Goal: Task Accomplishment & Management: Use online tool/utility

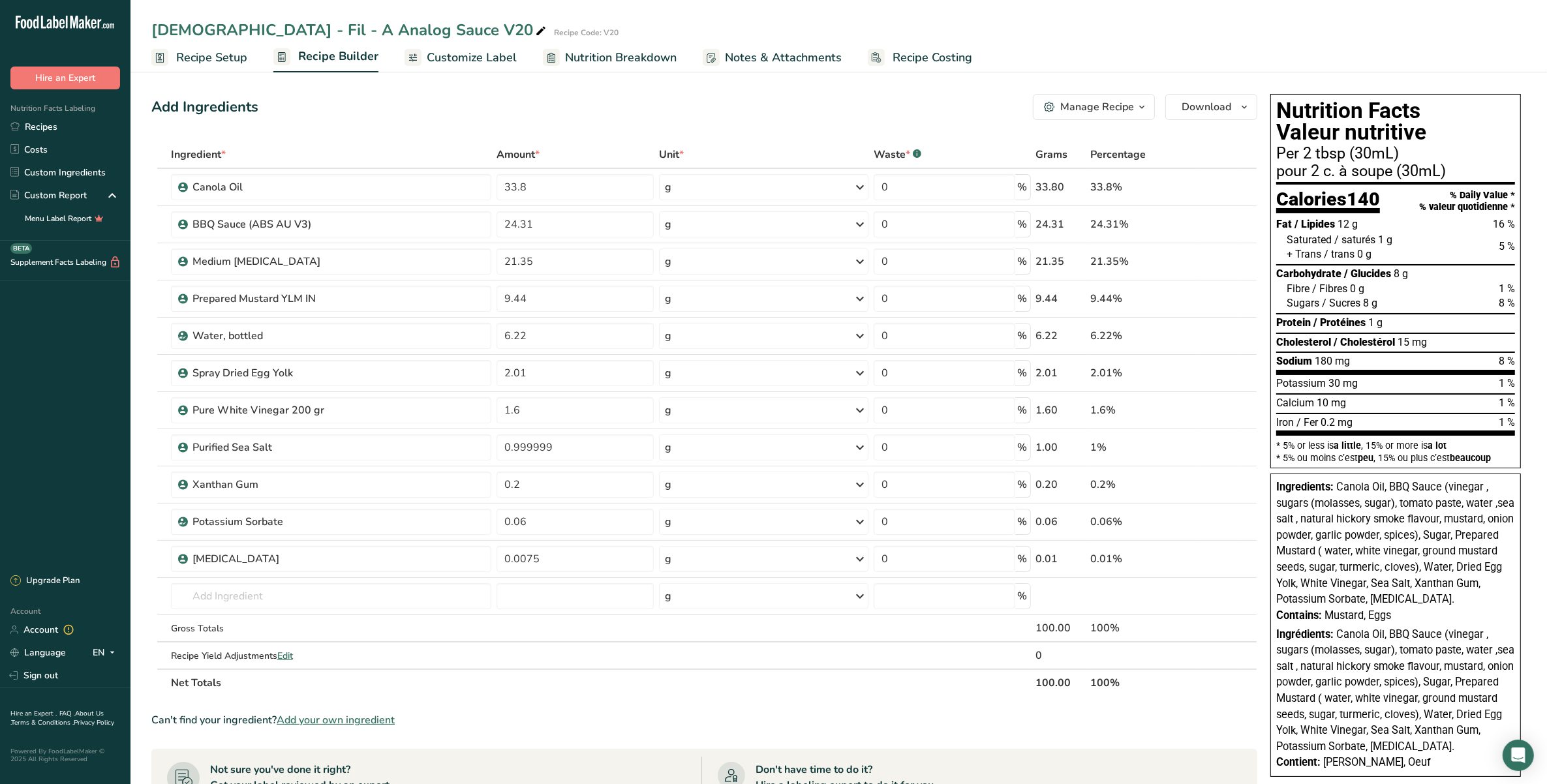
click at [749, 49] on span "Notes & Attachments" at bounding box center [783, 58] width 117 height 18
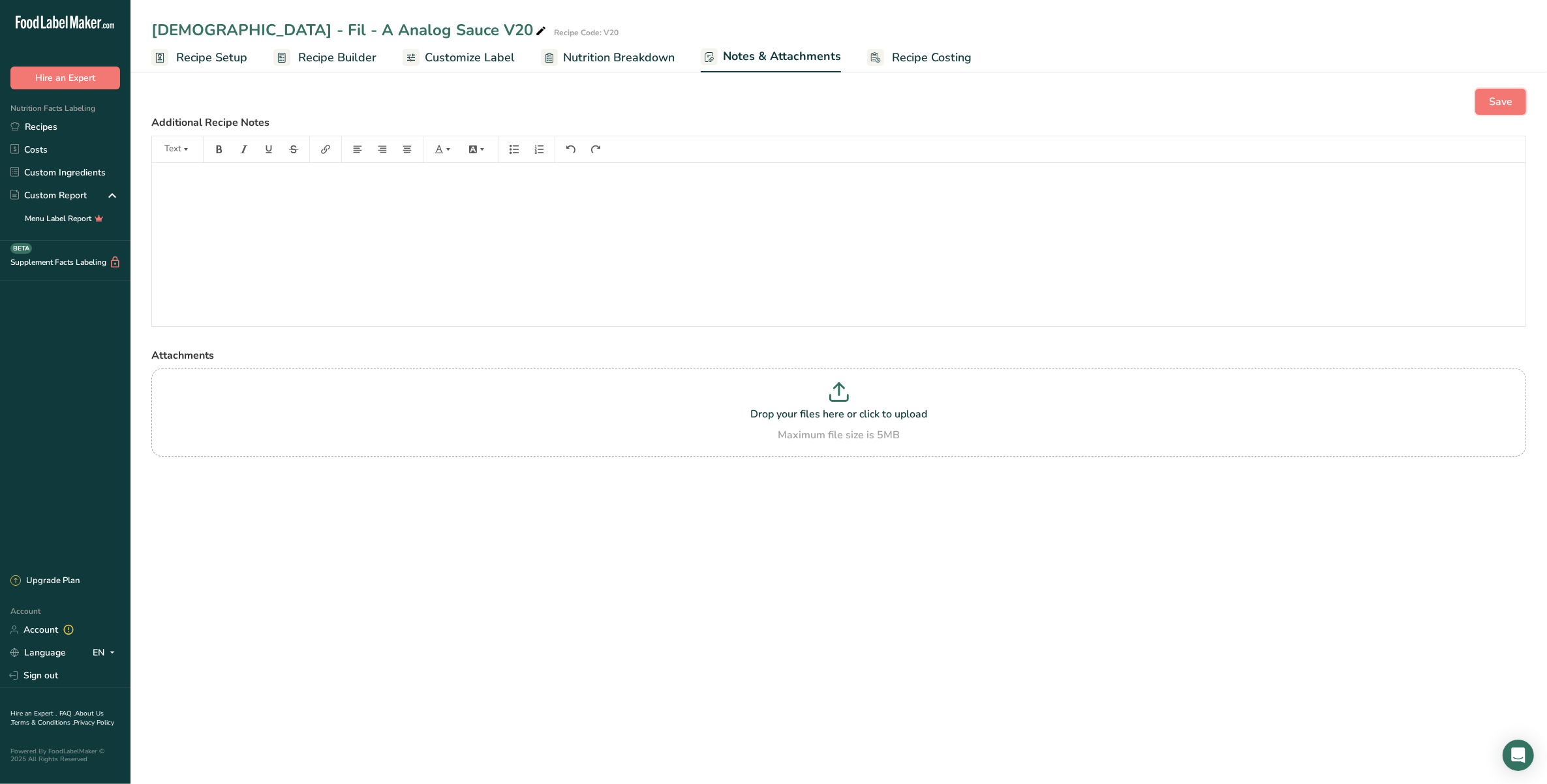
click at [1478, 101] on button "Save" at bounding box center [1501, 102] width 51 height 26
click at [170, 56] on link "Recipe Setup" at bounding box center [199, 58] width 96 height 29
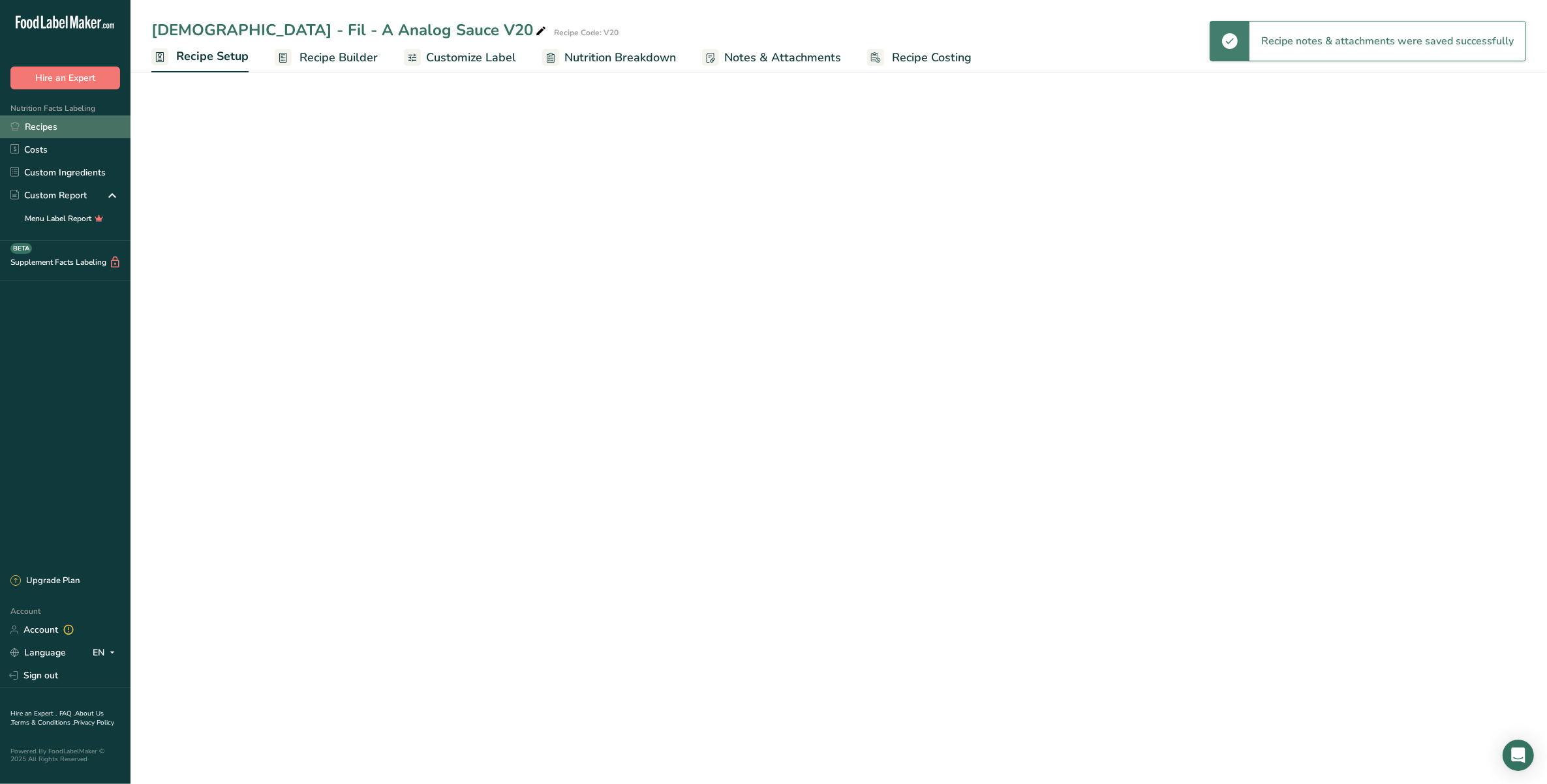
select select "19"
select select "22"
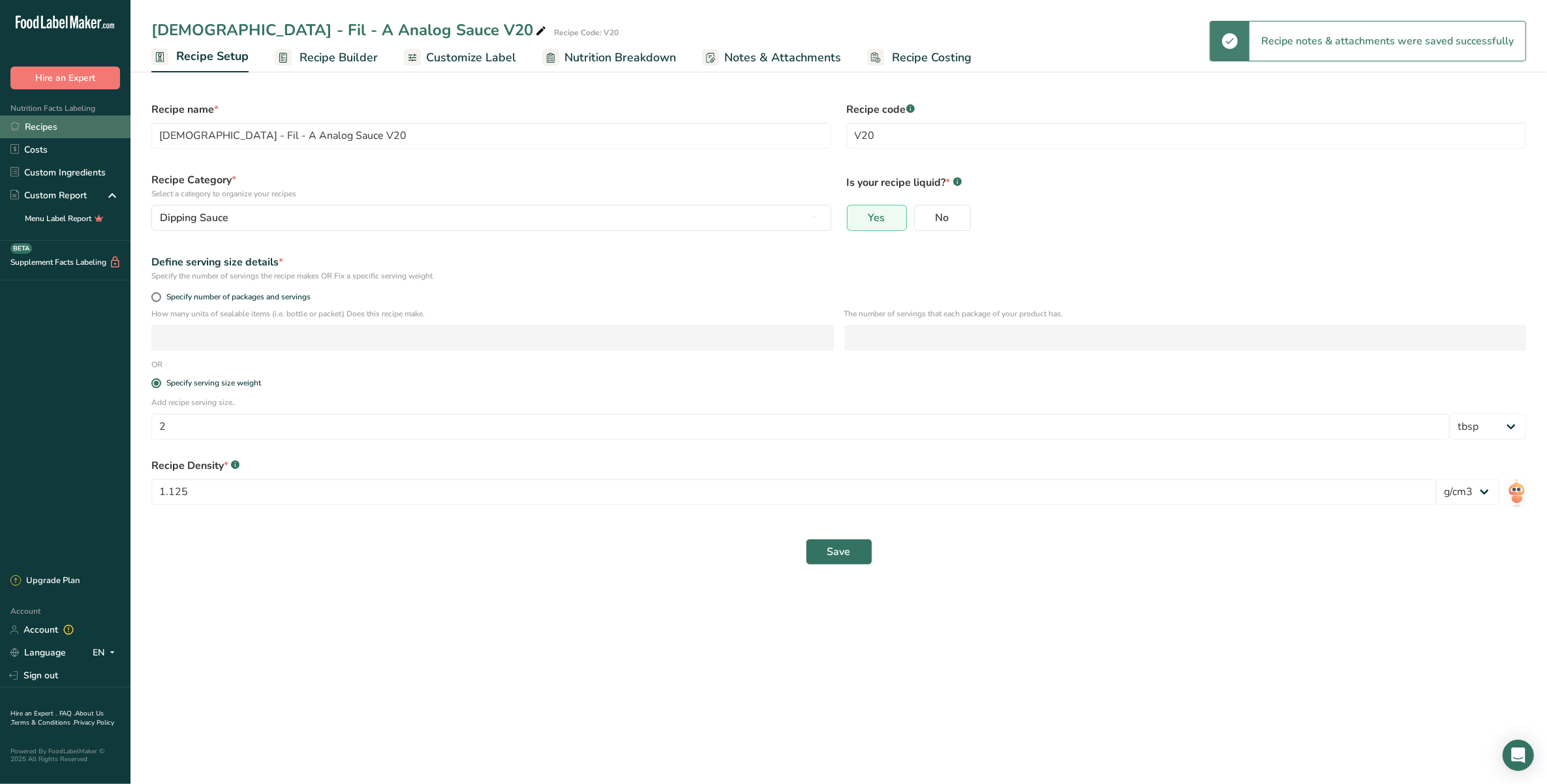
click at [69, 126] on link "Recipes" at bounding box center [65, 127] width 131 height 23
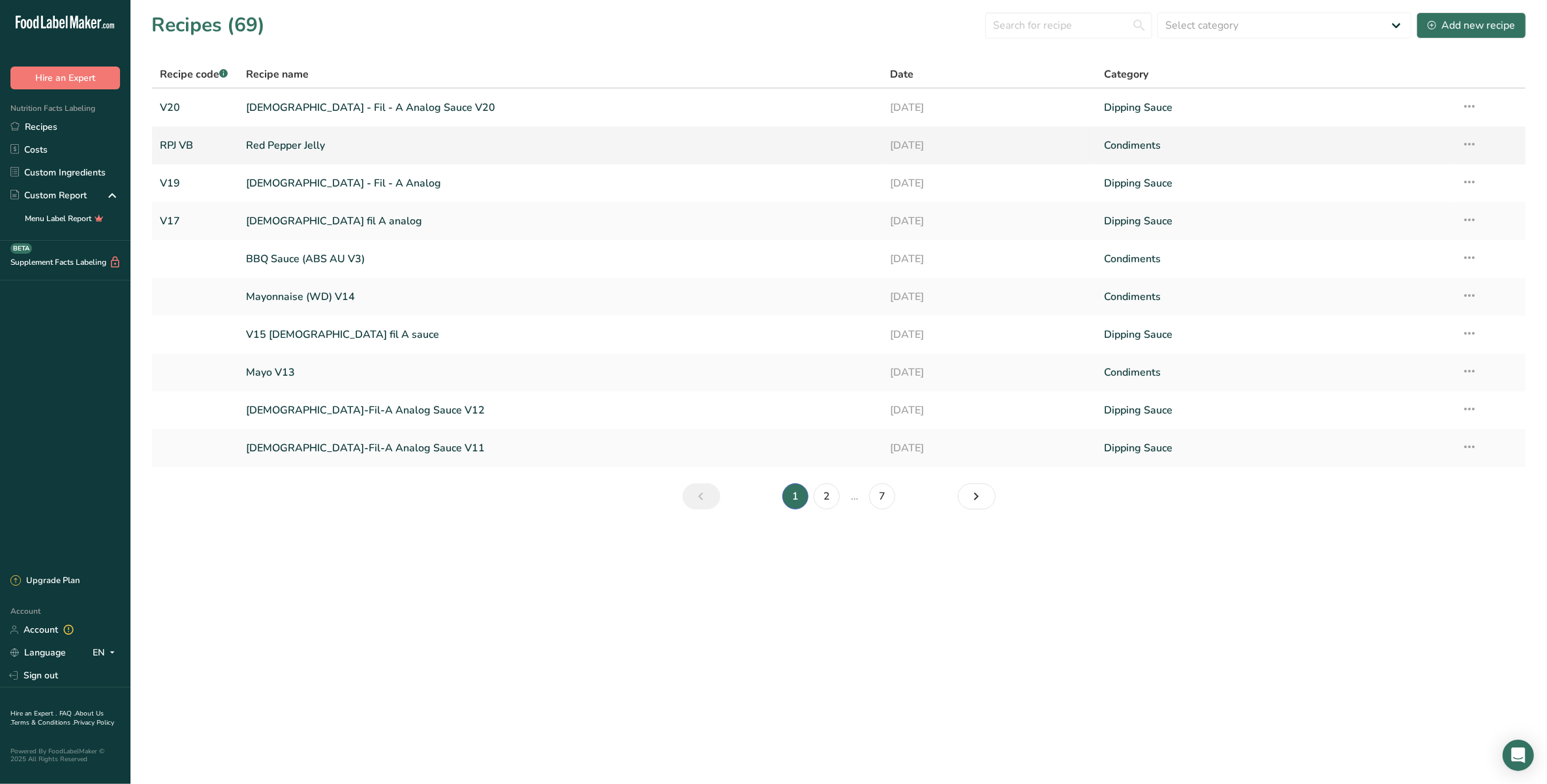
click at [374, 143] on link "Red Pepper Jelly" at bounding box center [559, 145] width 627 height 27
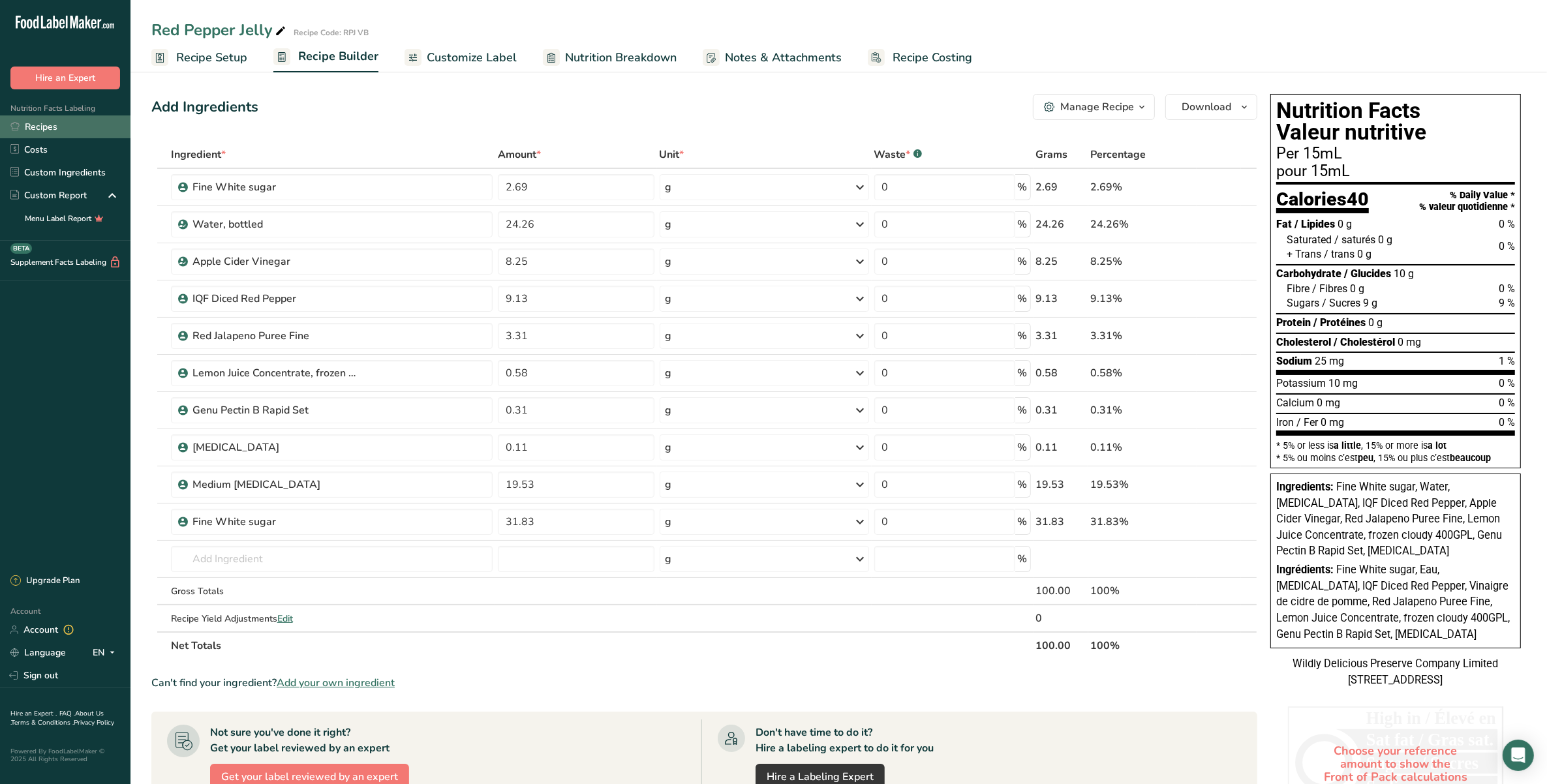
click at [80, 131] on link "Recipes" at bounding box center [65, 127] width 131 height 23
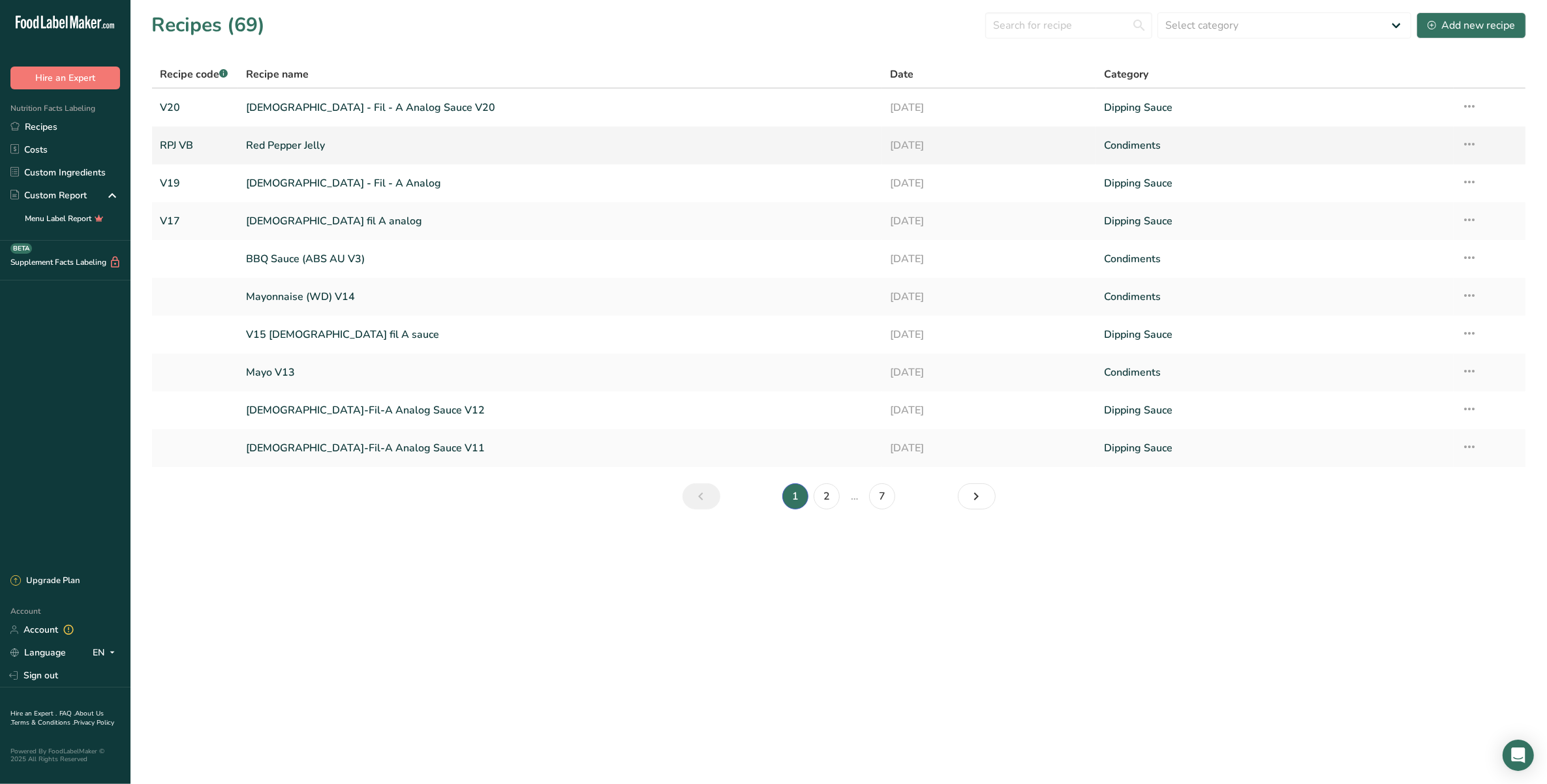
click at [1466, 143] on icon at bounding box center [1469, 143] width 16 height 23
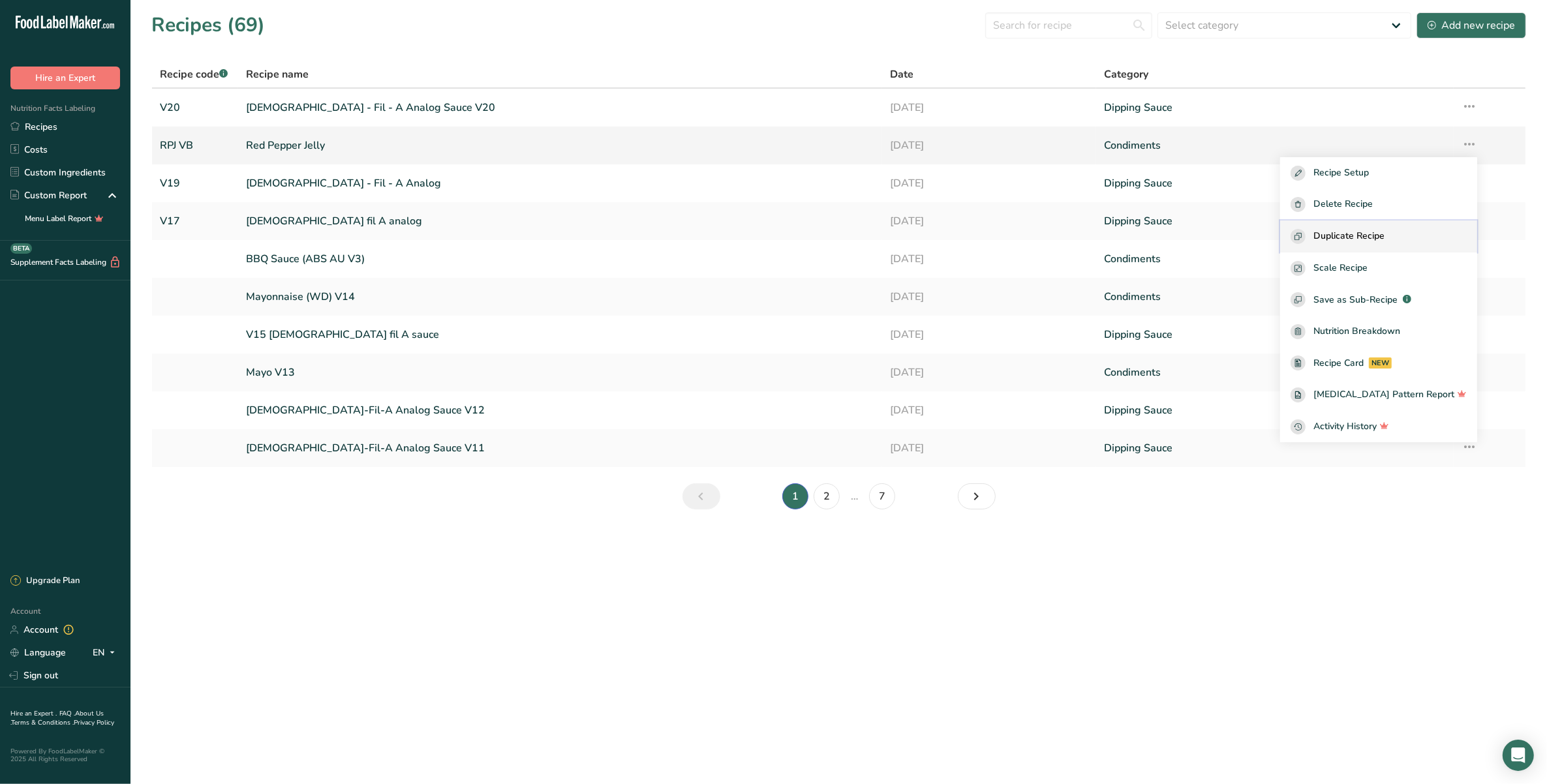
click at [1384, 230] on span "Duplicate Recipe" at bounding box center [1348, 236] width 71 height 15
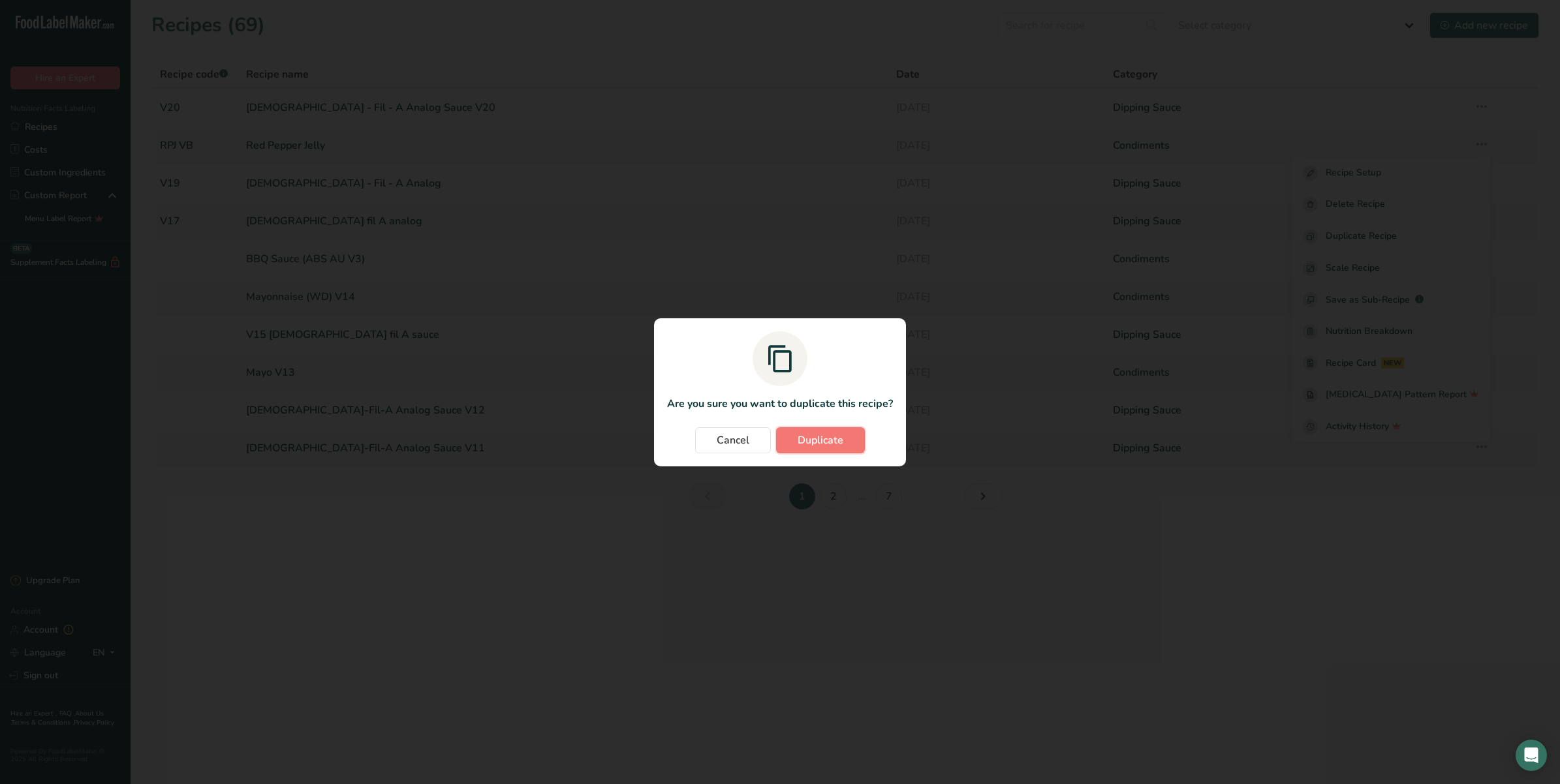
click at [839, 444] on span "Duplicate" at bounding box center [820, 441] width 46 height 16
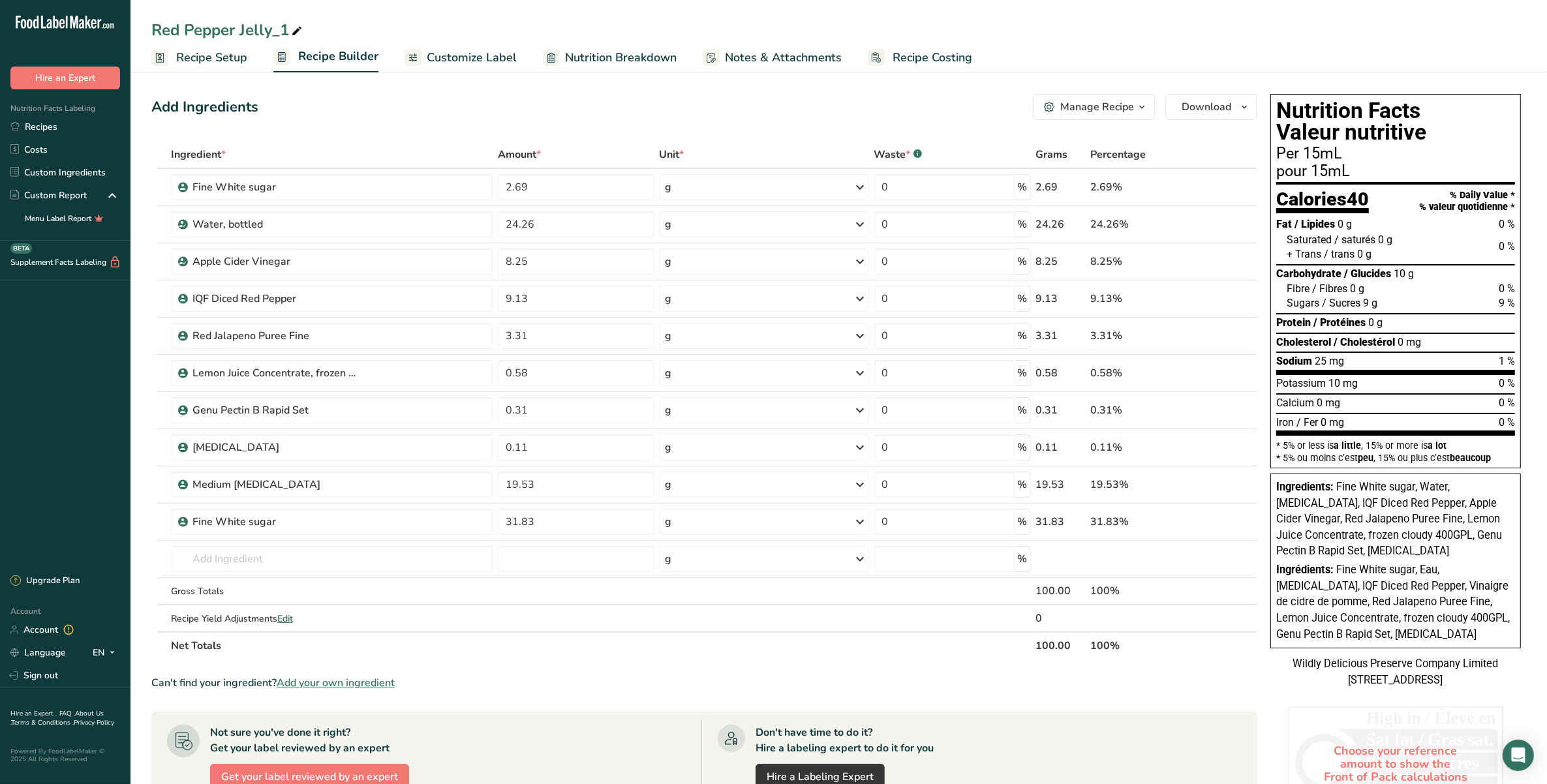
click at [224, 62] on span "Recipe Setup" at bounding box center [211, 58] width 71 height 18
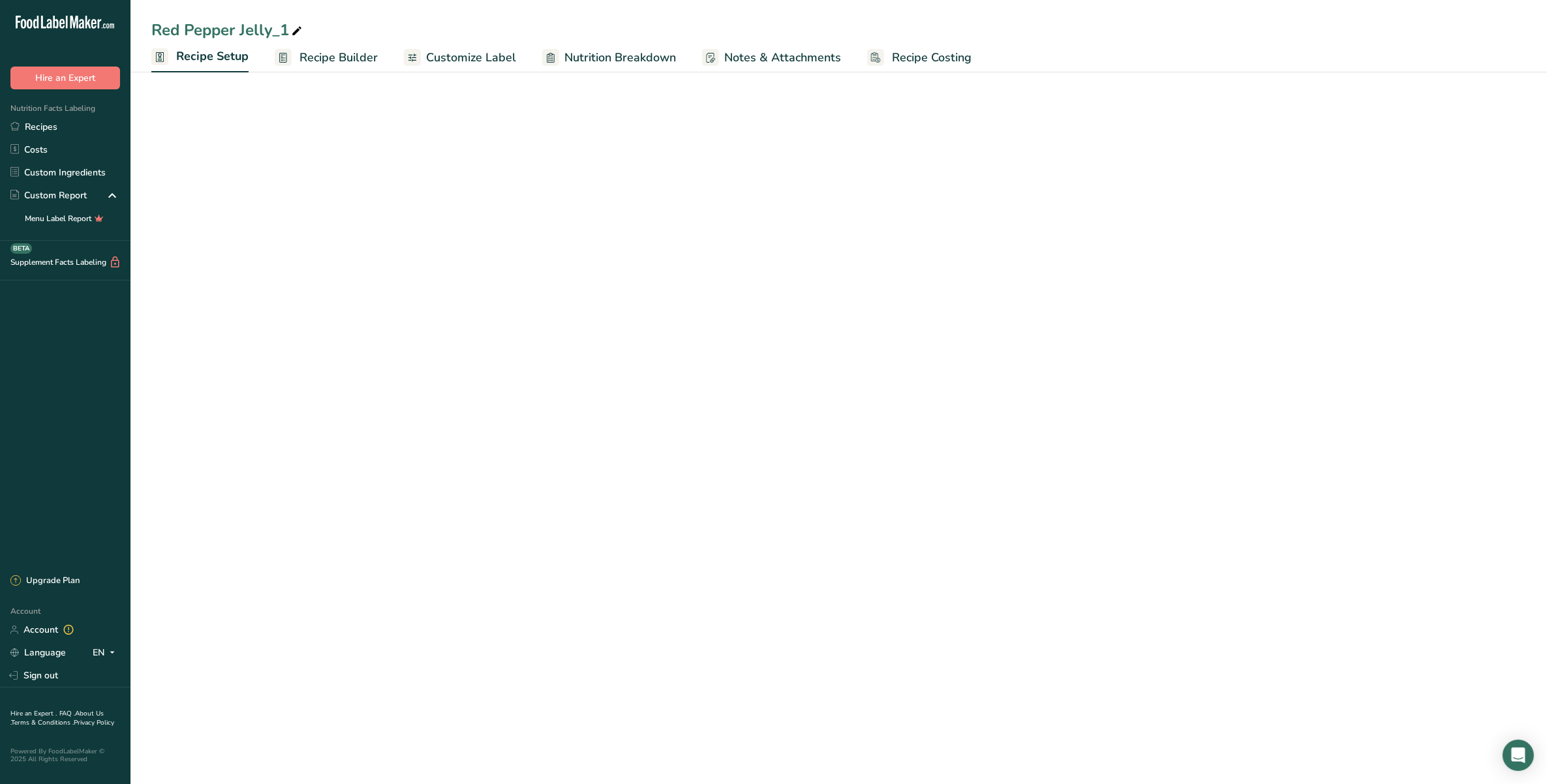
select select "19"
select select "22"
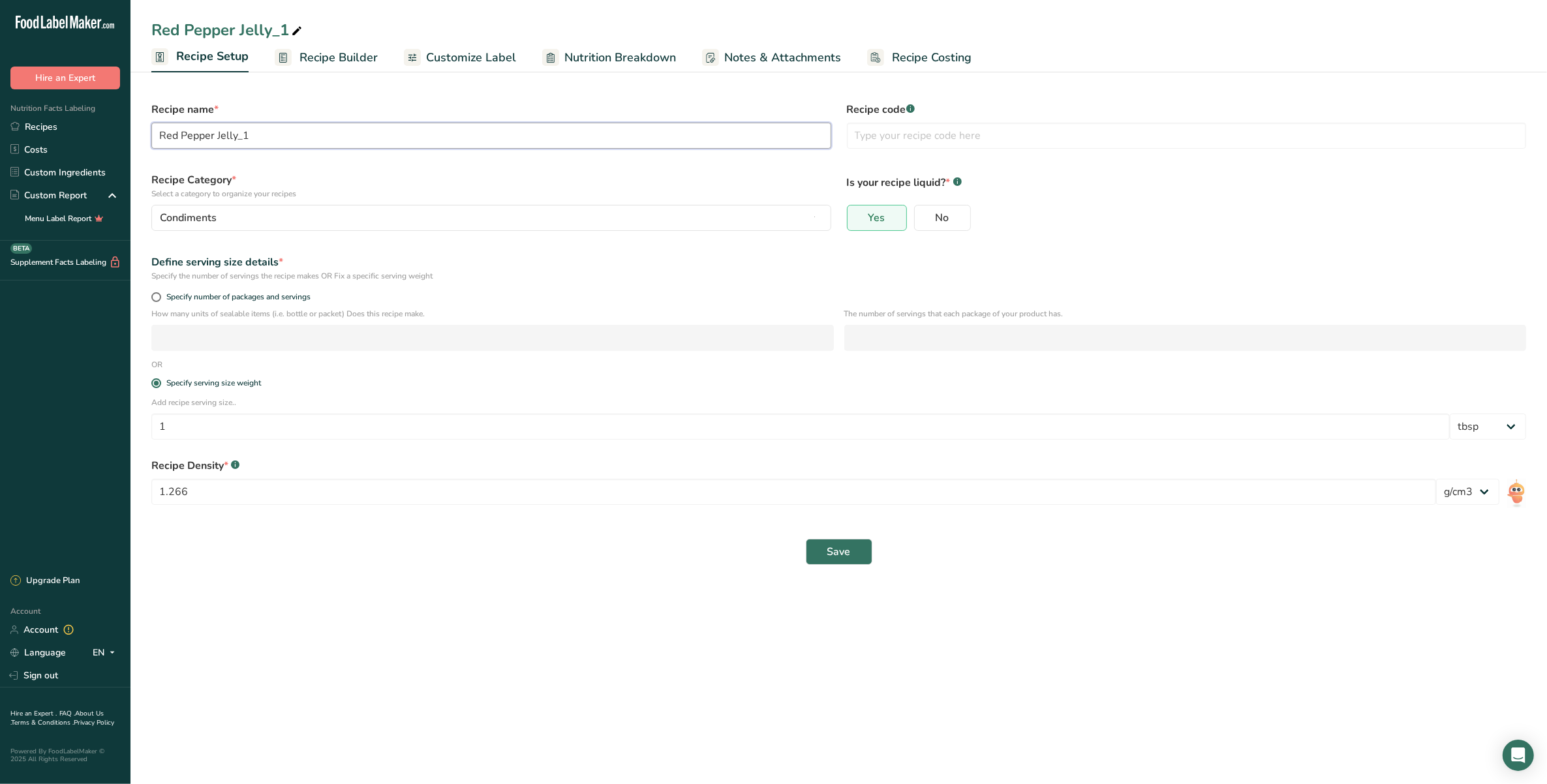
drag, startPoint x: 253, startPoint y: 134, endPoint x: 157, endPoint y: 124, distance: 96.5
click at [157, 124] on input "Red Pepper Jelly_1" at bounding box center [491, 135] width 680 height 26
click at [157, 128] on input "Red Pepper Jelly_1" at bounding box center [491, 135] width 680 height 26
drag, startPoint x: 282, startPoint y: 132, endPoint x: 263, endPoint y: 132, distance: 19.0
click at [263, 132] on input "Spicy Red Pepper Jelly_1" at bounding box center [491, 135] width 680 height 26
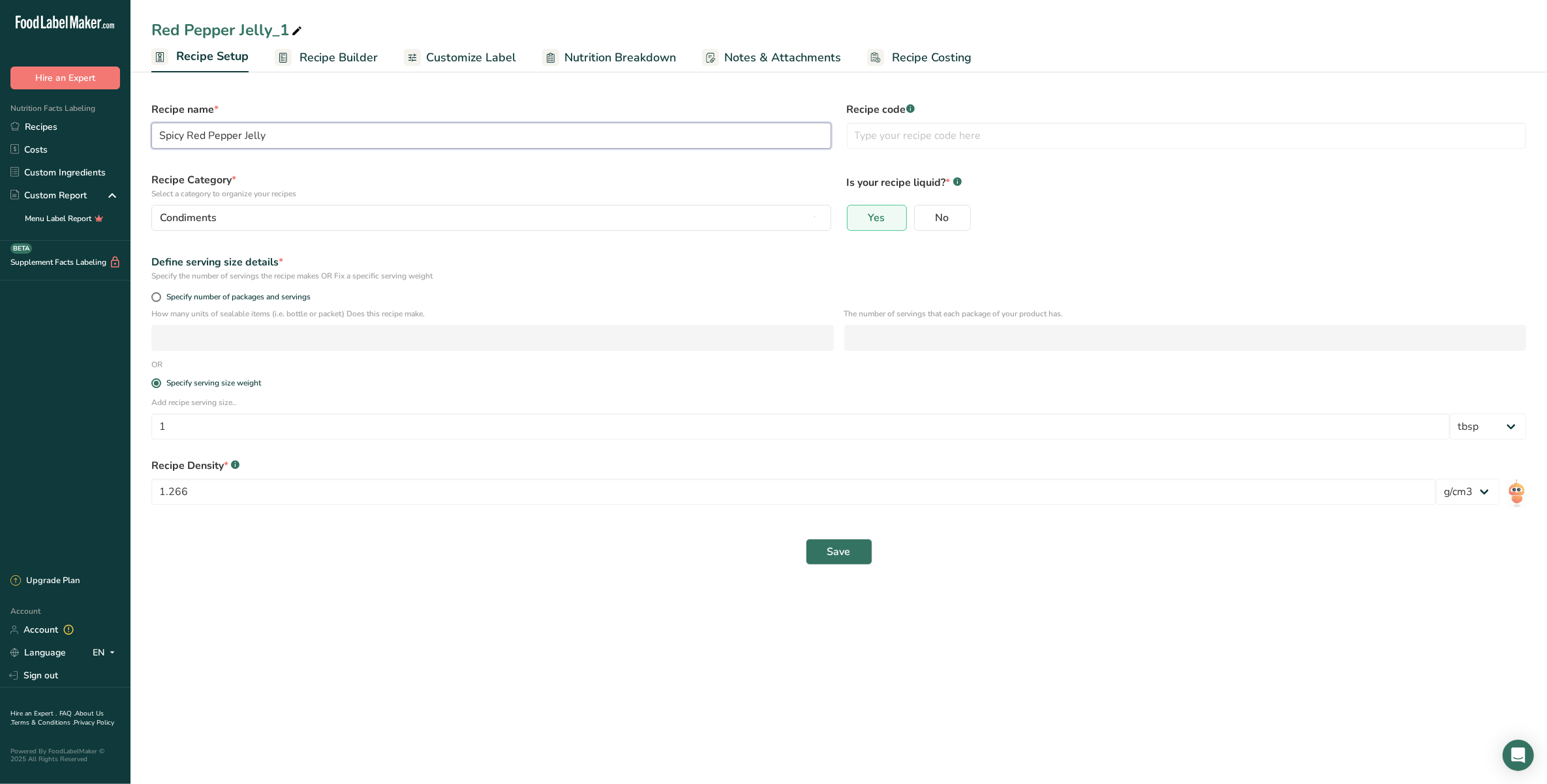
type input "Spicy Red Pepper Jelly"
click at [1056, 118] on div "Recipe code .a-a{fill:#347362;}.b-a{fill:#fff;}" at bounding box center [1187, 125] width 696 height 62
click at [1044, 137] on input "text" at bounding box center [1187, 135] width 680 height 26
type input "SRP VB"
click at [400, 507] on div "1.266" at bounding box center [793, 495] width 1285 height 34
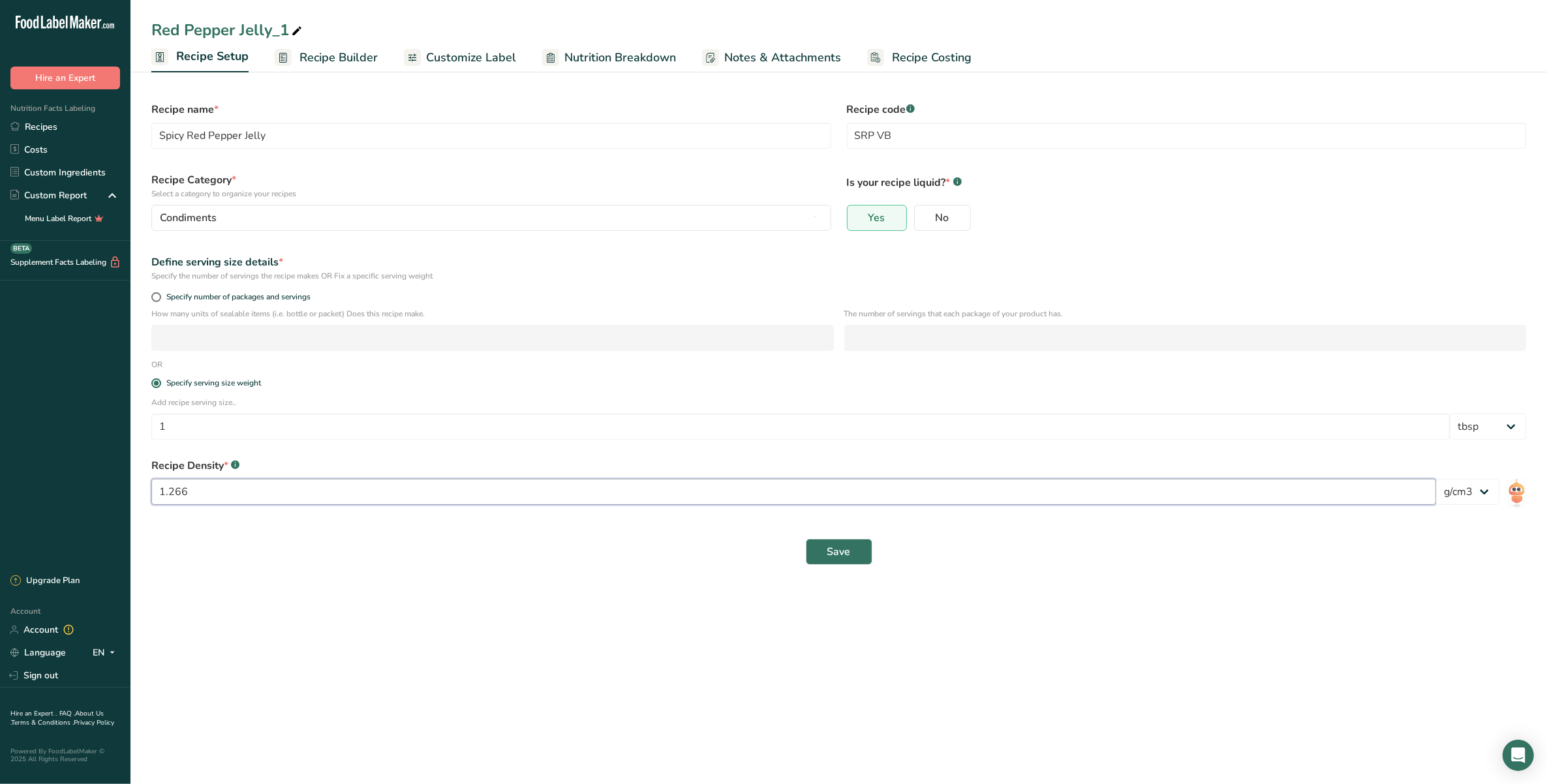
click at [403, 498] on input "1.266" at bounding box center [793, 491] width 1285 height 26
type input "1.52"
click at [819, 552] on button "Save" at bounding box center [839, 552] width 66 height 26
drag, startPoint x: 256, startPoint y: 491, endPoint x: 207, endPoint y: 488, distance: 49.1
click at [207, 488] on input "1.52" at bounding box center [793, 491] width 1285 height 26
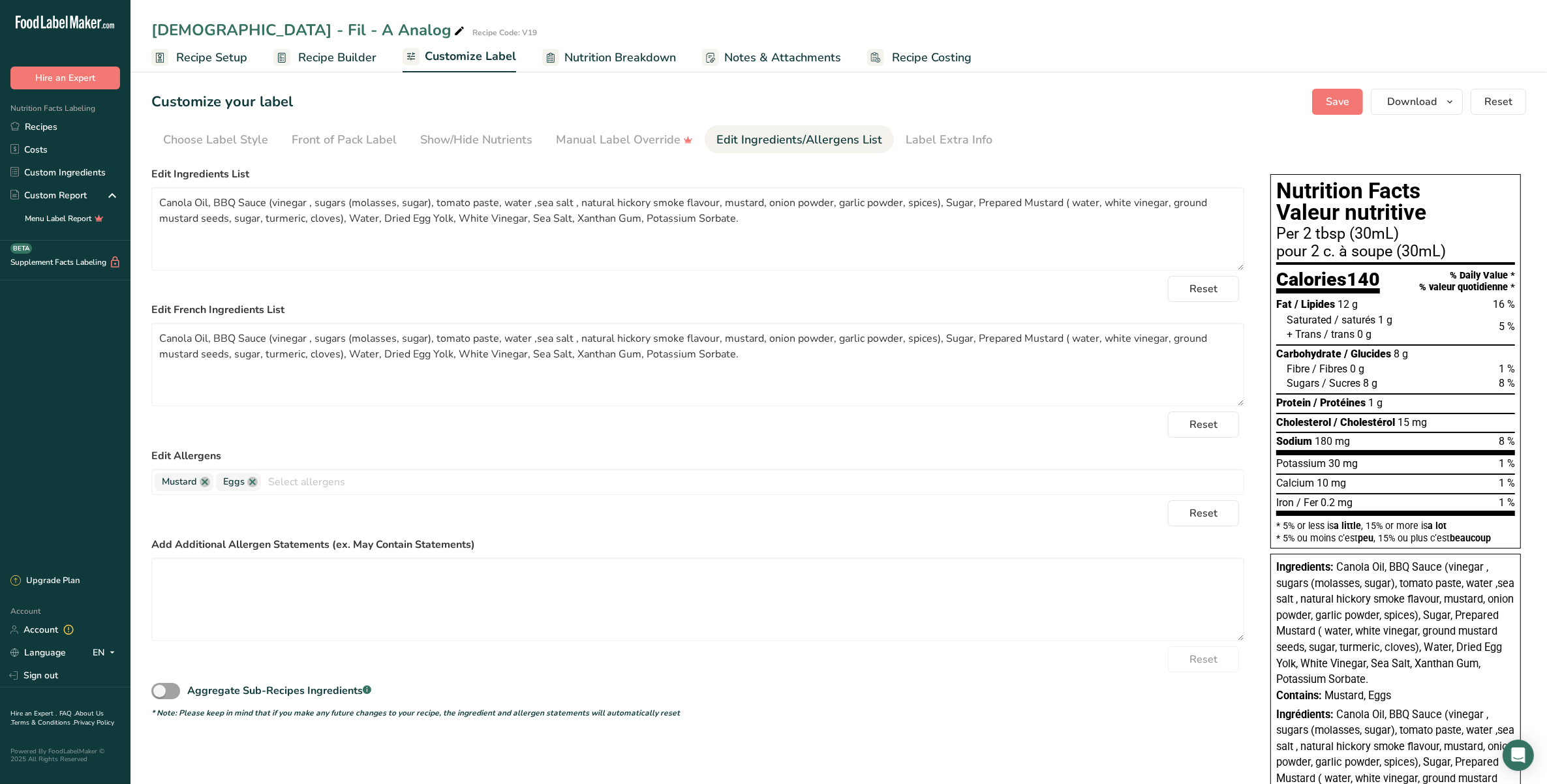
click at [301, 68] on link "Recipe Builder" at bounding box center [325, 58] width 103 height 29
click at [295, 57] on link "Recipe Builder" at bounding box center [325, 58] width 103 height 29
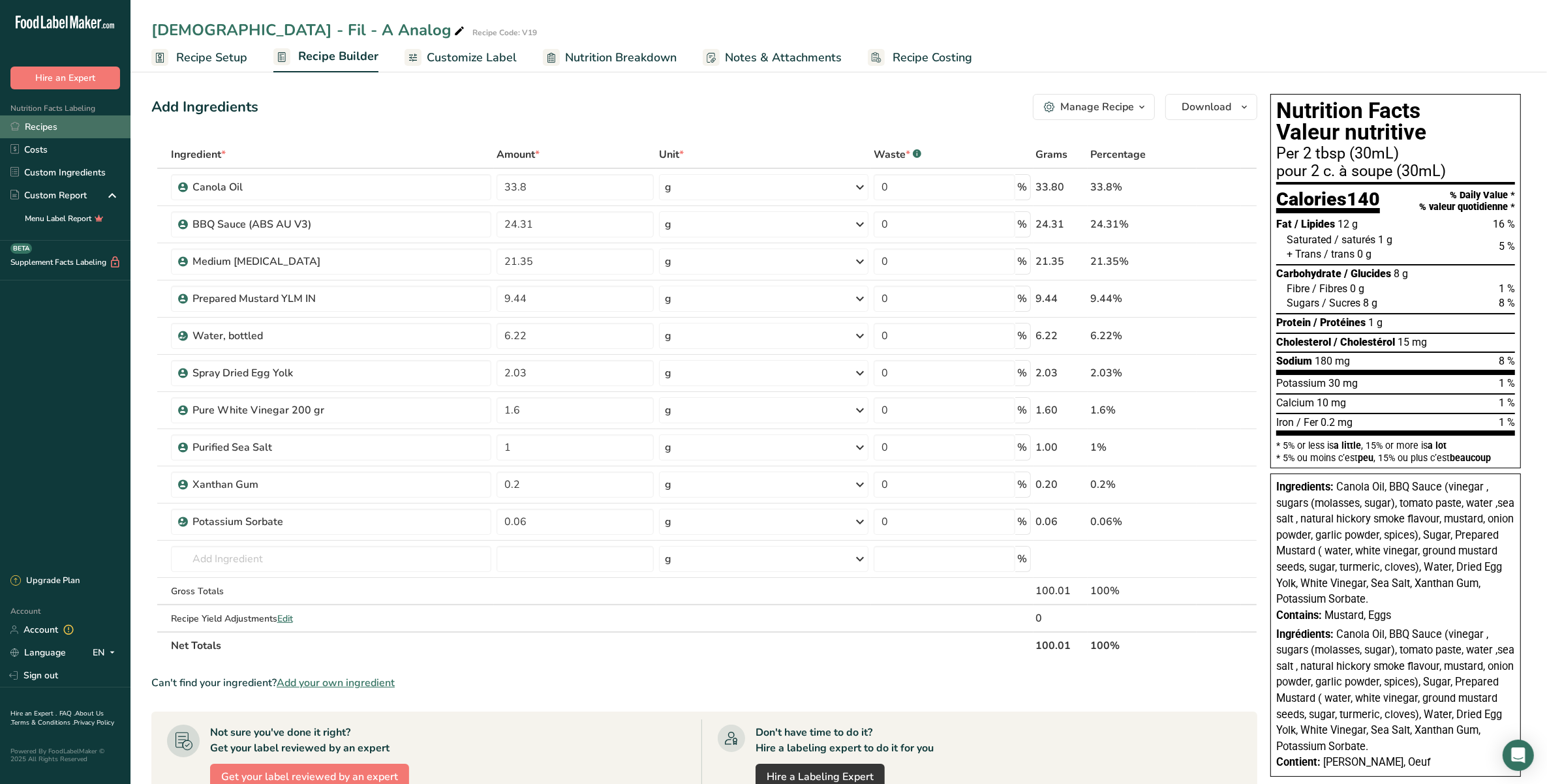
click at [70, 121] on link "Recipes" at bounding box center [65, 127] width 131 height 23
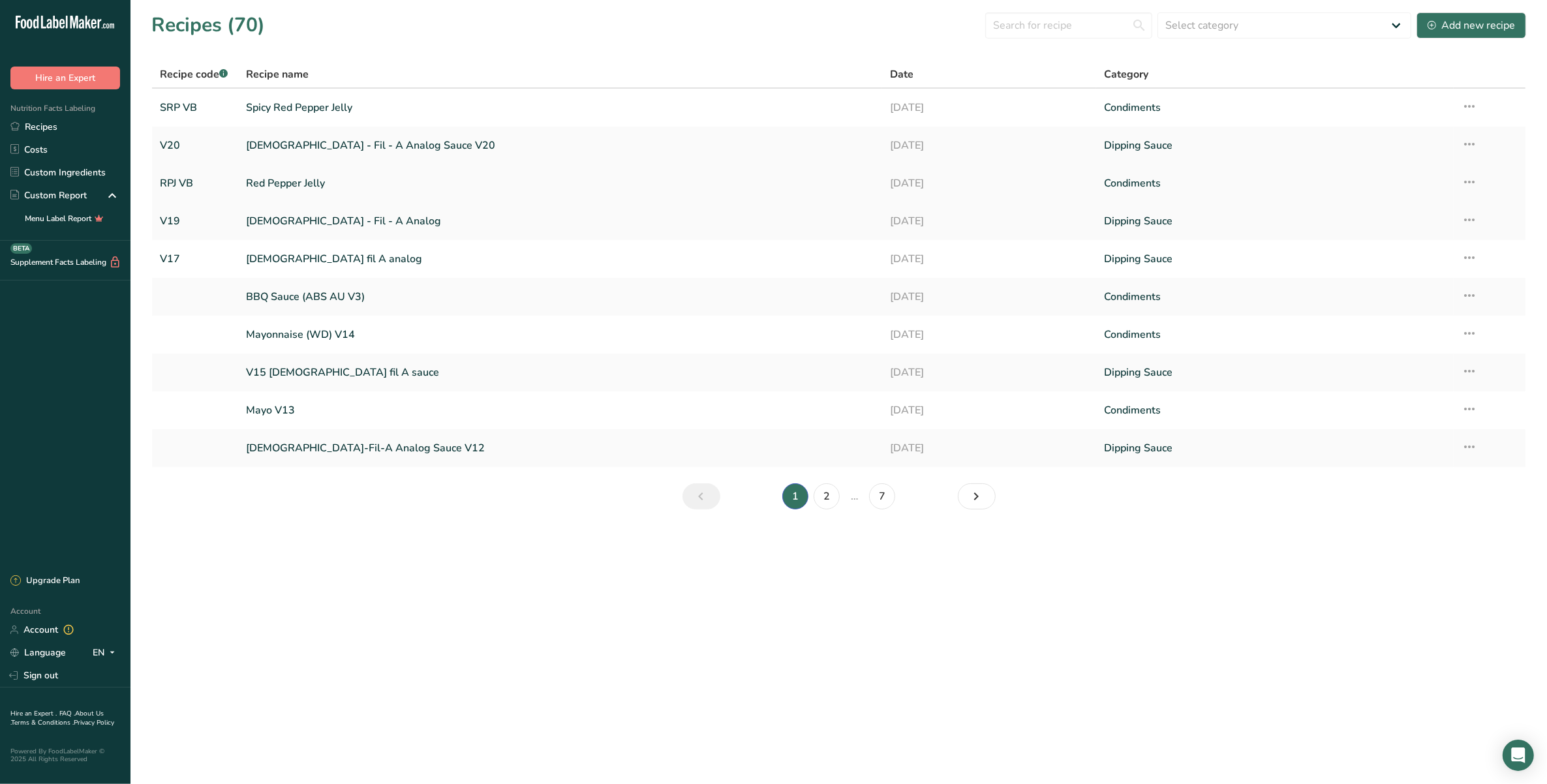
click at [321, 187] on link "Red Pepper Jelly" at bounding box center [559, 183] width 627 height 27
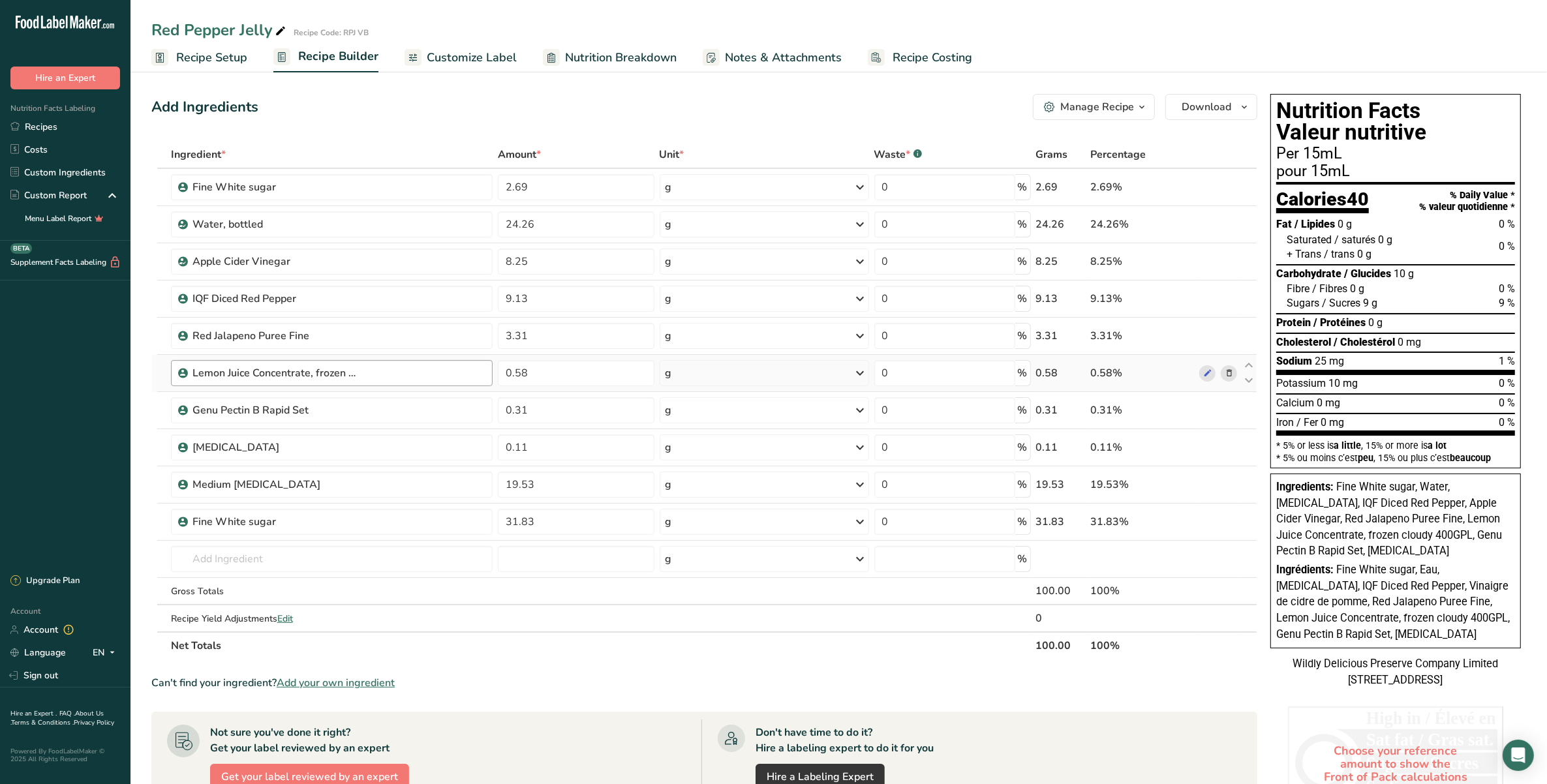
click at [228, 47] on link "Recipe Setup" at bounding box center [199, 58] width 96 height 29
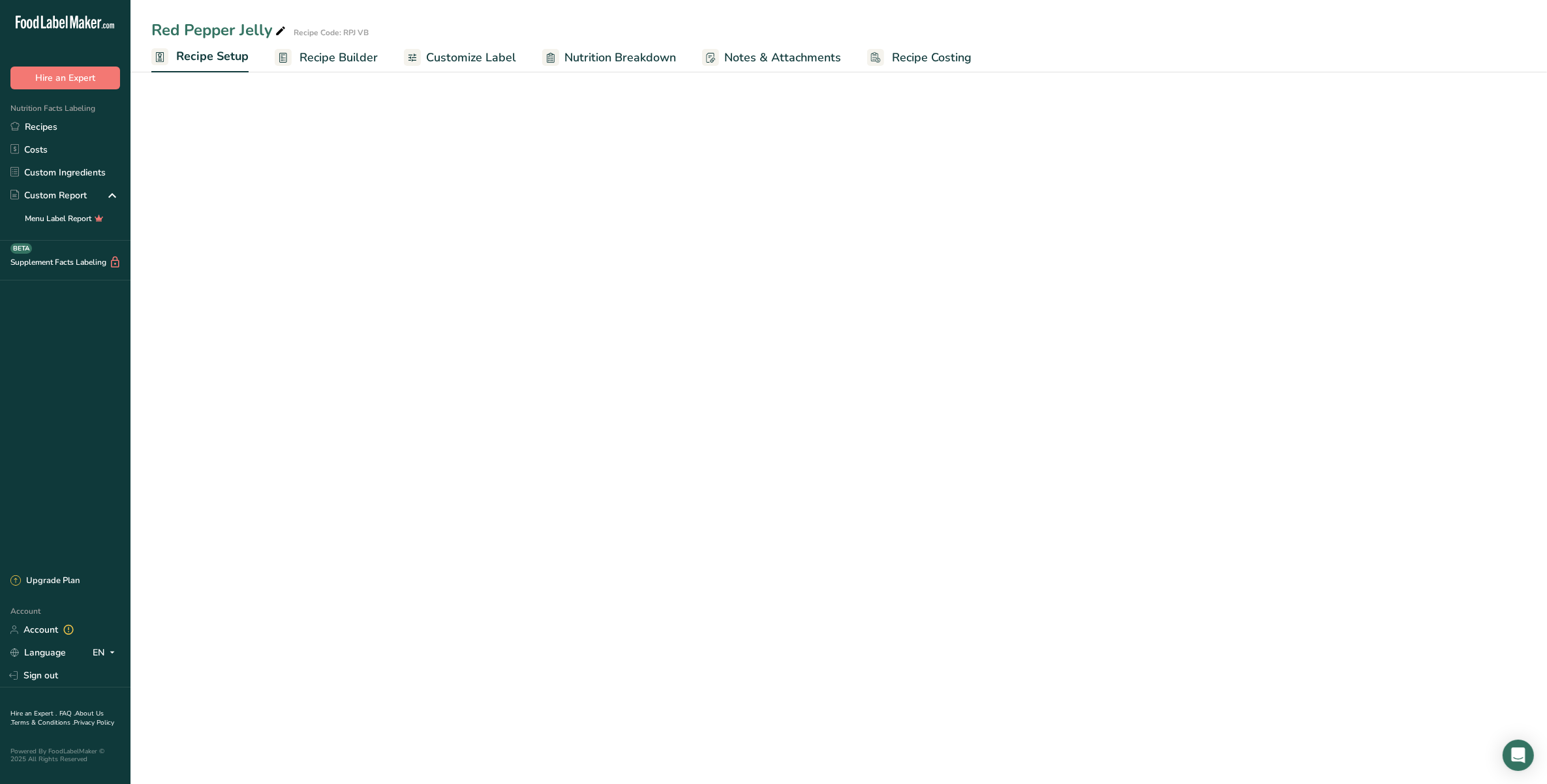
select select "19"
select select "22"
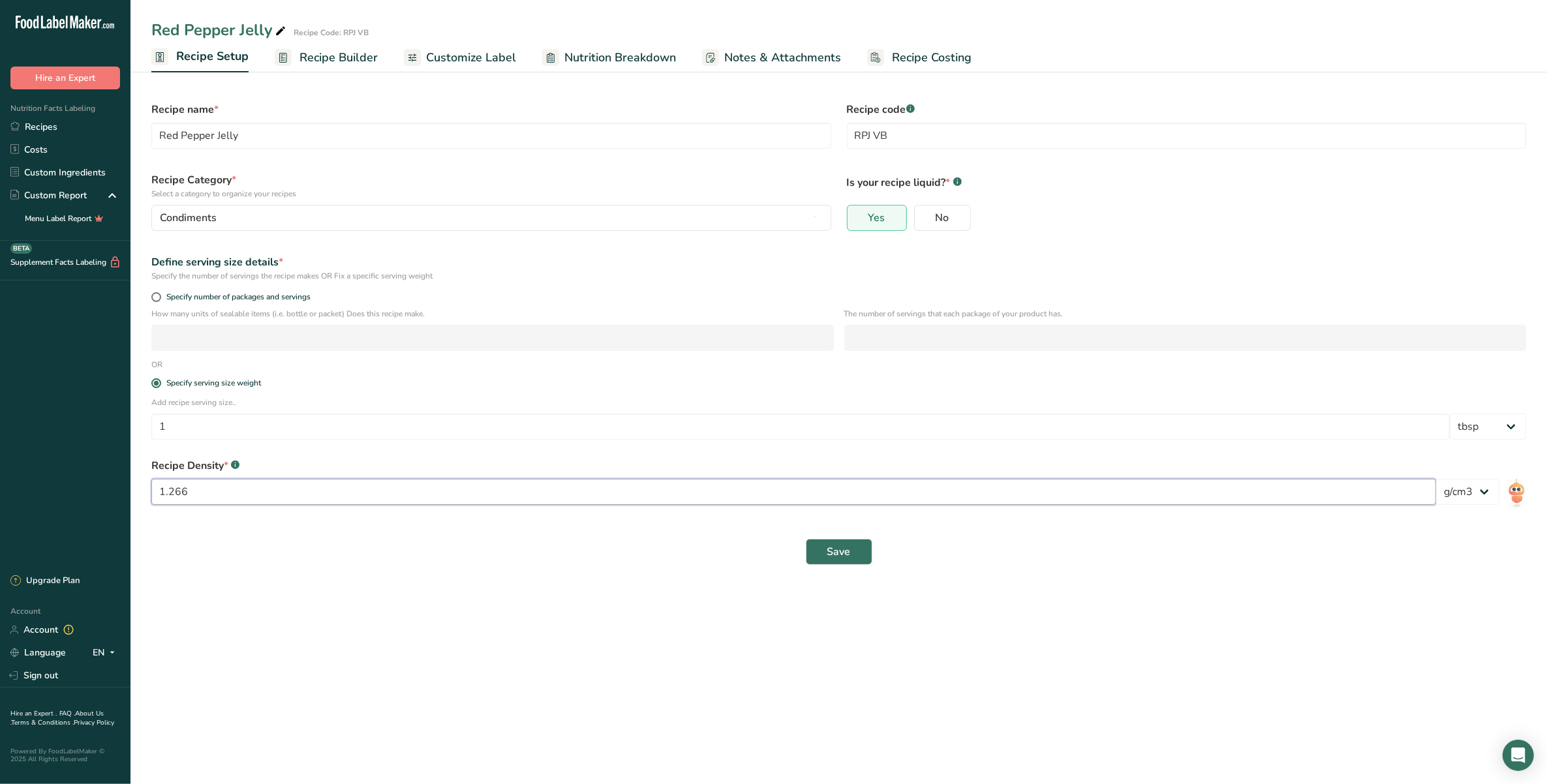
drag, startPoint x: 217, startPoint y: 494, endPoint x: 141, endPoint y: 494, distance: 76.0
click at [141, 494] on section "Recipe name * Red Pepper Jelly Recipe code .a-a{fill:#347362;}.b-a{fill:#fff;} …" at bounding box center [839, 327] width 1416 height 518
type input "1.52"
click at [855, 555] on button "Save" at bounding box center [839, 552] width 66 height 26
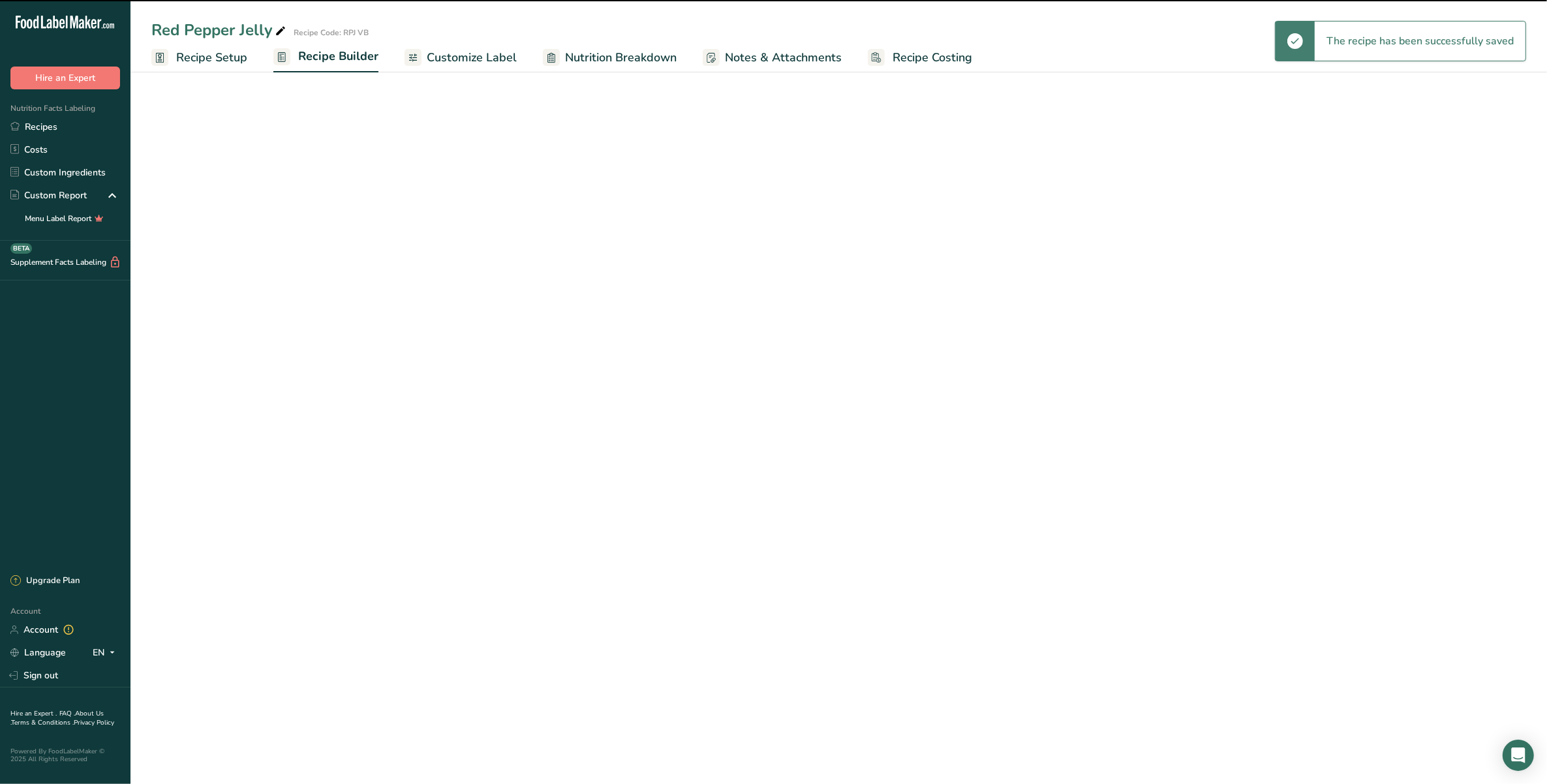
click at [484, 60] on span "Customize Label" at bounding box center [472, 58] width 90 height 18
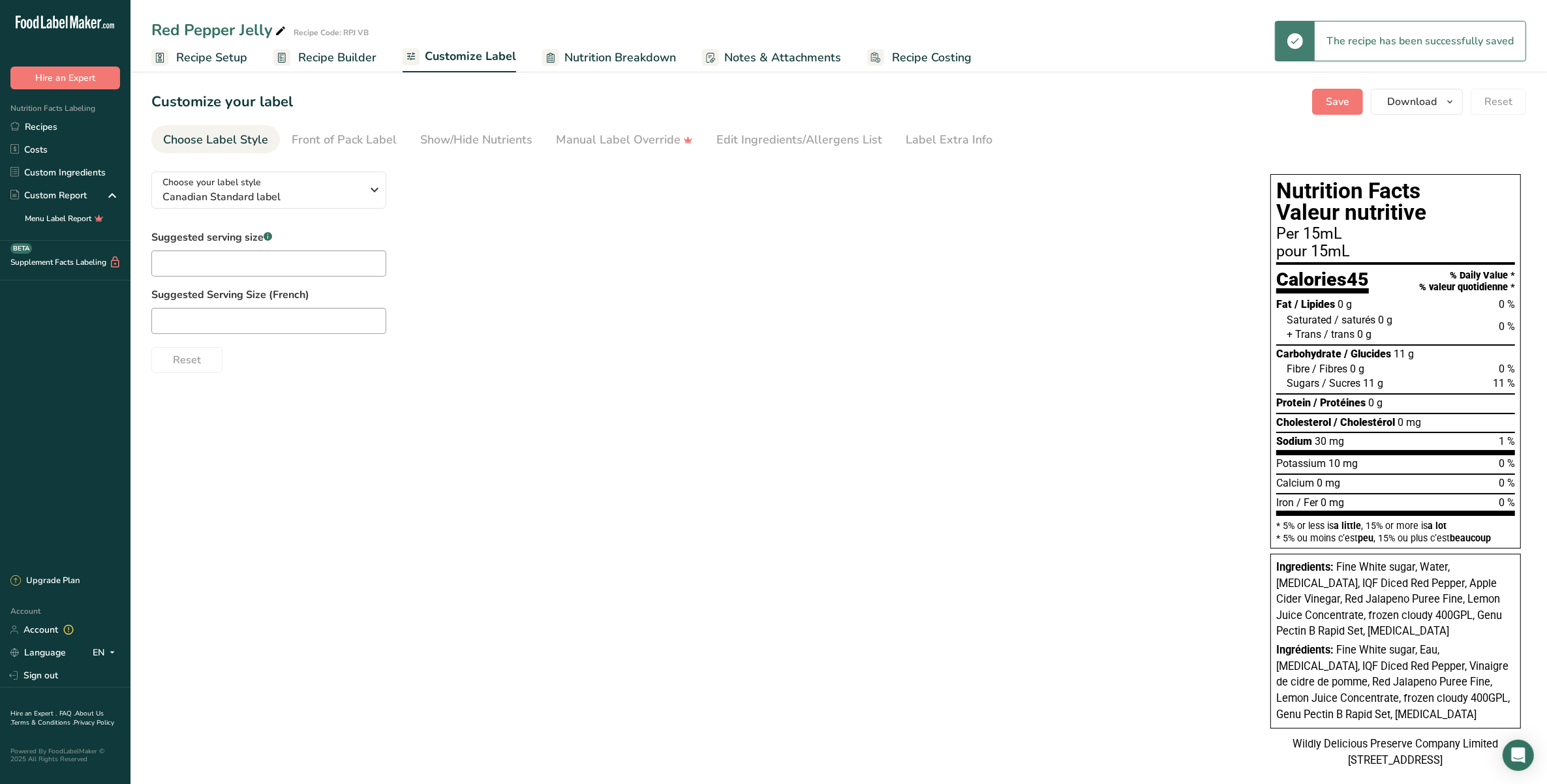
click at [335, 53] on span "Recipe Builder" at bounding box center [337, 58] width 78 height 18
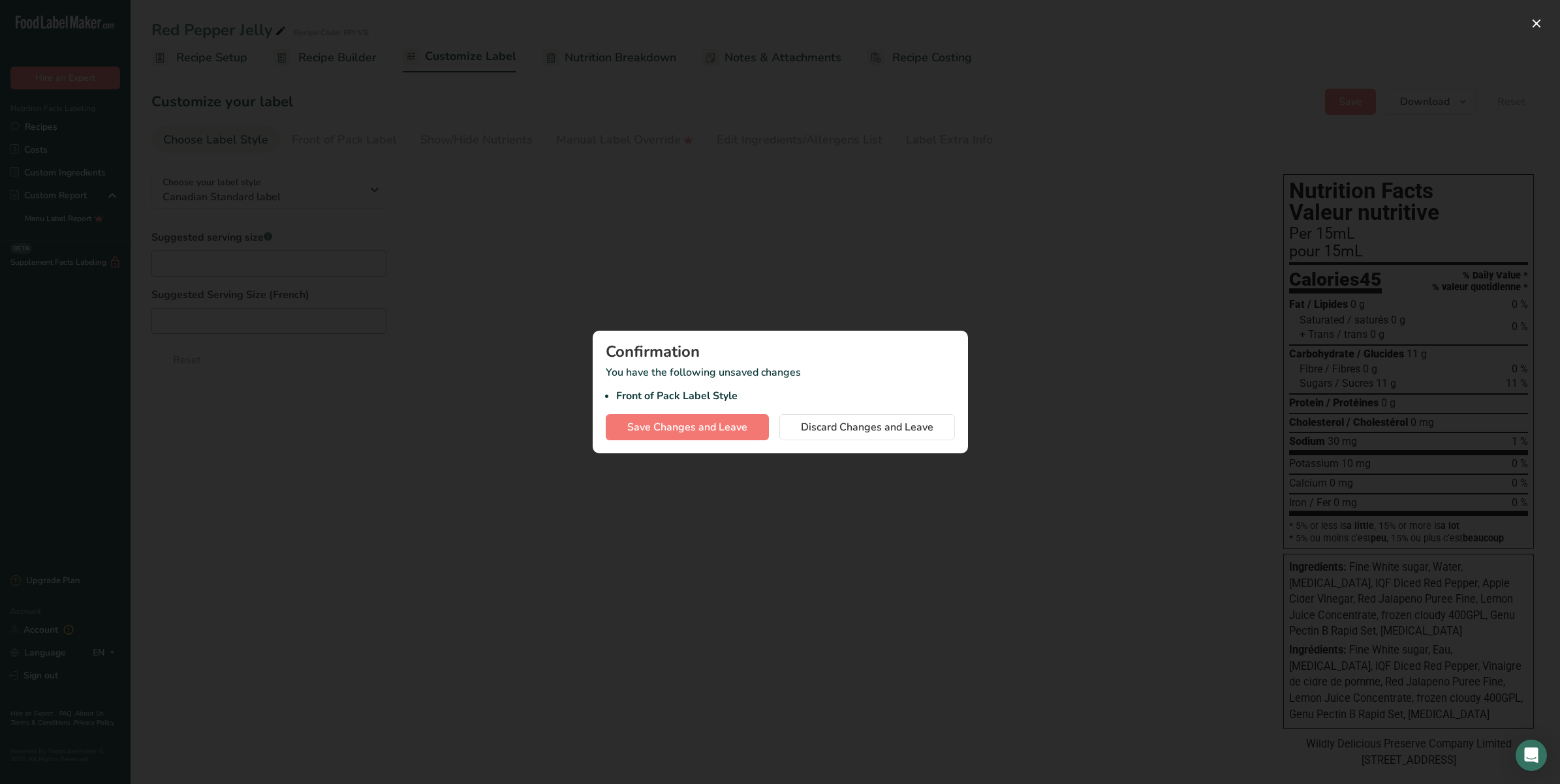
click at [754, 261] on div at bounding box center [780, 392] width 1560 height 784
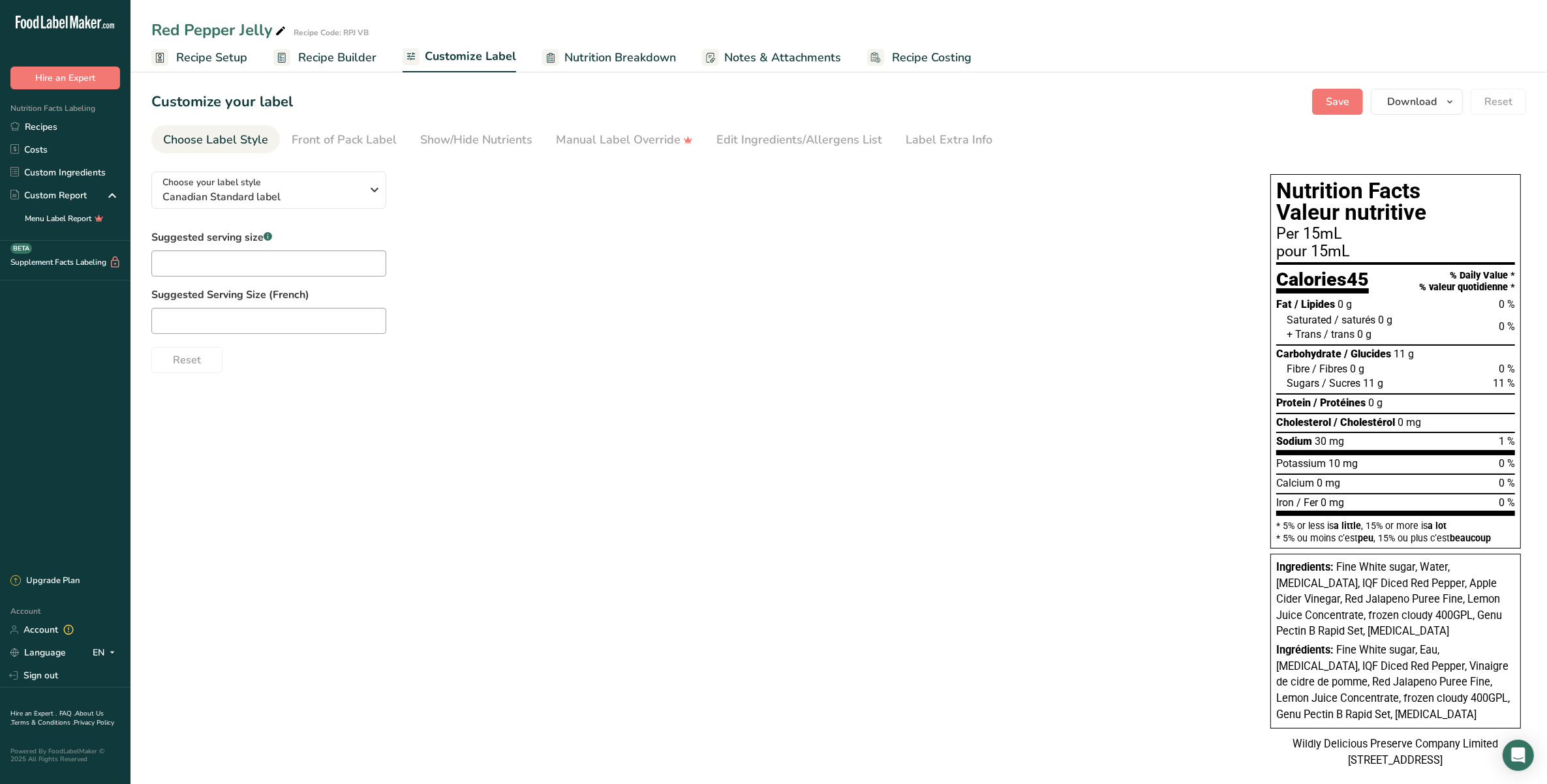
click at [301, 52] on span "Recipe Builder" at bounding box center [337, 58] width 78 height 18
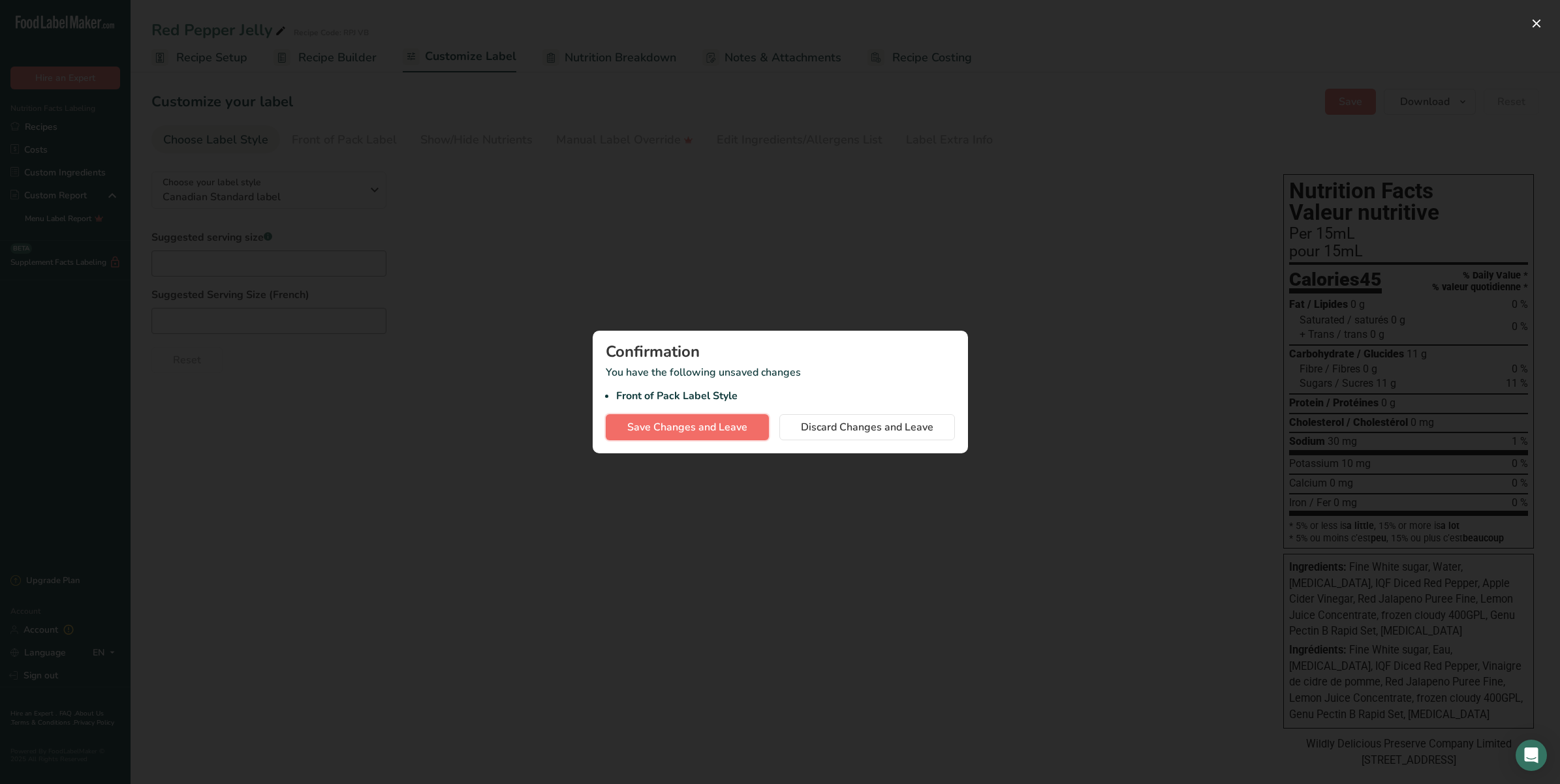
click at [687, 420] on span "Save Changes and Leave" at bounding box center [687, 428] width 120 height 16
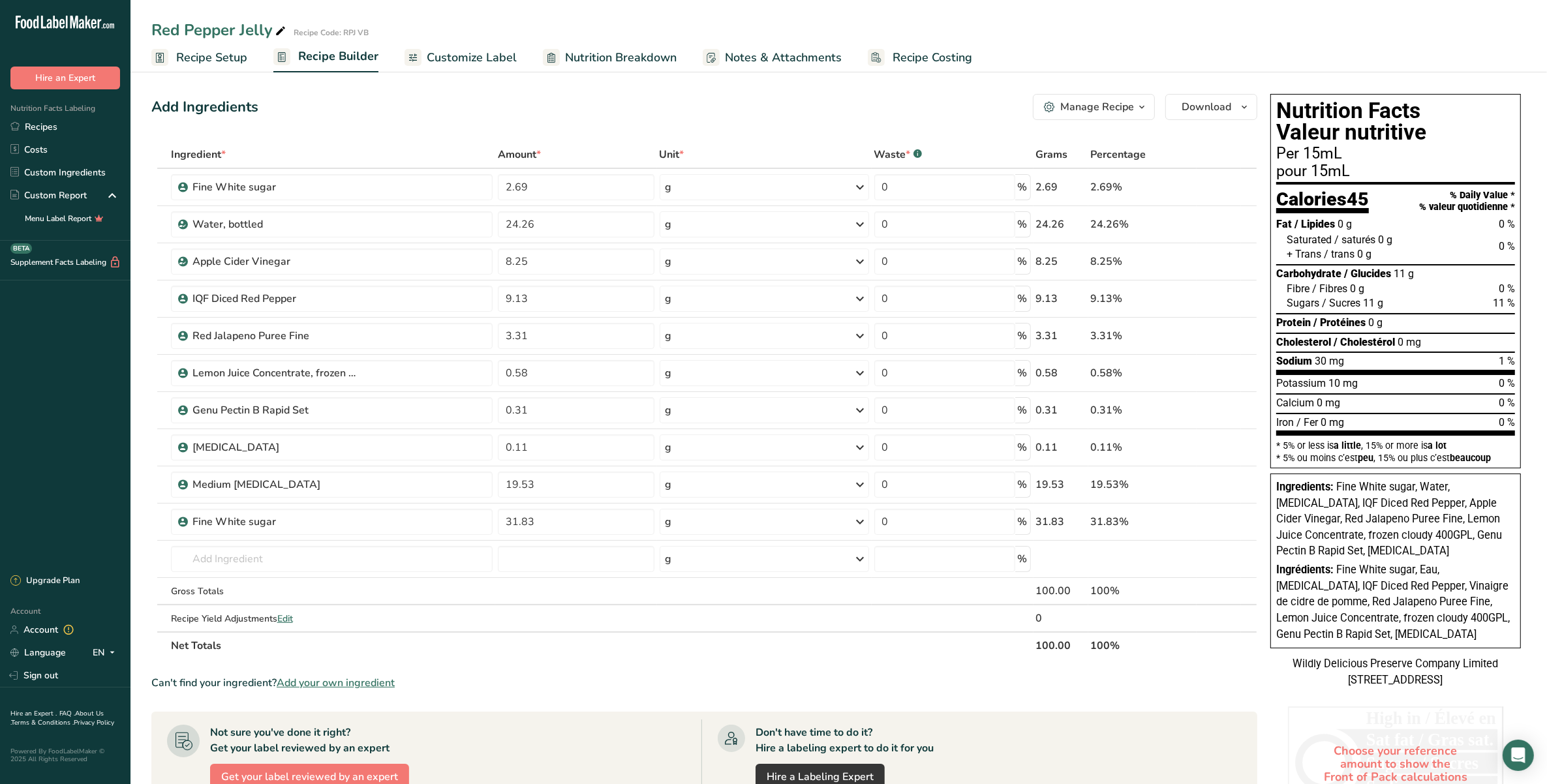
click at [229, 54] on span "Recipe Setup" at bounding box center [211, 58] width 71 height 18
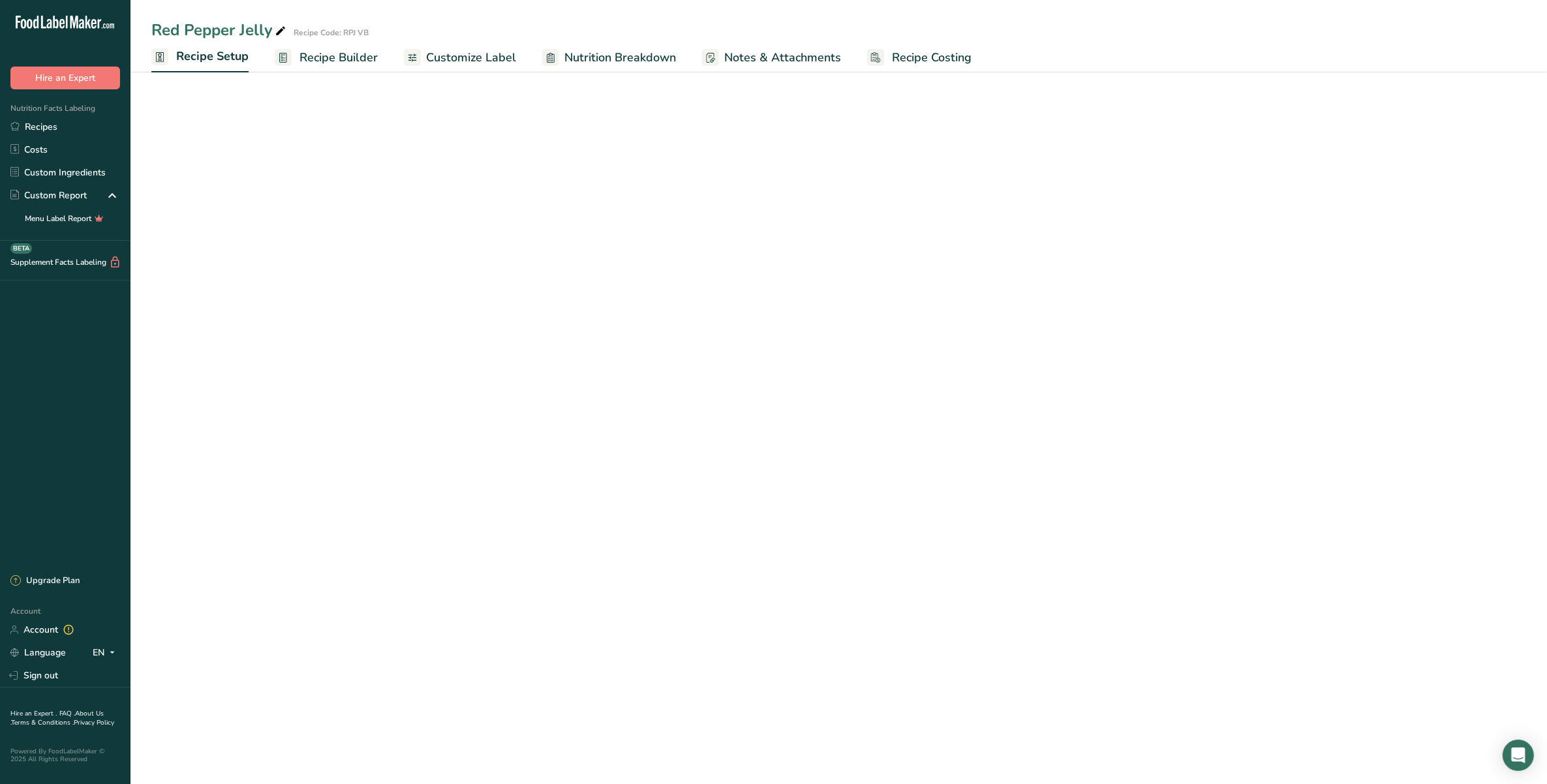
select select "19"
select select "22"
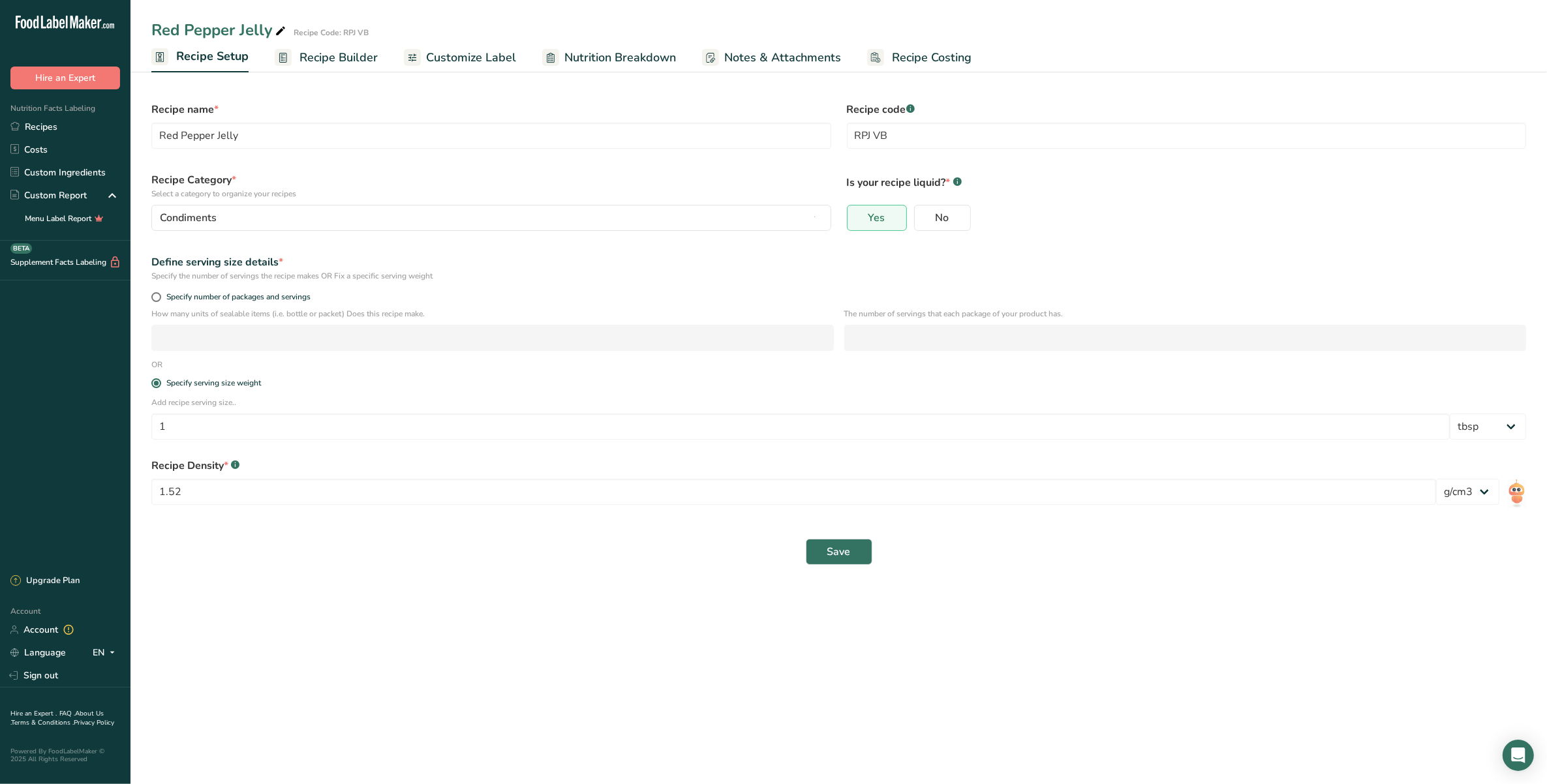
click at [305, 58] on span "Recipe Builder" at bounding box center [339, 58] width 78 height 18
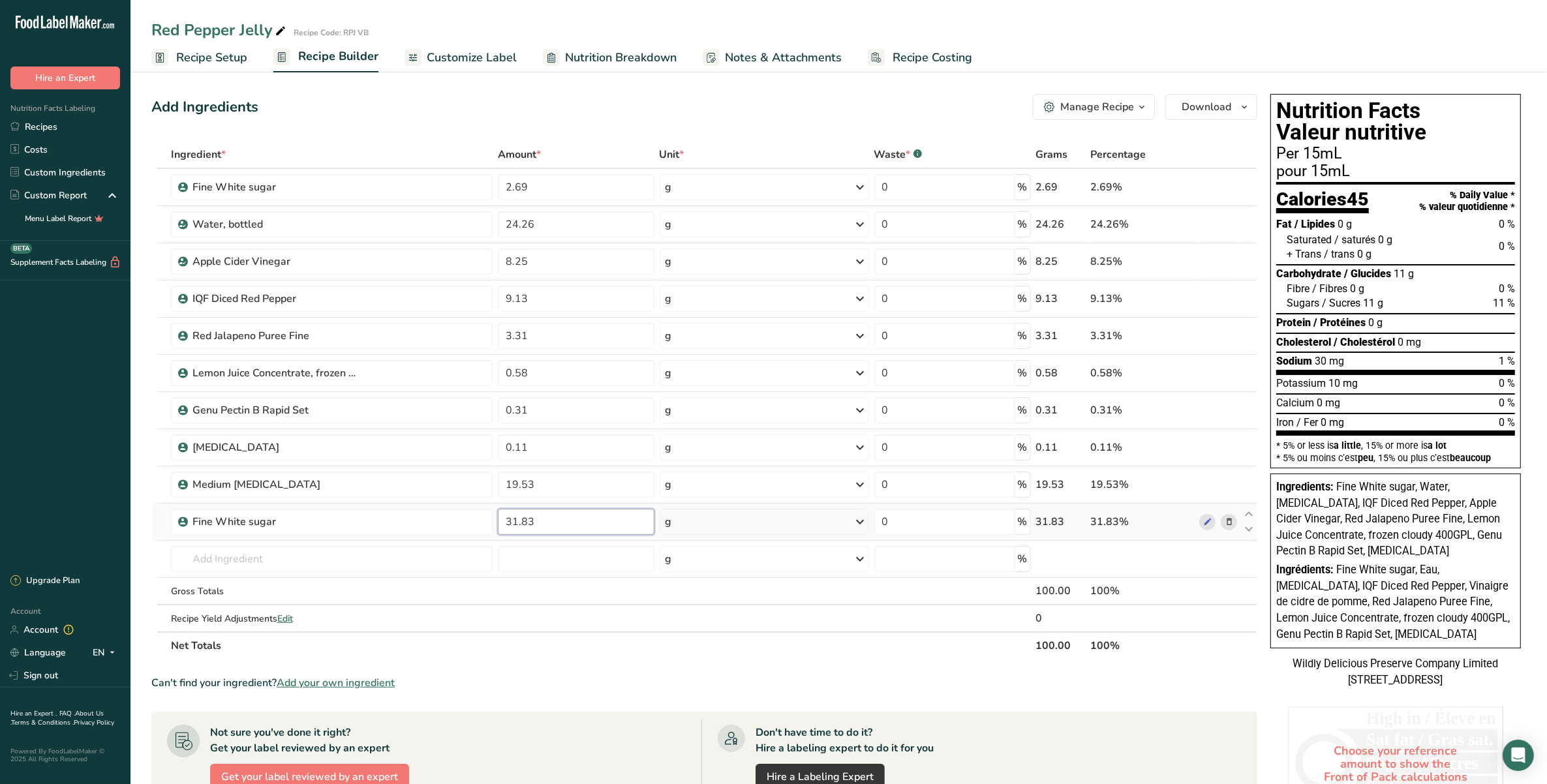
click at [515, 522] on input "31.83" at bounding box center [576, 521] width 157 height 26
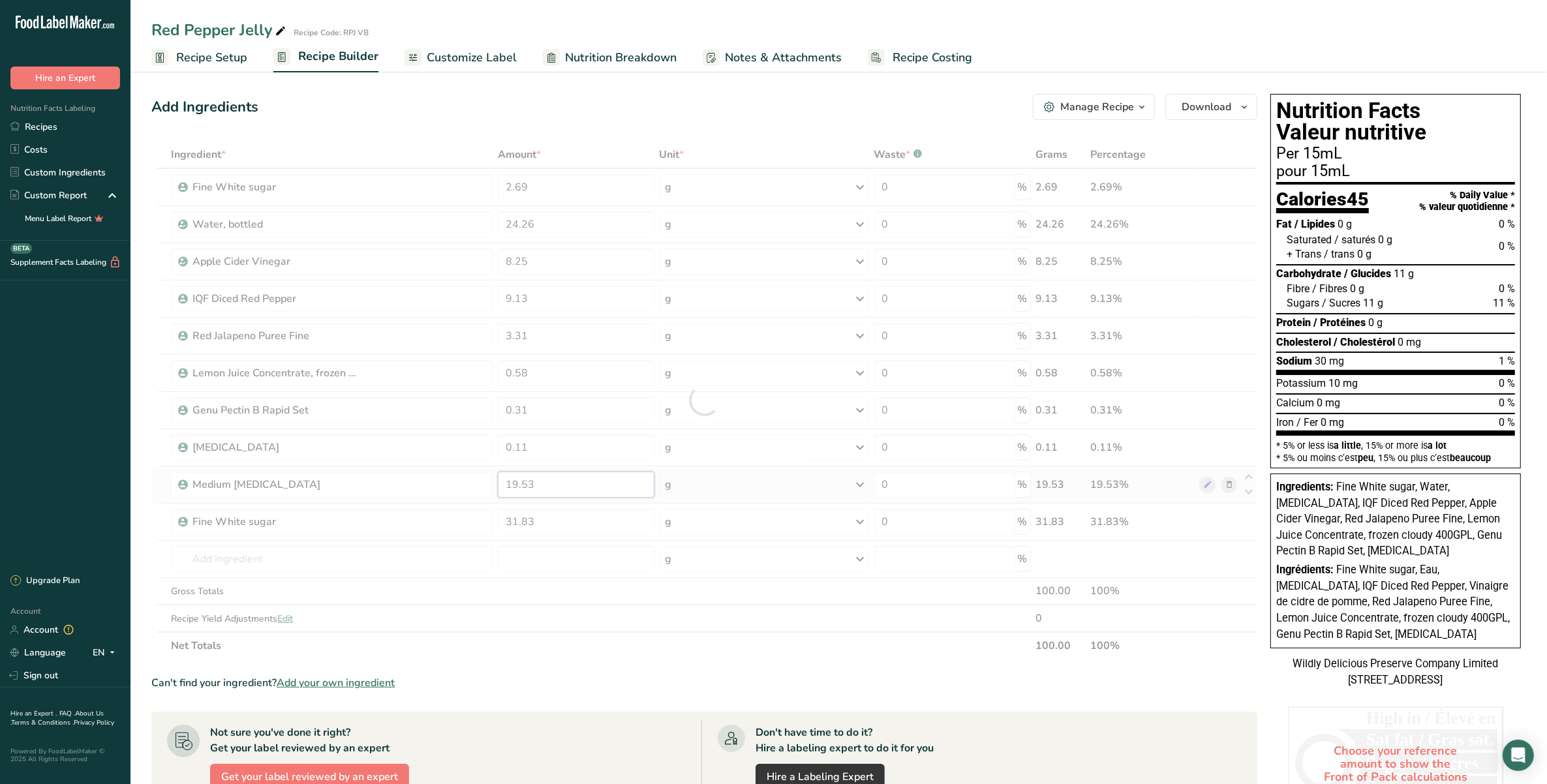
click at [519, 486] on div "Ingredient * Amount * Unit * Waste * .a-a{fill:#347362;}.b-a{fill:#fff;} Grams …" at bounding box center [704, 400] width 1106 height 518
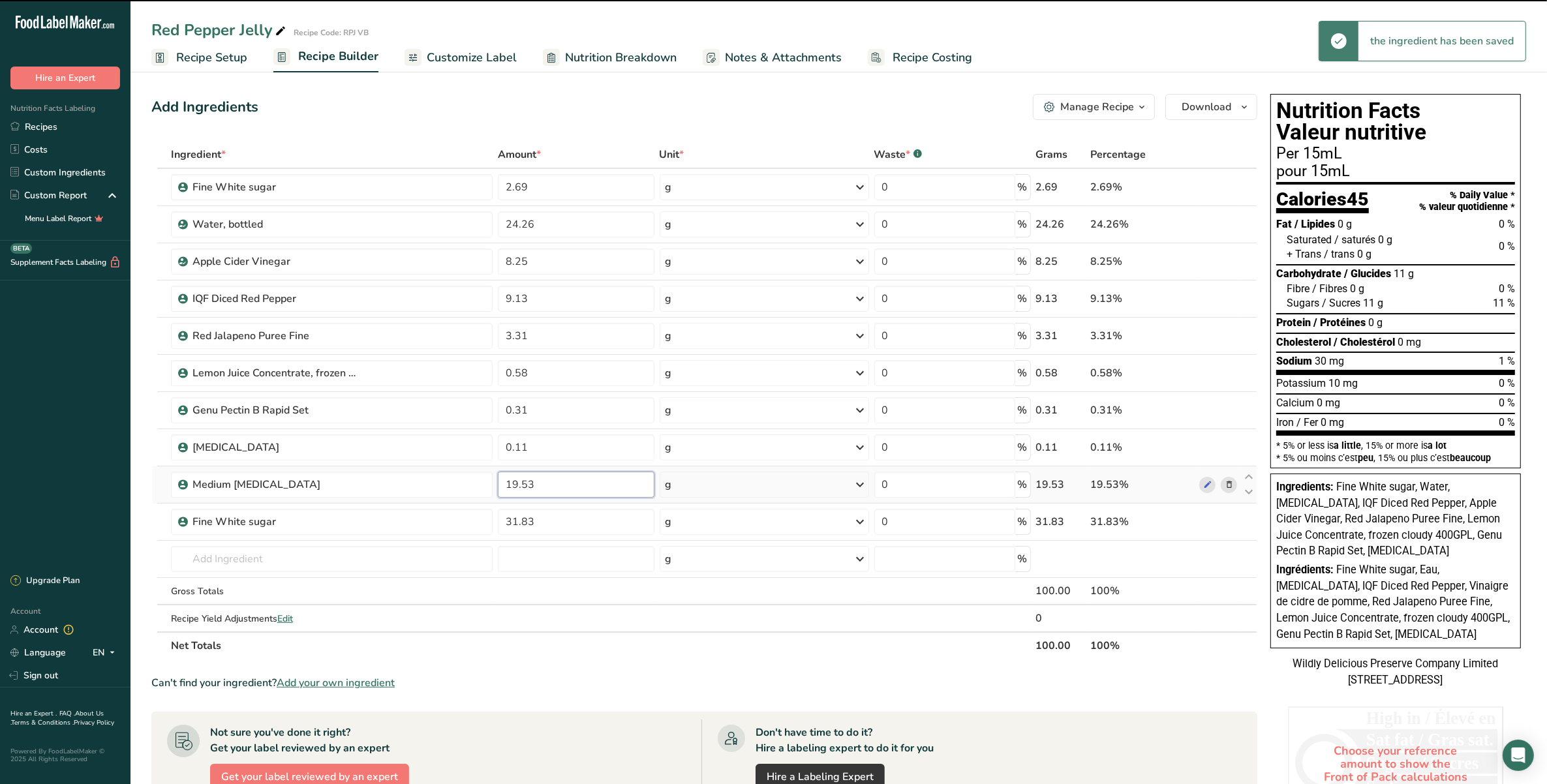
click at [515, 483] on input "19.53" at bounding box center [576, 484] width 157 height 26
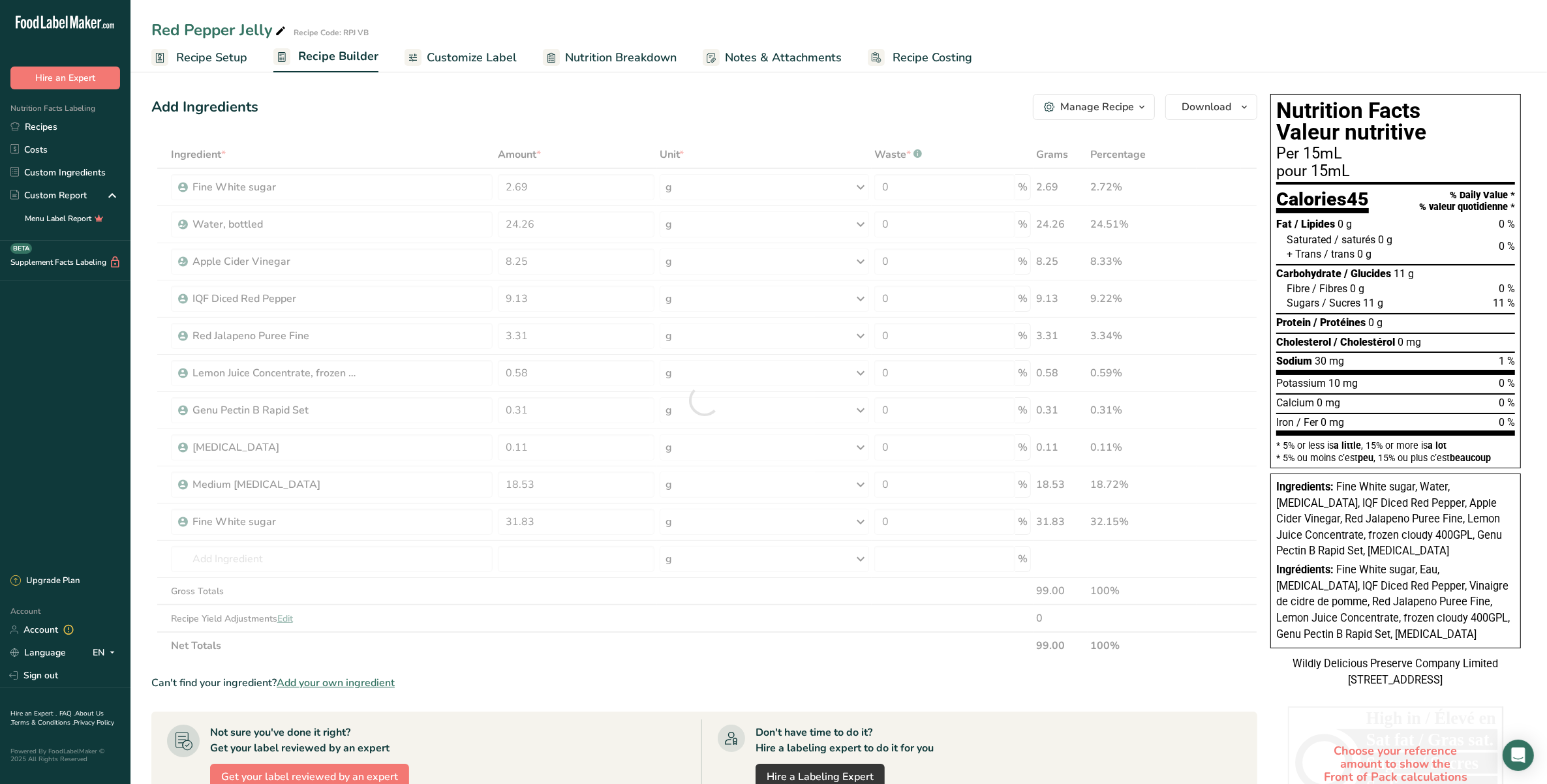
click at [594, 119] on div "Add Ingredients Manage Recipe Delete Recipe Duplicate Recipe Scale Recipe Save …" at bounding box center [704, 107] width 1106 height 26
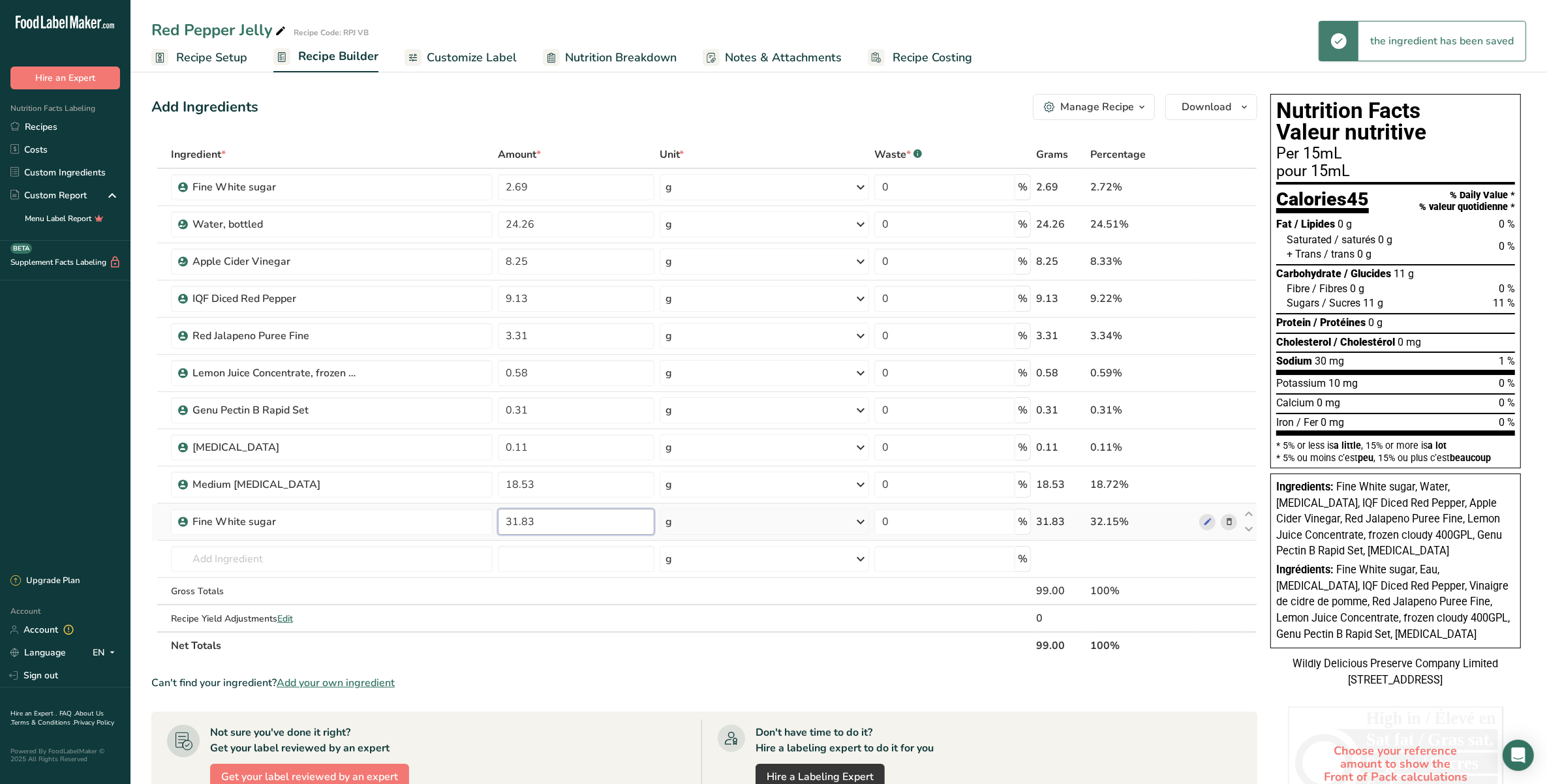
click at [517, 523] on input "31.83" at bounding box center [576, 521] width 157 height 26
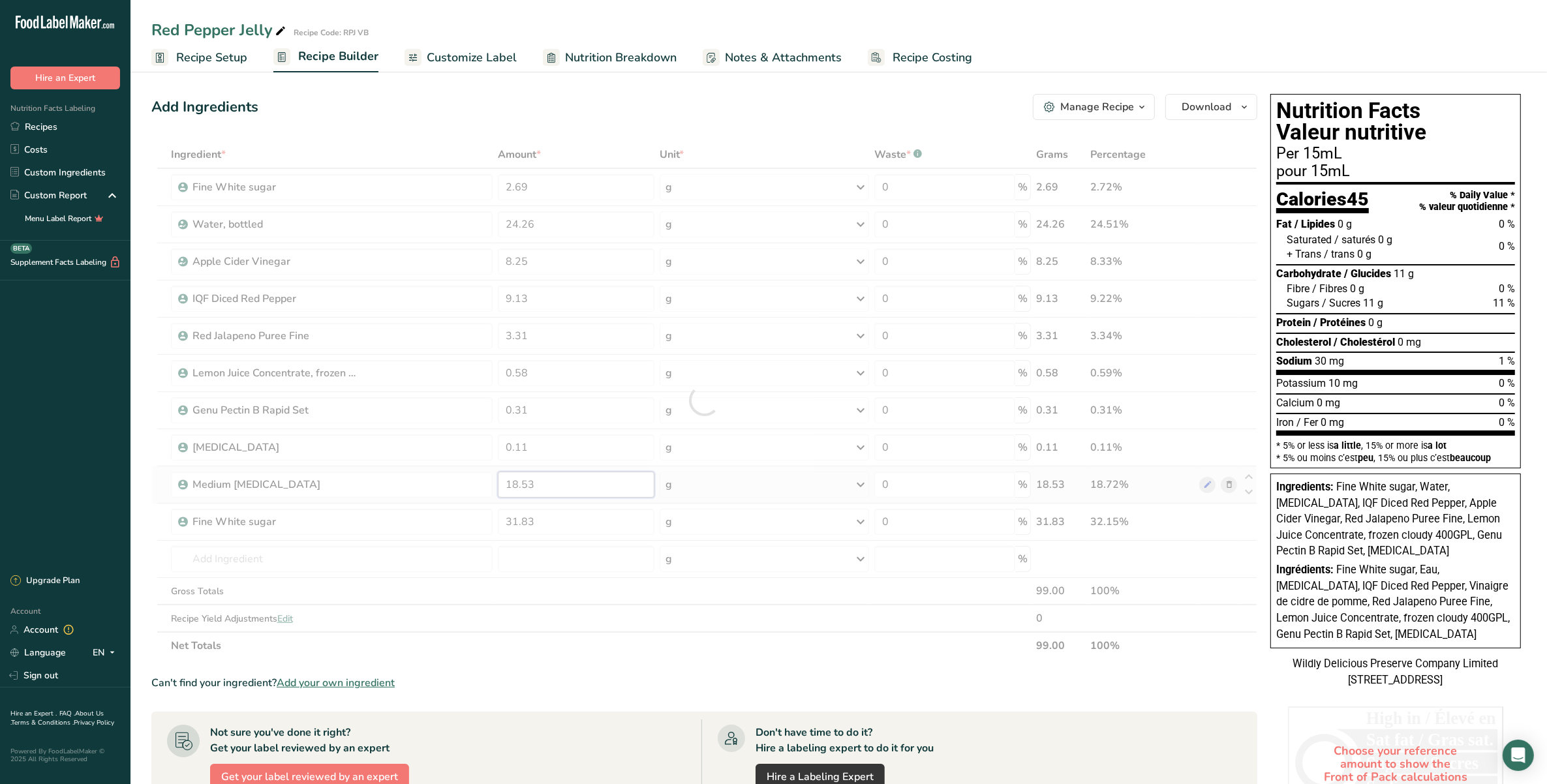
click at [517, 486] on div "Ingredient * Amount * Unit * Waste * .a-a{fill:#347362;}.b-a{fill:#fff;} Grams …" at bounding box center [704, 400] width 1106 height 518
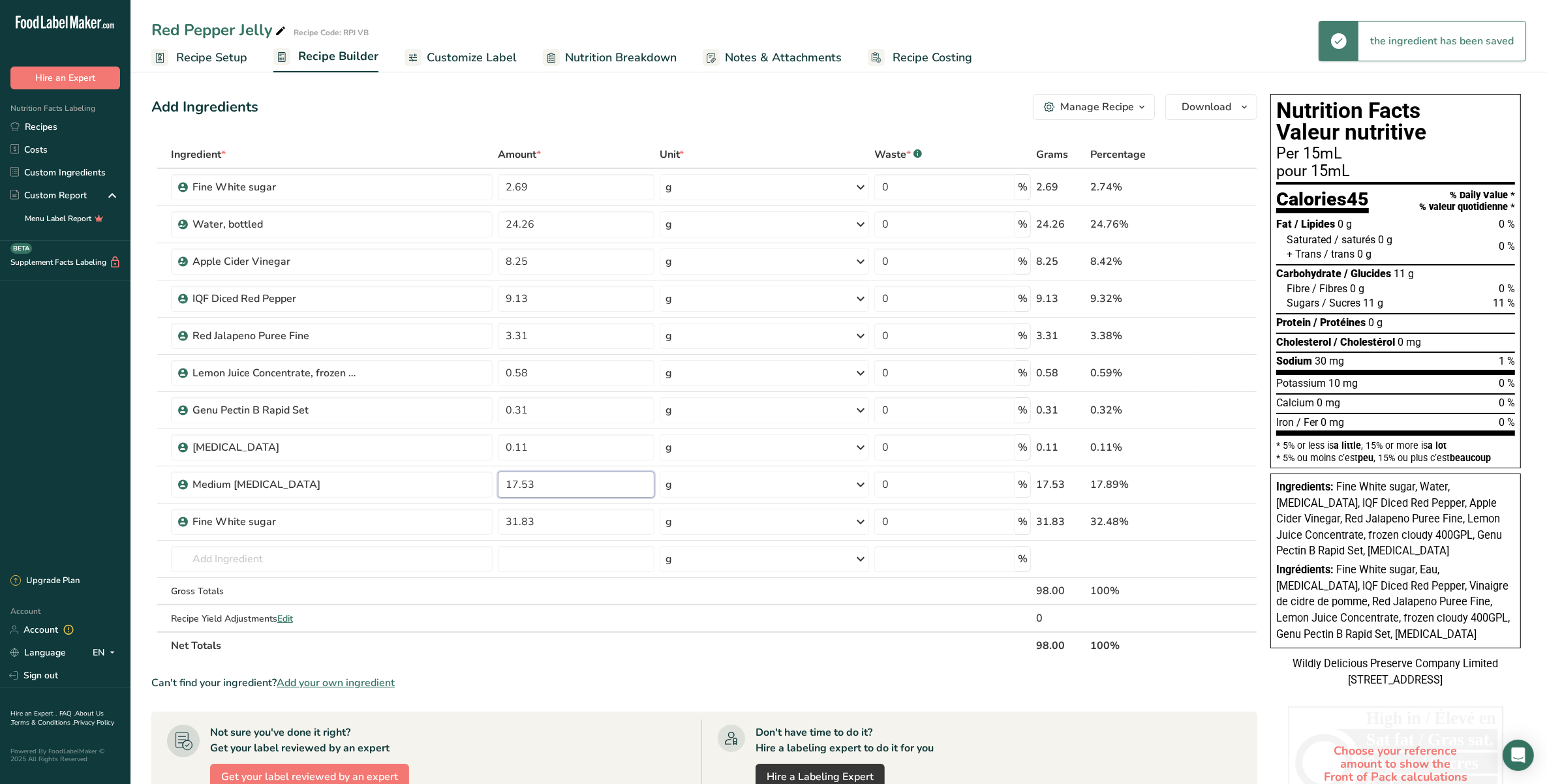
type input "17.53"
click at [690, 94] on div "Add Ingredients Manage Recipe Delete Recipe Duplicate Recipe Scale Recipe Save …" at bounding box center [704, 107] width 1106 height 26
click at [519, 483] on input "17.53" at bounding box center [576, 484] width 157 height 26
click at [519, 523] on div "Ingredient * Amount * Unit * Waste * .a-a{fill:#347362;}.b-a{fill:#fff;} Grams …" at bounding box center [704, 400] width 1106 height 518
type input "0"
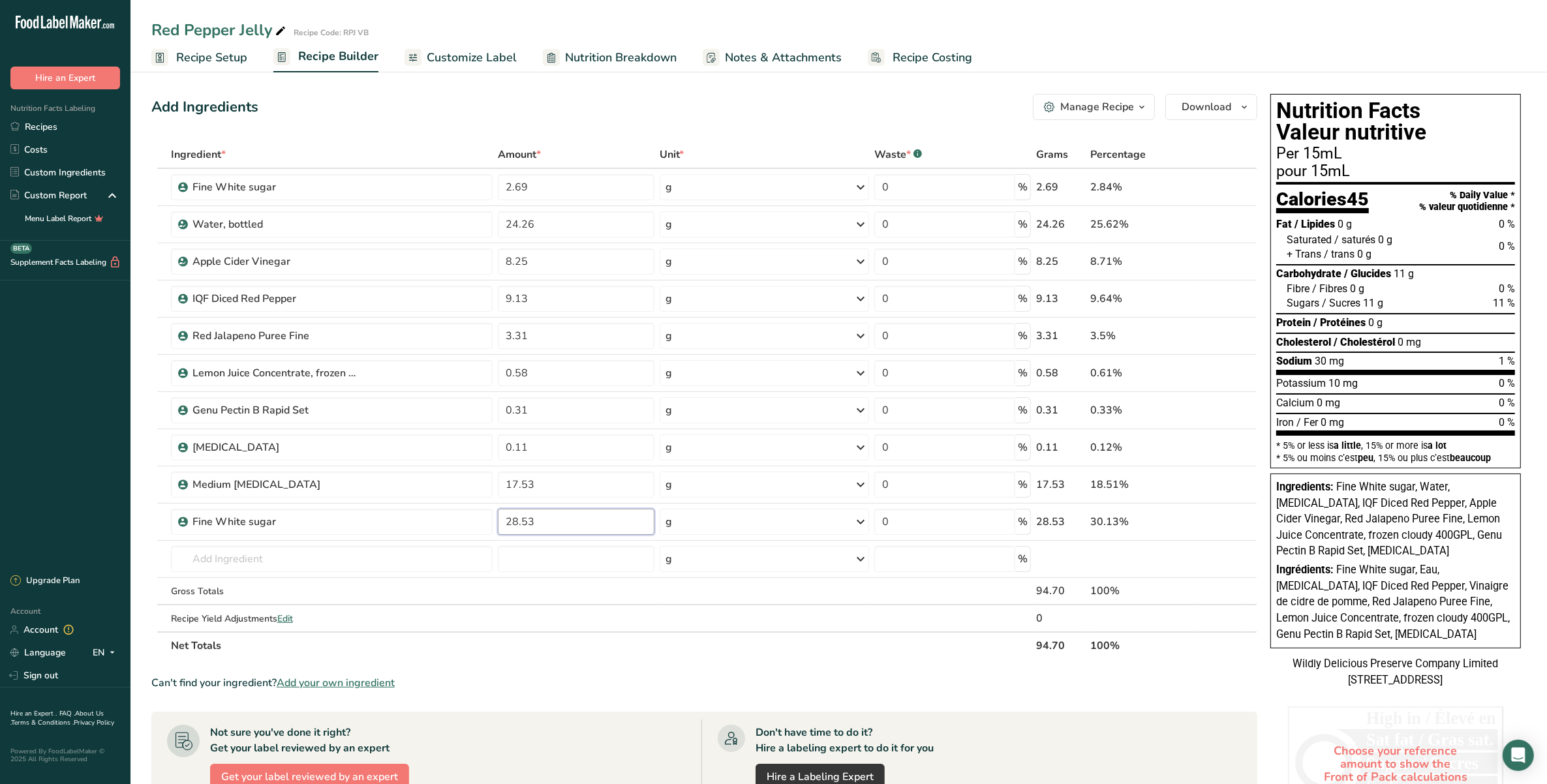
type input "28.53"
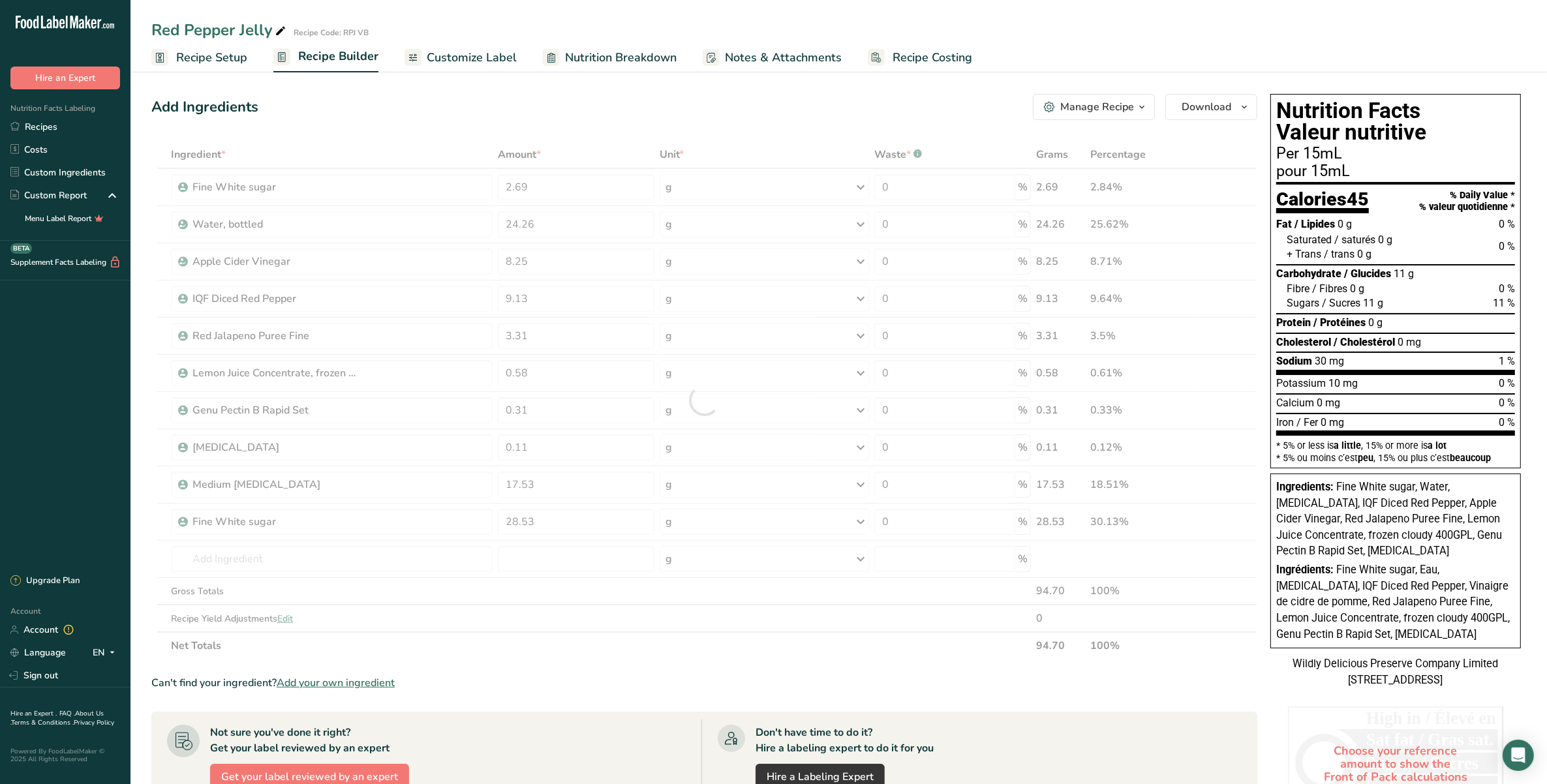
click at [883, 106] on div "Add Ingredients Manage Recipe Delete Recipe Duplicate Recipe Scale Recipe Save …" at bounding box center [704, 107] width 1106 height 26
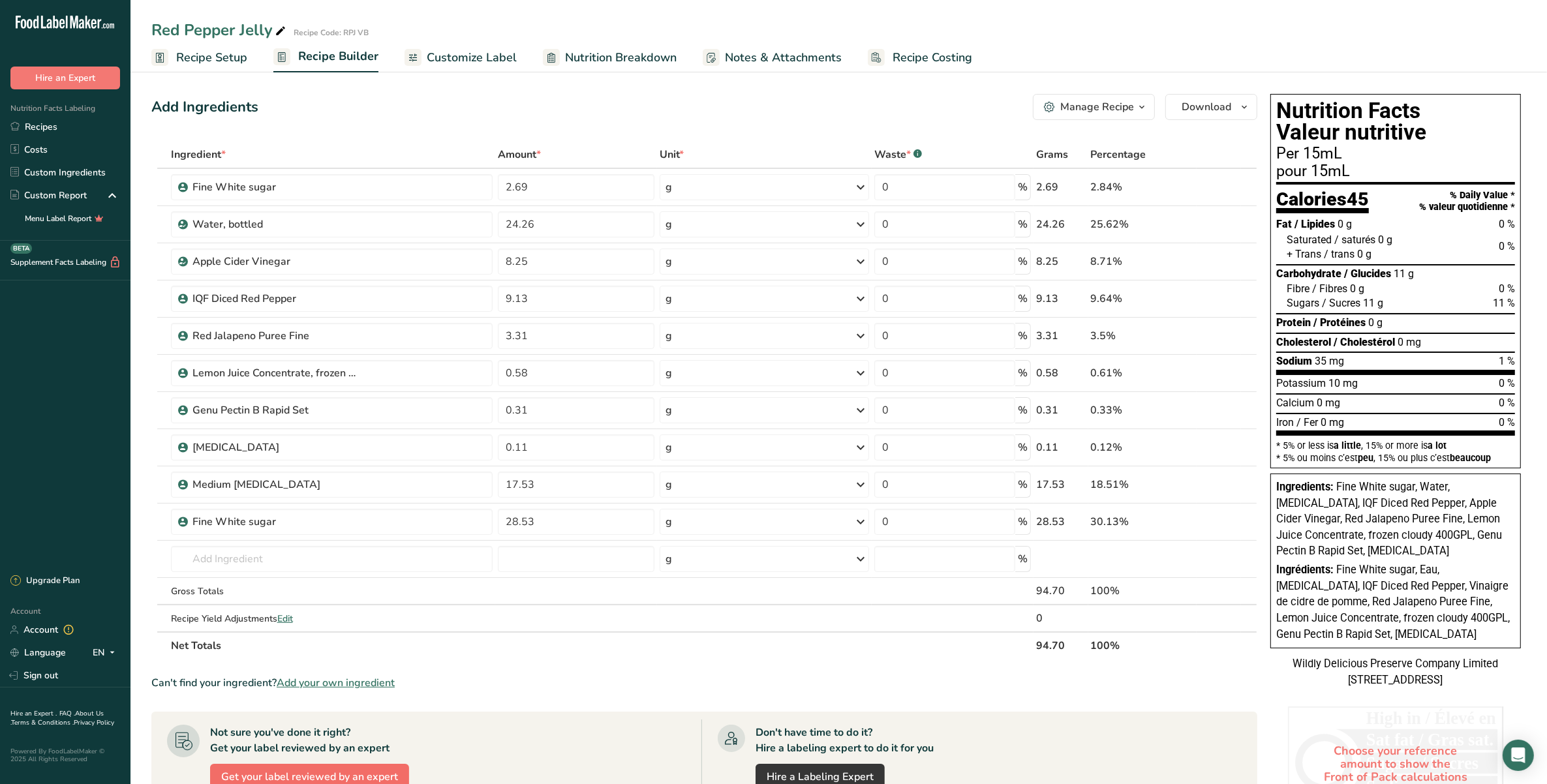
drag, startPoint x: 238, startPoint y: 54, endPoint x: 365, endPoint y: 775, distance: 732.1
click at [239, 54] on span "Recipe Setup" at bounding box center [211, 58] width 71 height 18
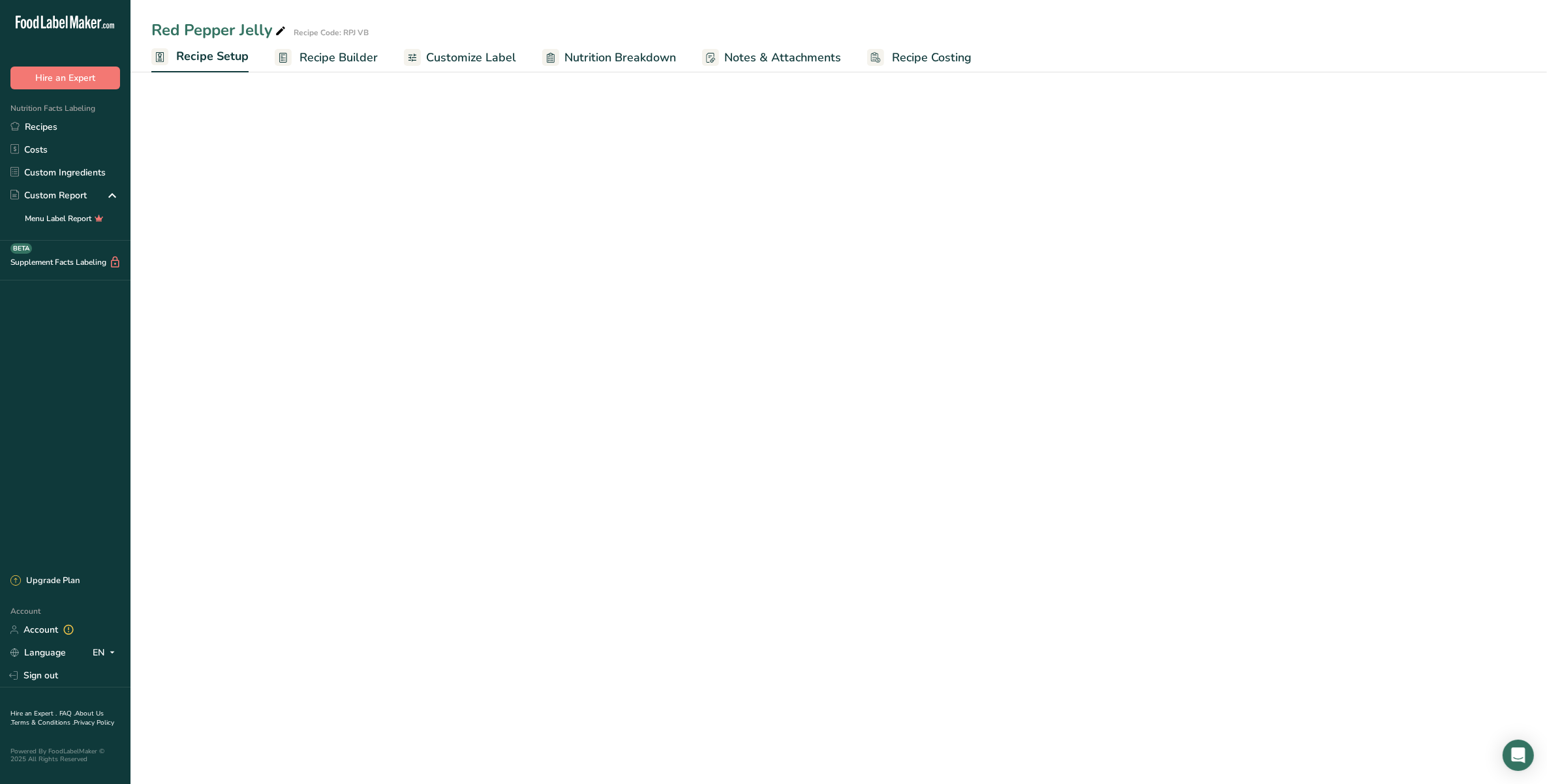
select select "19"
select select "22"
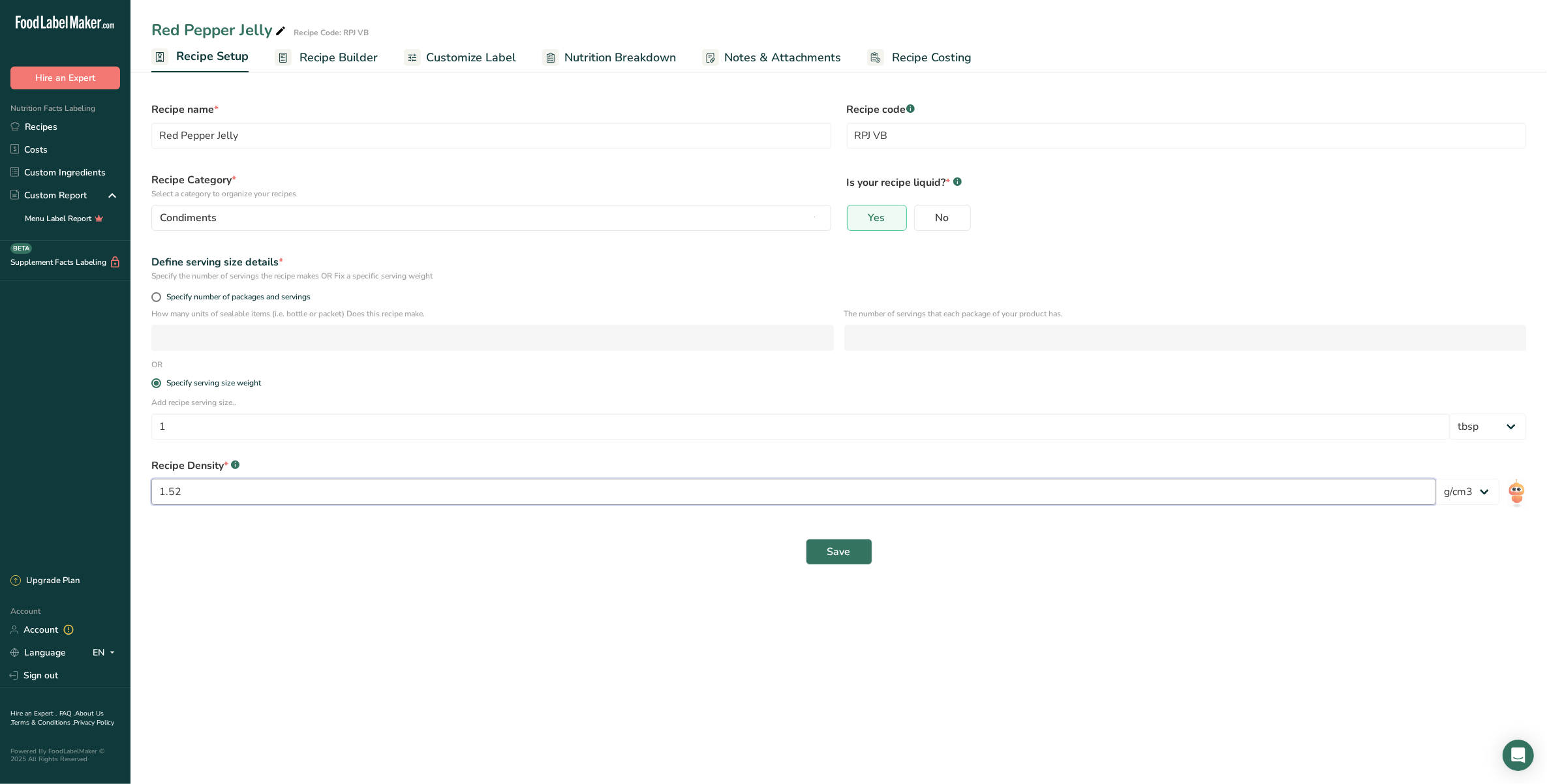
click at [256, 499] on input "1.52" at bounding box center [793, 491] width 1285 height 26
type input "1.29"
click at [847, 559] on span "Save" at bounding box center [839, 552] width 23 height 16
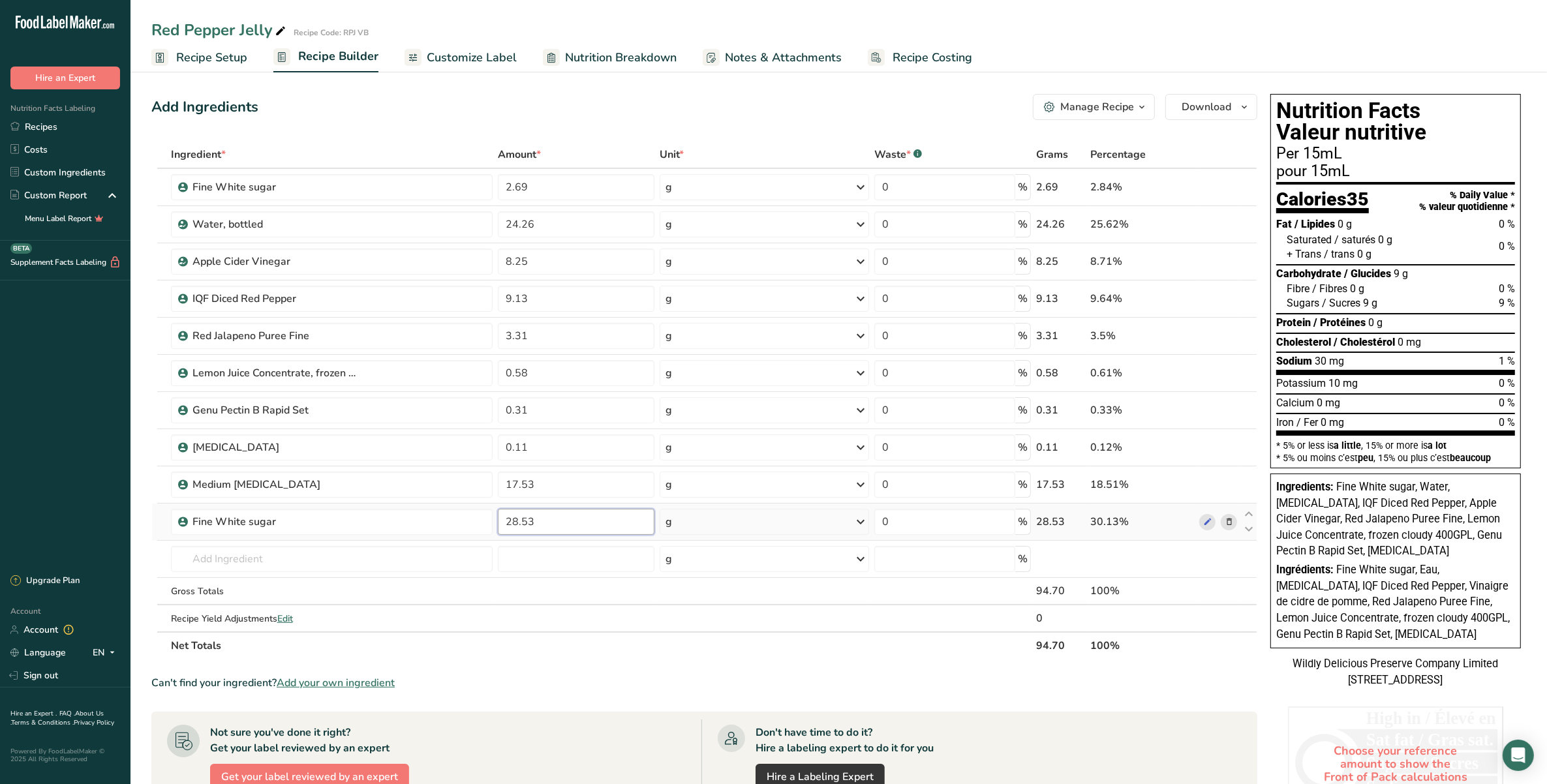
click at [517, 519] on input "28.53" at bounding box center [576, 521] width 157 height 26
type input "0"
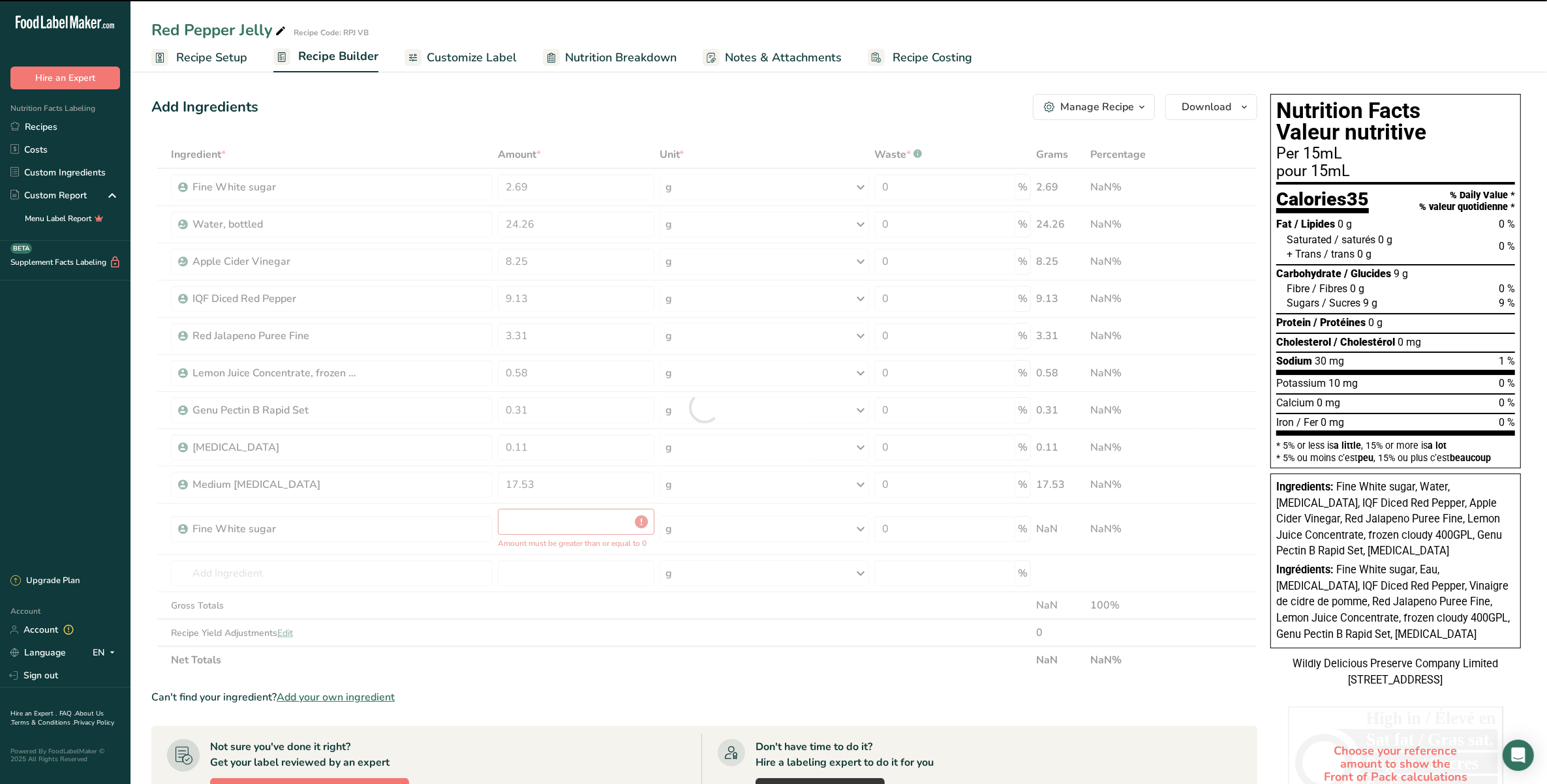
type input "0"
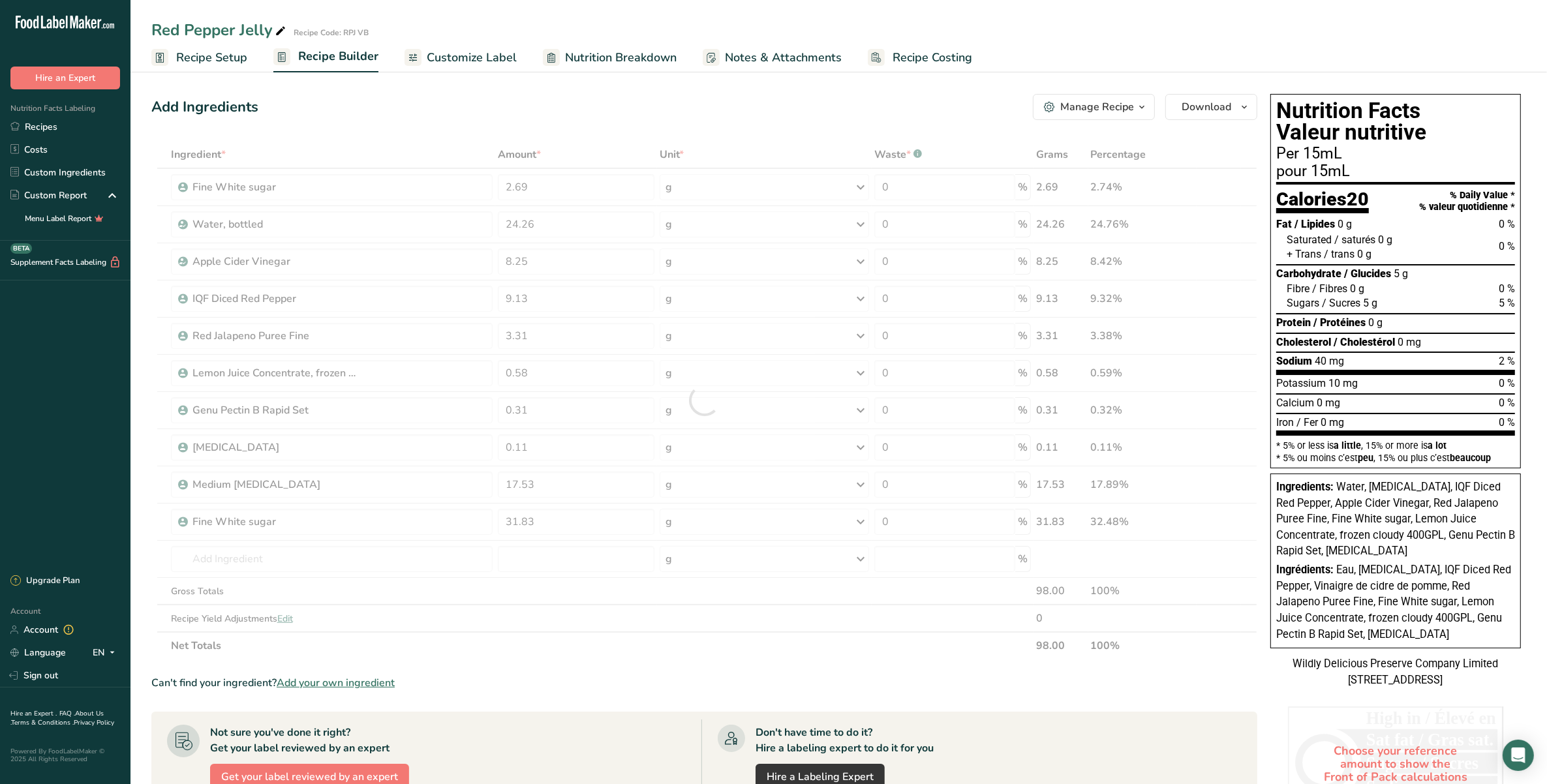
click at [905, 672] on section "Ingredient * Amount * Unit * Waste * .a-a{fill:#347362;}.b-a{fill:#fff;} Grams …" at bounding box center [704, 597] width 1106 height 913
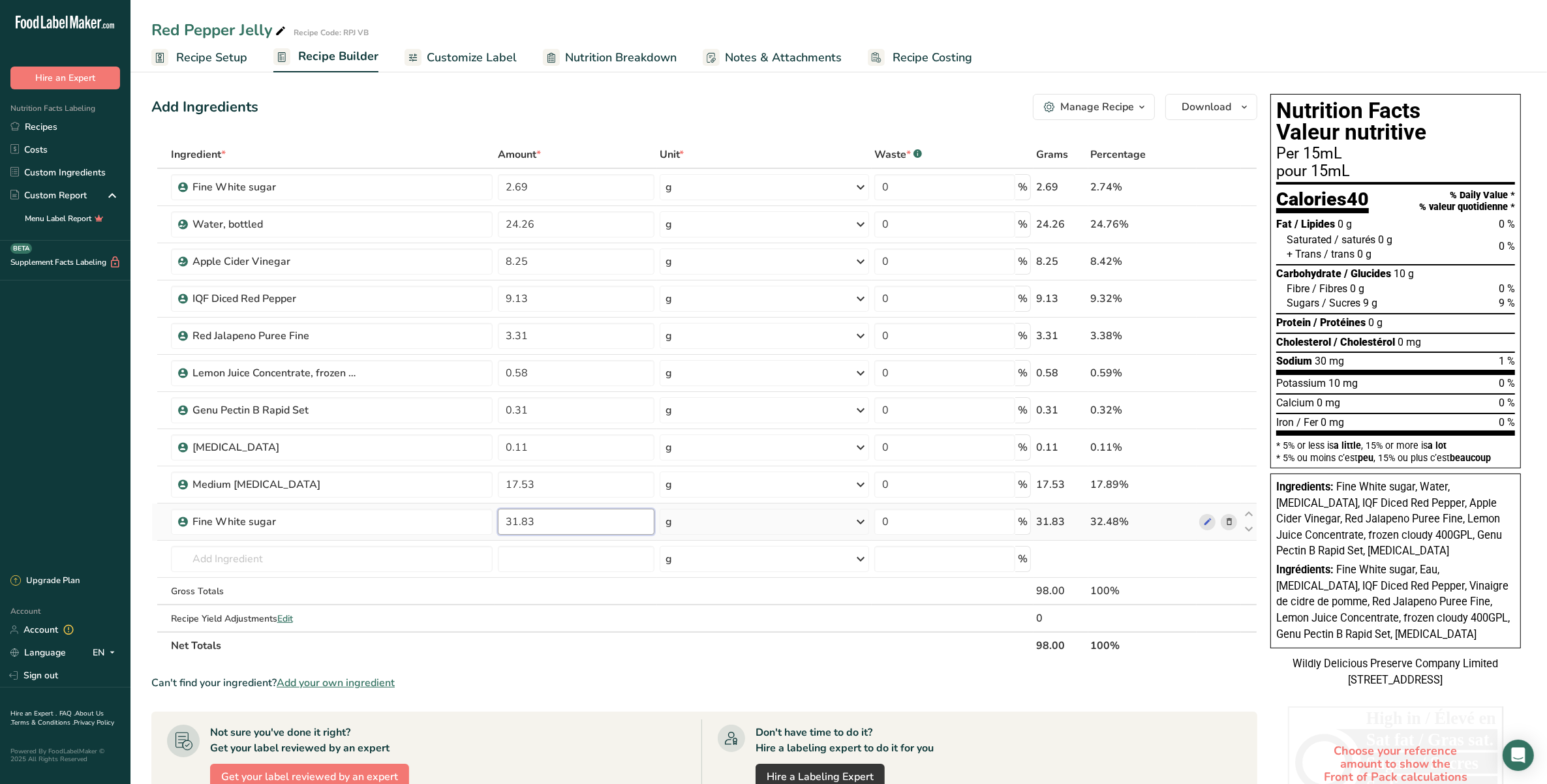
click at [515, 524] on input "31.83" at bounding box center [576, 521] width 157 height 26
type input "31.83"
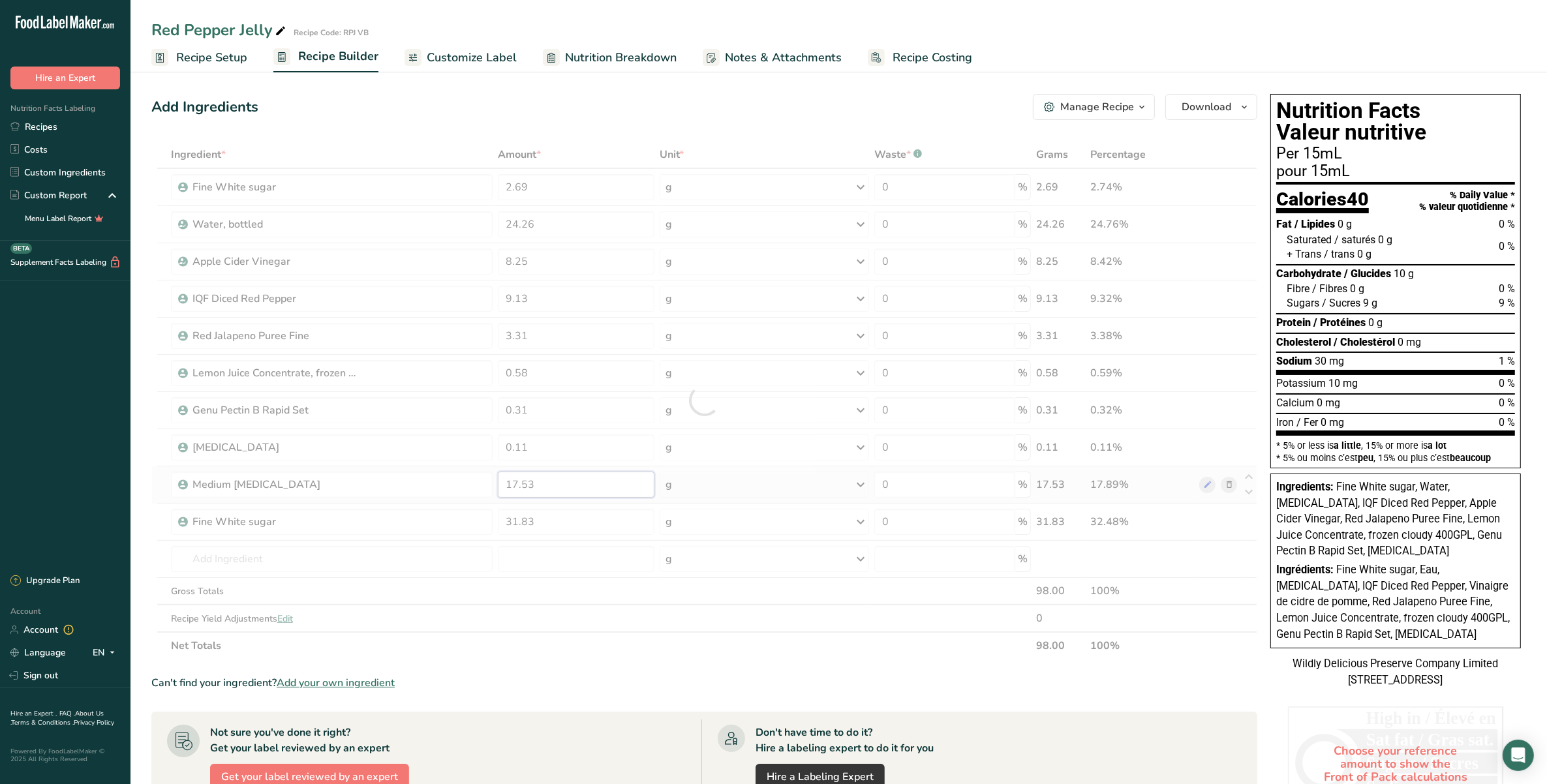
click at [517, 481] on div "Ingredient * Amount * Unit * Waste * .a-a{fill:#347362;}.b-a{fill:#fff;} Grams …" at bounding box center [704, 400] width 1106 height 518
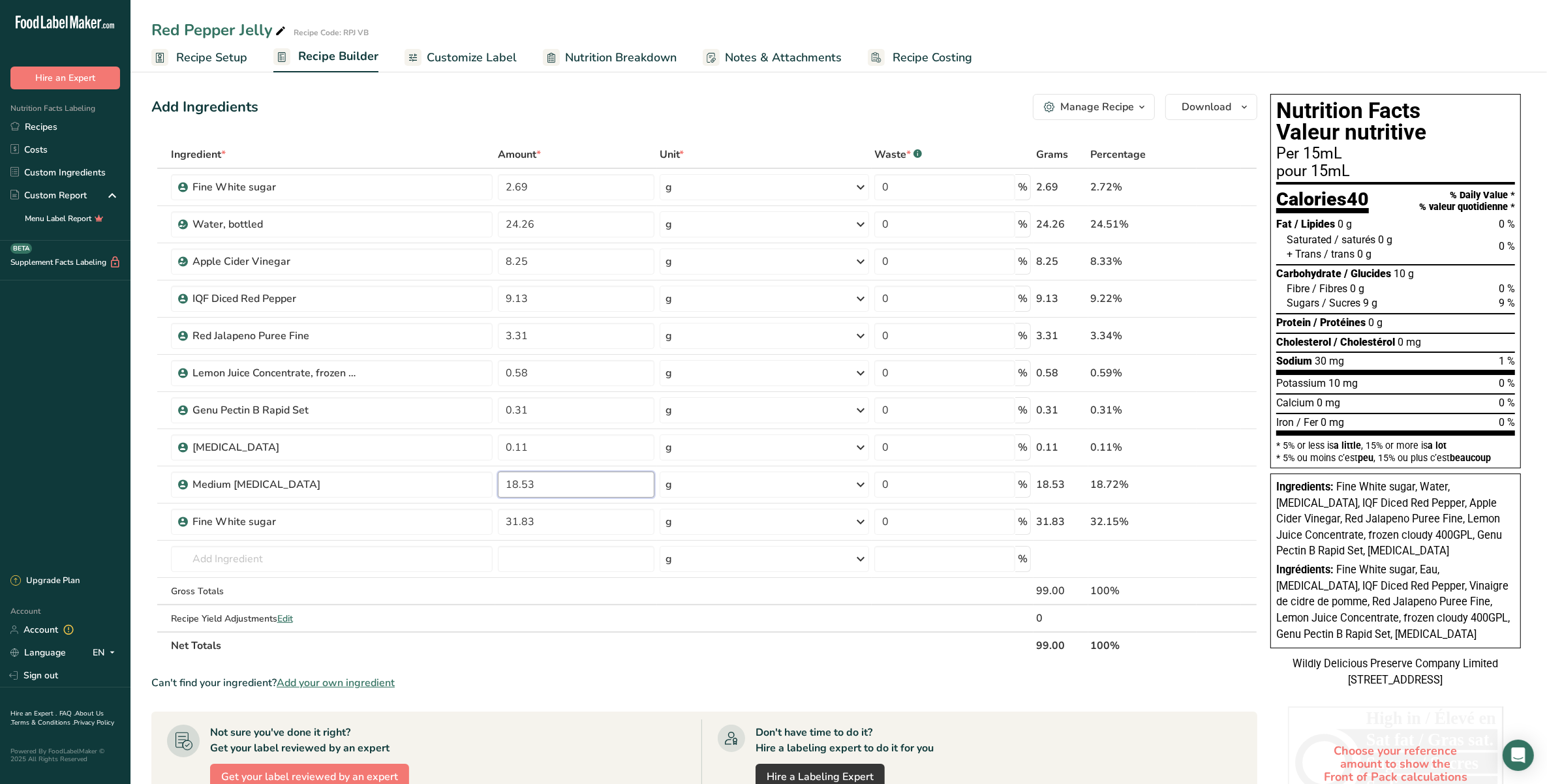
type input "18.53"
click at [563, 641] on div "Ingredient * Amount * Unit * Waste * .a-a{fill:#347362;}.b-a{fill:#fff;} Grams …" at bounding box center [704, 400] width 1106 height 518
drag, startPoint x: 516, startPoint y: 520, endPoint x: 527, endPoint y: 576, distance: 57.1
click at [516, 519] on input "31.83" at bounding box center [576, 521] width 157 height 26
click at [573, 690] on div "Can't find your ingredient? Add your own ingredient" at bounding box center [704, 683] width 1106 height 16
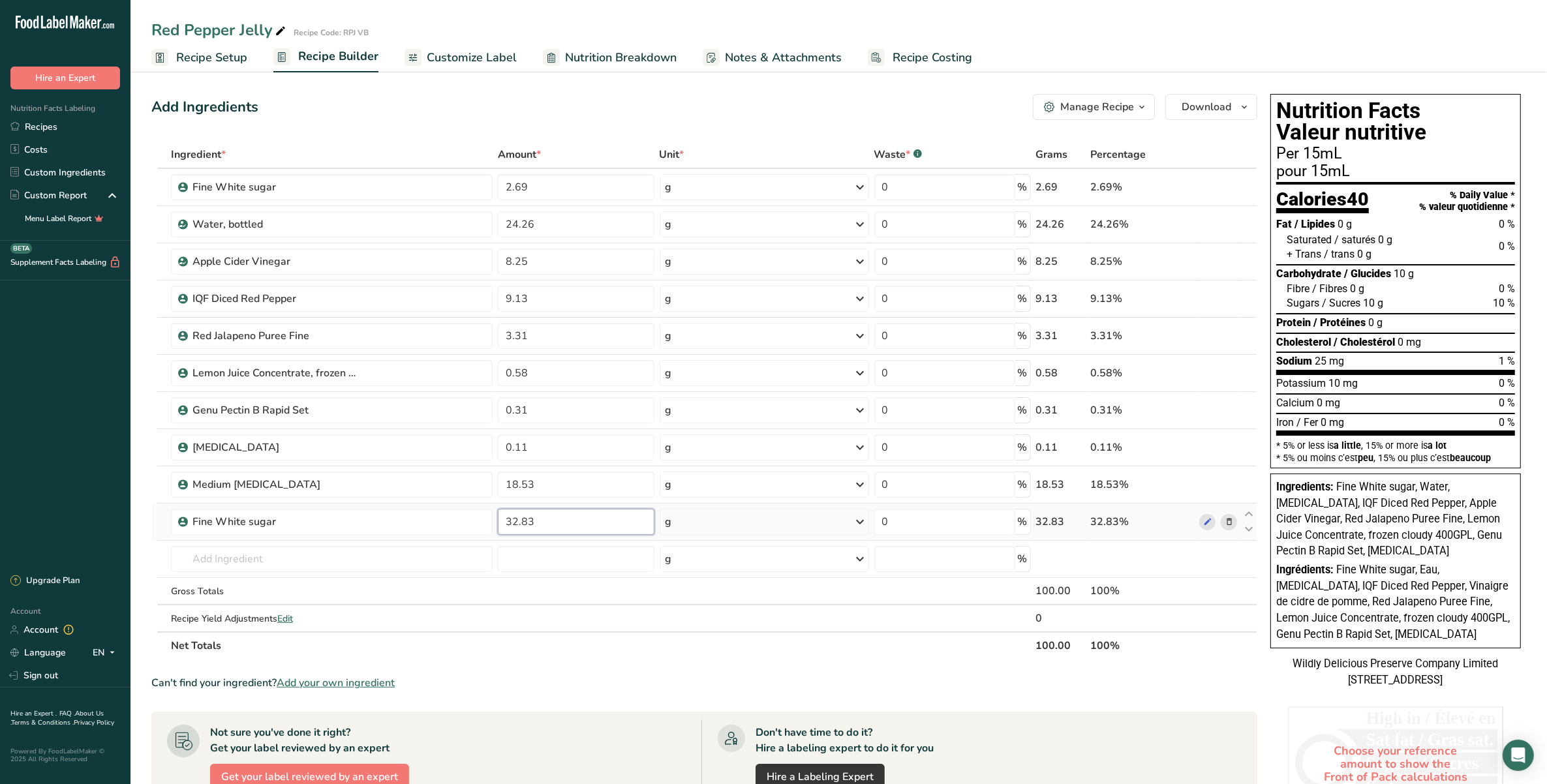
click at [517, 522] on input "32.83" at bounding box center [576, 521] width 157 height 26
type input "31.83"
click at [543, 658] on div "Ingredient * Amount * Unit * Waste * .a-a{fill:#347362;}.b-a{fill:#fff;} Grams …" at bounding box center [704, 400] width 1106 height 518
drag, startPoint x: 515, startPoint y: 490, endPoint x: 523, endPoint y: 523, distance: 34.0
click at [515, 489] on input "18.53" at bounding box center [576, 484] width 157 height 26
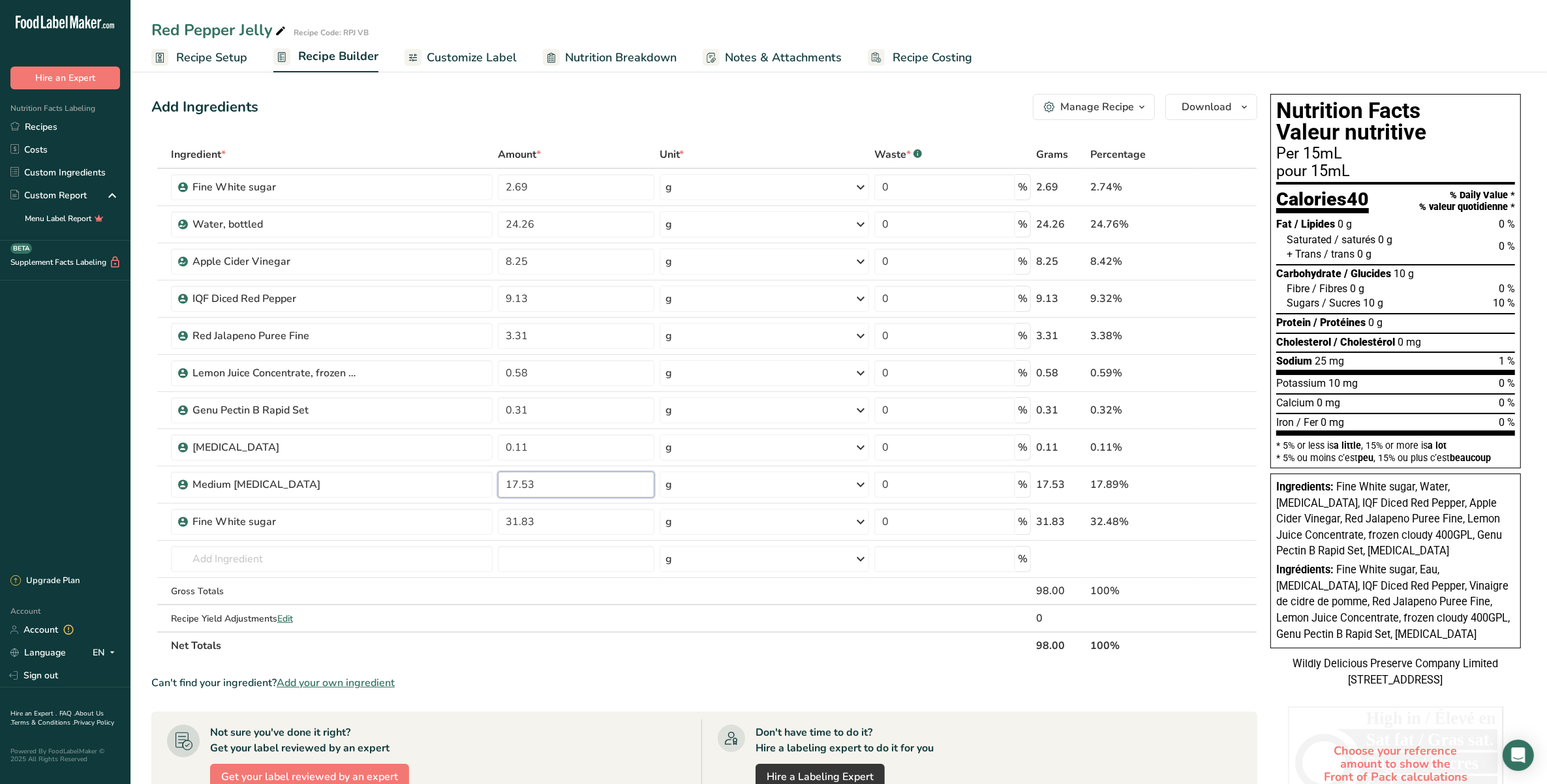
type input "17.53"
click at [561, 643] on div "Ingredient * Amount * Unit * Waste * .a-a{fill:#347362;}.b-a{fill:#fff;} Grams …" at bounding box center [704, 400] width 1106 height 518
drag, startPoint x: 514, startPoint y: 522, endPoint x: 523, endPoint y: 535, distance: 15.8
click at [515, 522] on input "31.83" at bounding box center [576, 521] width 157 height 26
click at [571, 665] on section "Ingredient * Amount * Unit * Waste * .a-a{fill:#347362;}.b-a{fill:#fff;} Grams …" at bounding box center [704, 597] width 1106 height 913
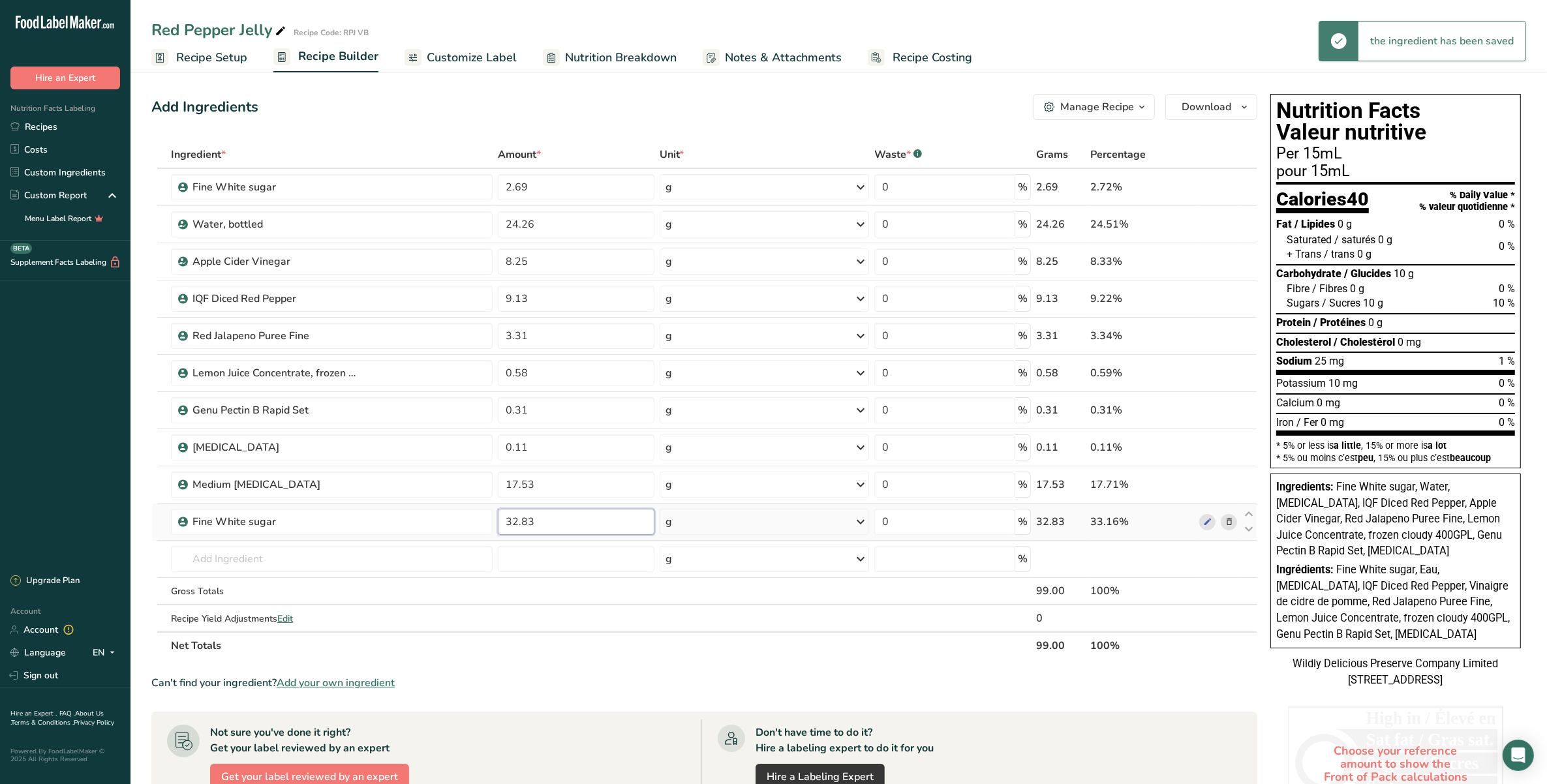
click at [516, 522] on input "32.83" at bounding box center [576, 521] width 157 height 26
type input "31.83"
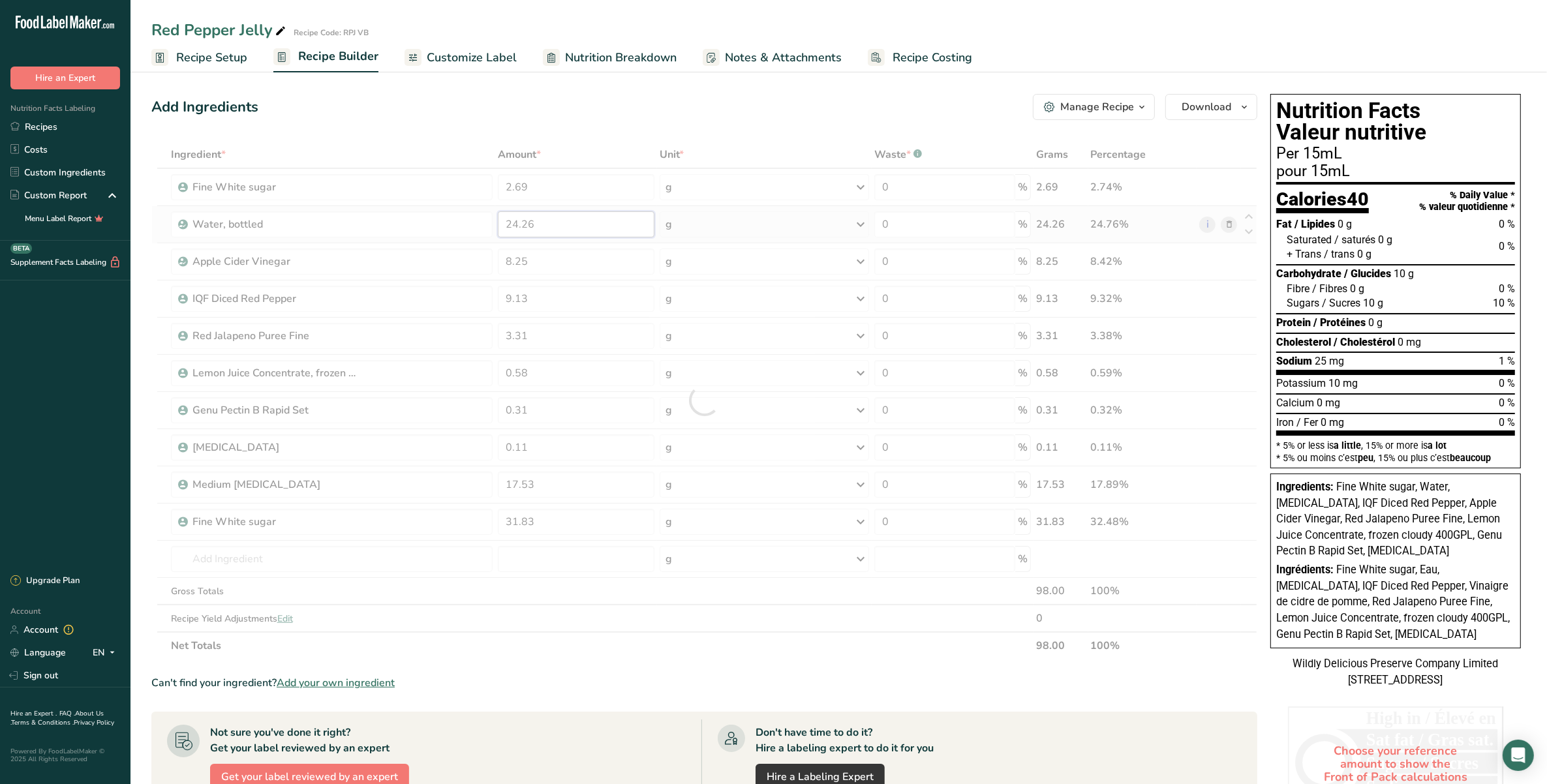
click at [514, 220] on div "Ingredient * Amount * Unit * Waste * .a-a{fill:#347362;}.b-a{fill:#fff;} Grams …" at bounding box center [704, 400] width 1106 height 518
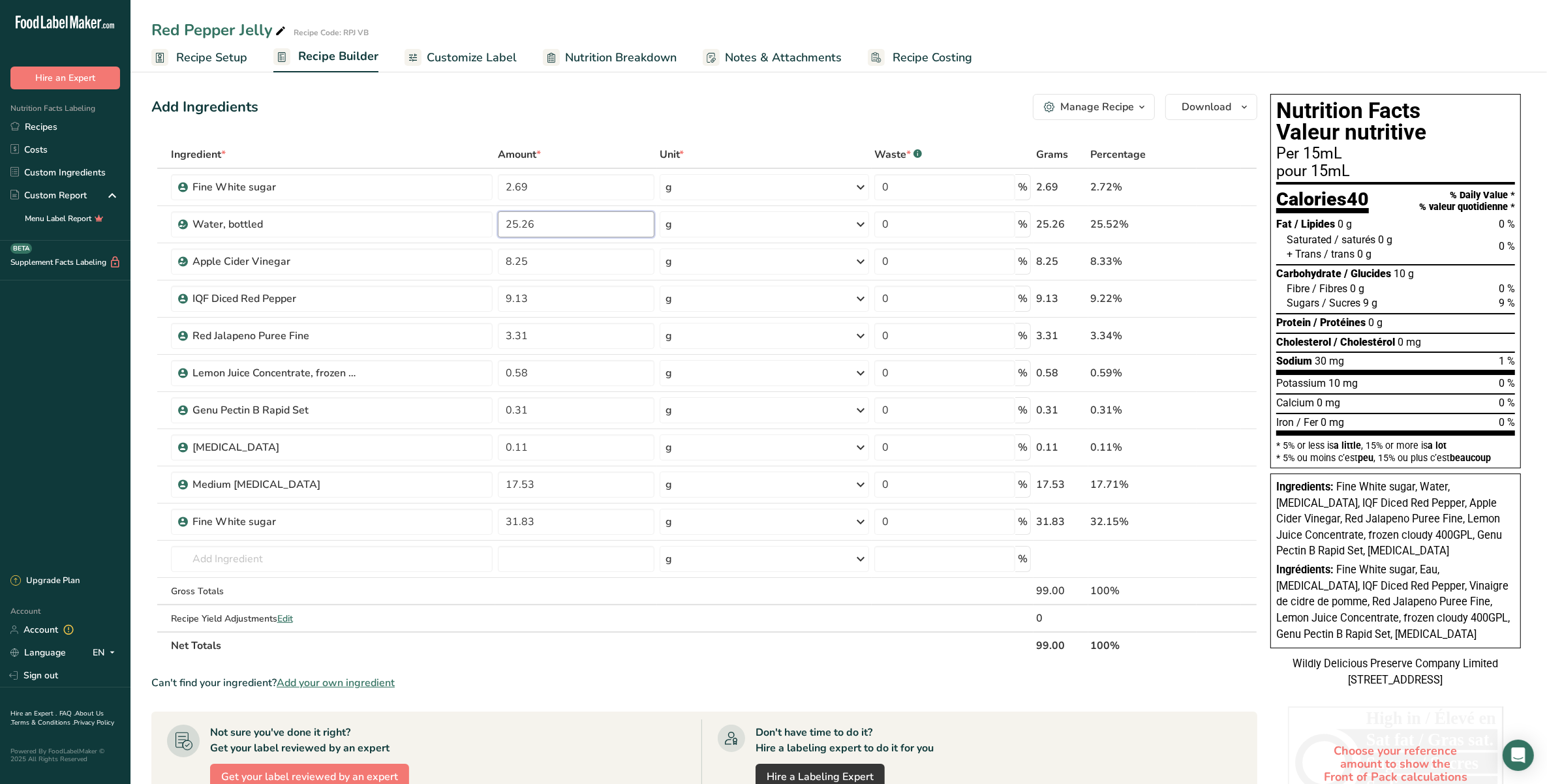
type input "25.26"
click at [561, 674] on section "Ingredient * Amount * Unit * Waste * .a-a{fill:#347362;}.b-a{fill:#fff;} Grams …" at bounding box center [704, 597] width 1106 height 913
click at [517, 404] on input "0.31" at bounding box center [576, 410] width 157 height 26
type input "0.28"
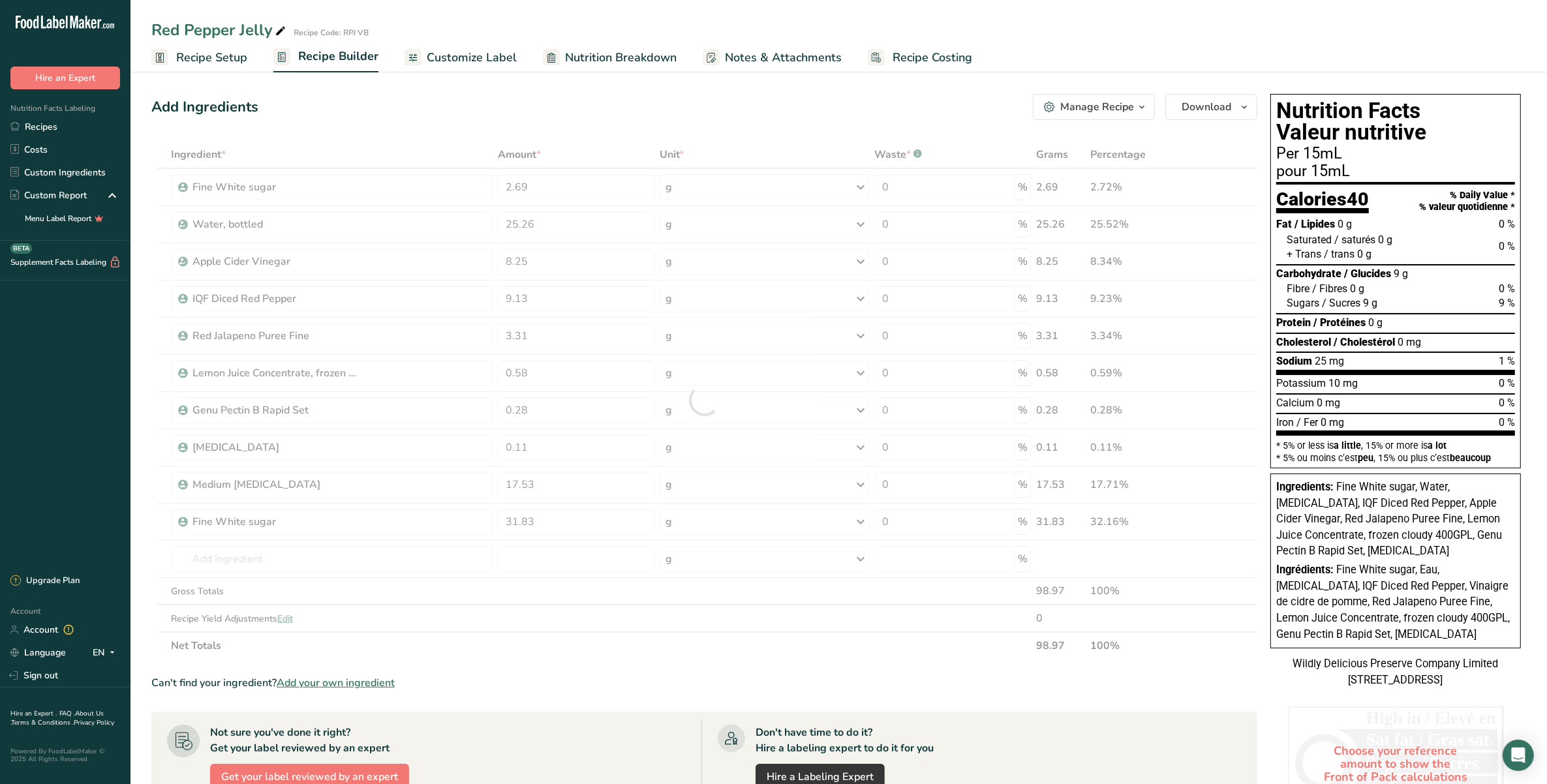
click at [601, 692] on section "Ingredient * Amount * Unit * Waste * .a-a{fill:#347362;}.b-a{fill:#fff;} Grams …" at bounding box center [704, 597] width 1106 height 913
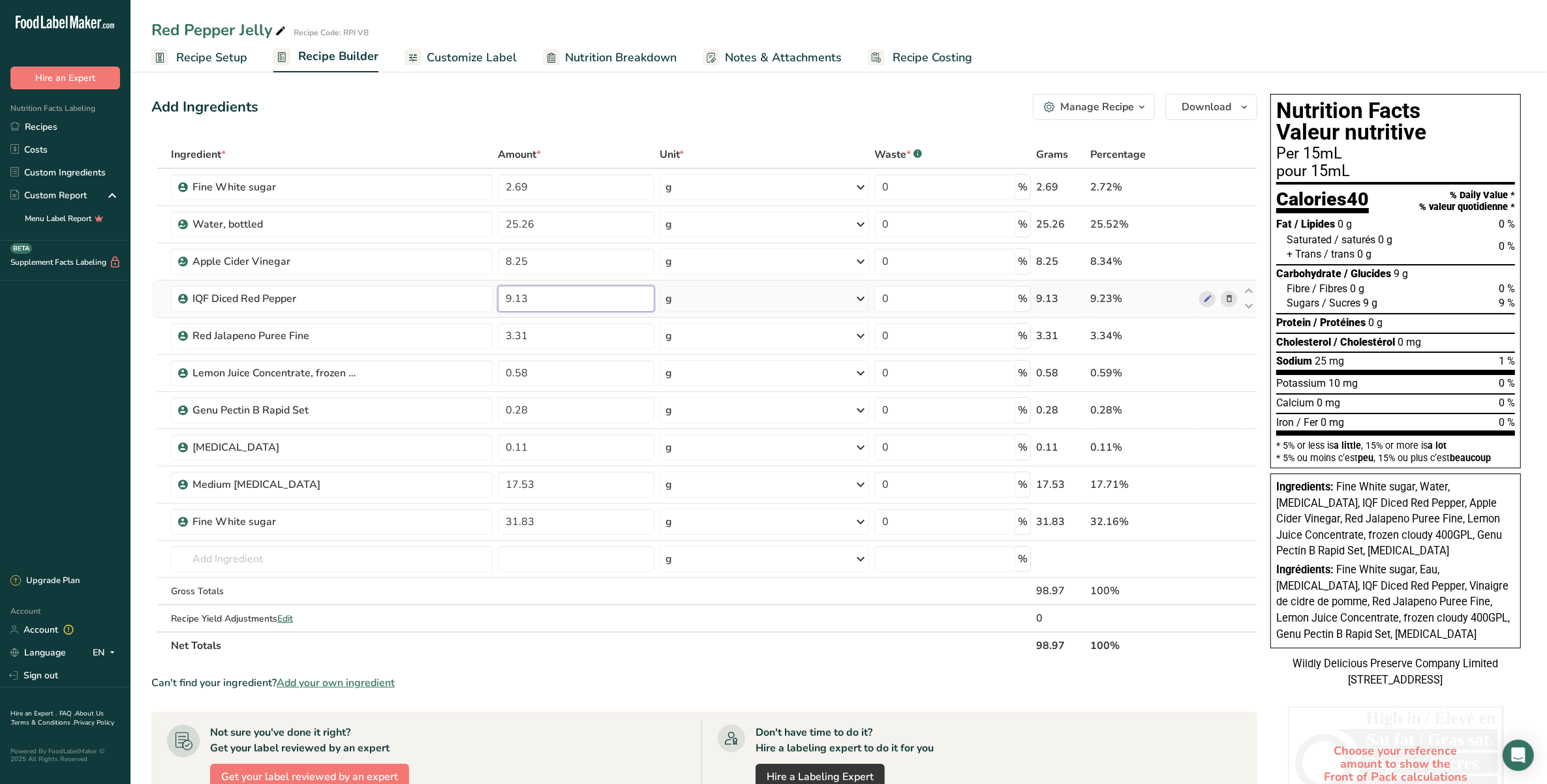
drag, startPoint x: 519, startPoint y: 299, endPoint x: 526, endPoint y: 308, distance: 11.4
click at [520, 301] on input "9.13" at bounding box center [576, 298] width 157 height 26
click at [573, 515] on div "Ingredient * Amount * Unit * Waste * .a-a{fill:#347362;}.b-a{fill:#fff;} Grams …" at bounding box center [704, 400] width 1106 height 518
click at [574, 483] on div "Ingredient * Amount * Unit * Waste * .a-a{fill:#347362;}.b-a{fill:#fff;} Grams …" at bounding box center [704, 400] width 1106 height 518
drag, startPoint x: 525, startPoint y: 483, endPoint x: 533, endPoint y: 496, distance: 15.3
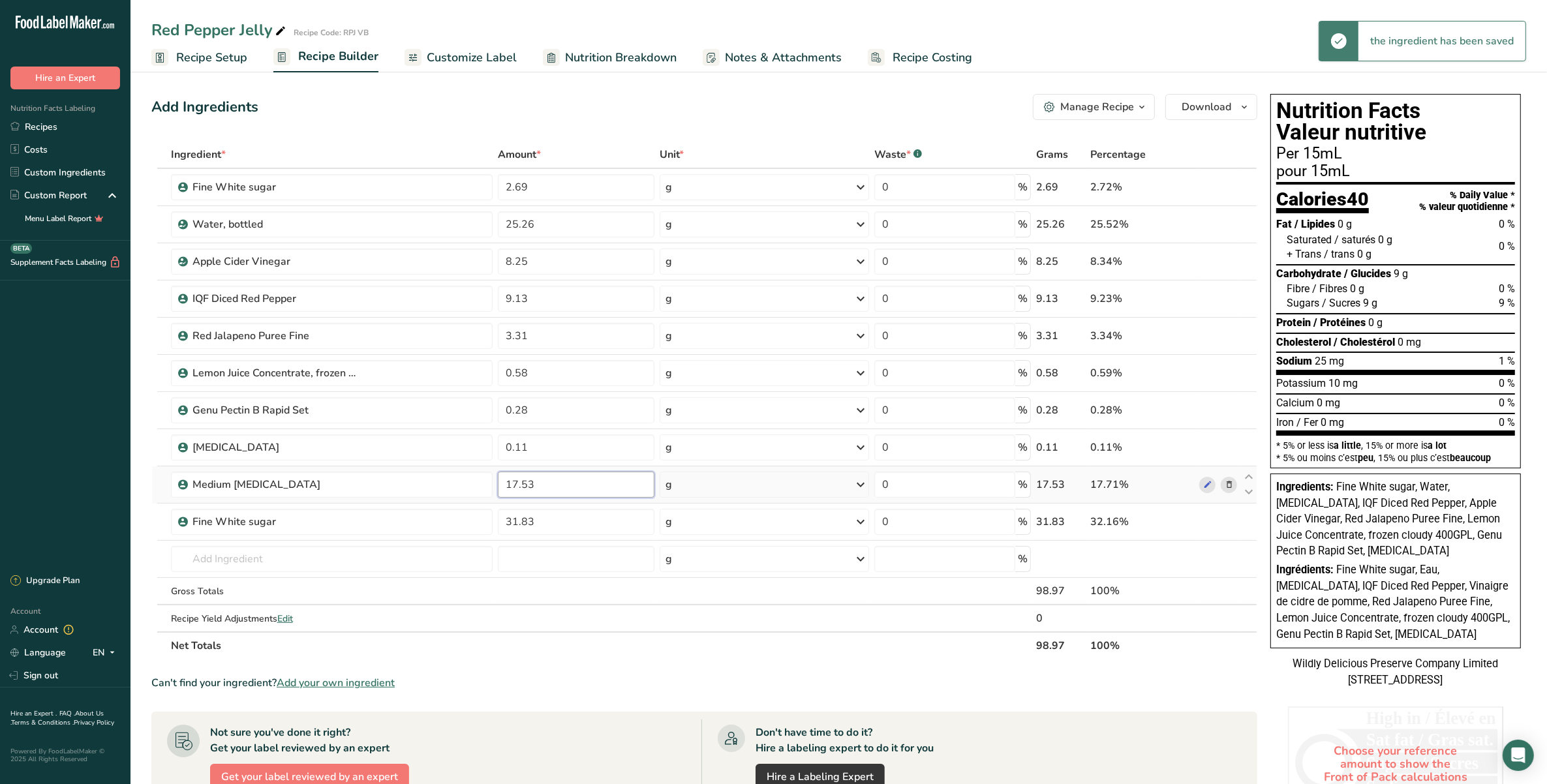
click at [526, 483] on input "17.53" at bounding box center [576, 484] width 157 height 26
click at [563, 651] on div "Ingredient * Amount * Unit * Waste * .a-a{fill:#347362;}.b-a{fill:#fff;} Grams …" at bounding box center [704, 400] width 1106 height 518
drag, startPoint x: 523, startPoint y: 487, endPoint x: 530, endPoint y: 497, distance: 12.2
click at [523, 488] on input "17.63" at bounding box center [576, 484] width 157 height 26
type input "17.83"
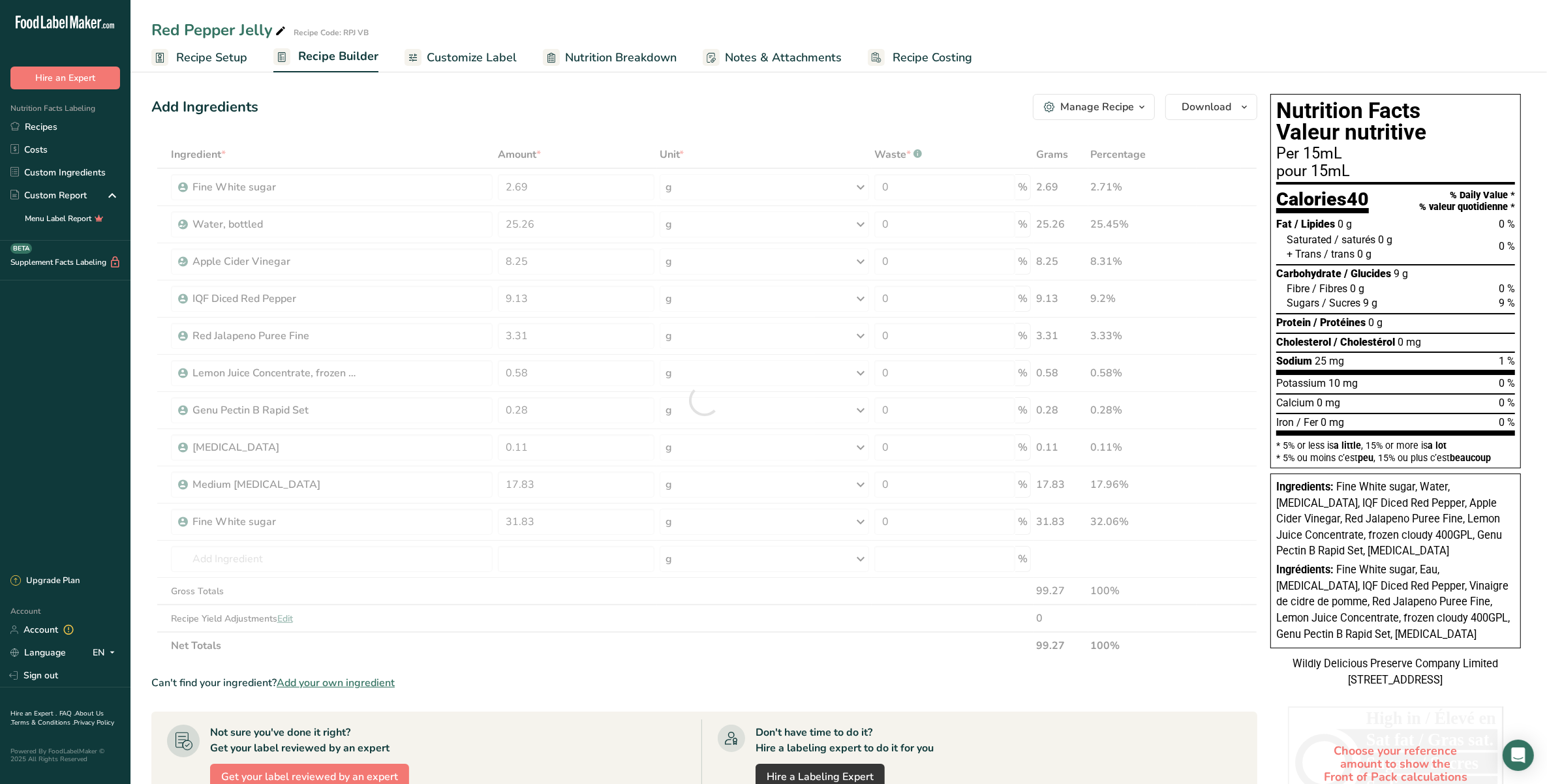
click at [582, 656] on div "Ingredient * Amount * Unit * Waste * .a-a{fill:#347362;}.b-a{fill:#fff;} Grams …" at bounding box center [704, 400] width 1106 height 518
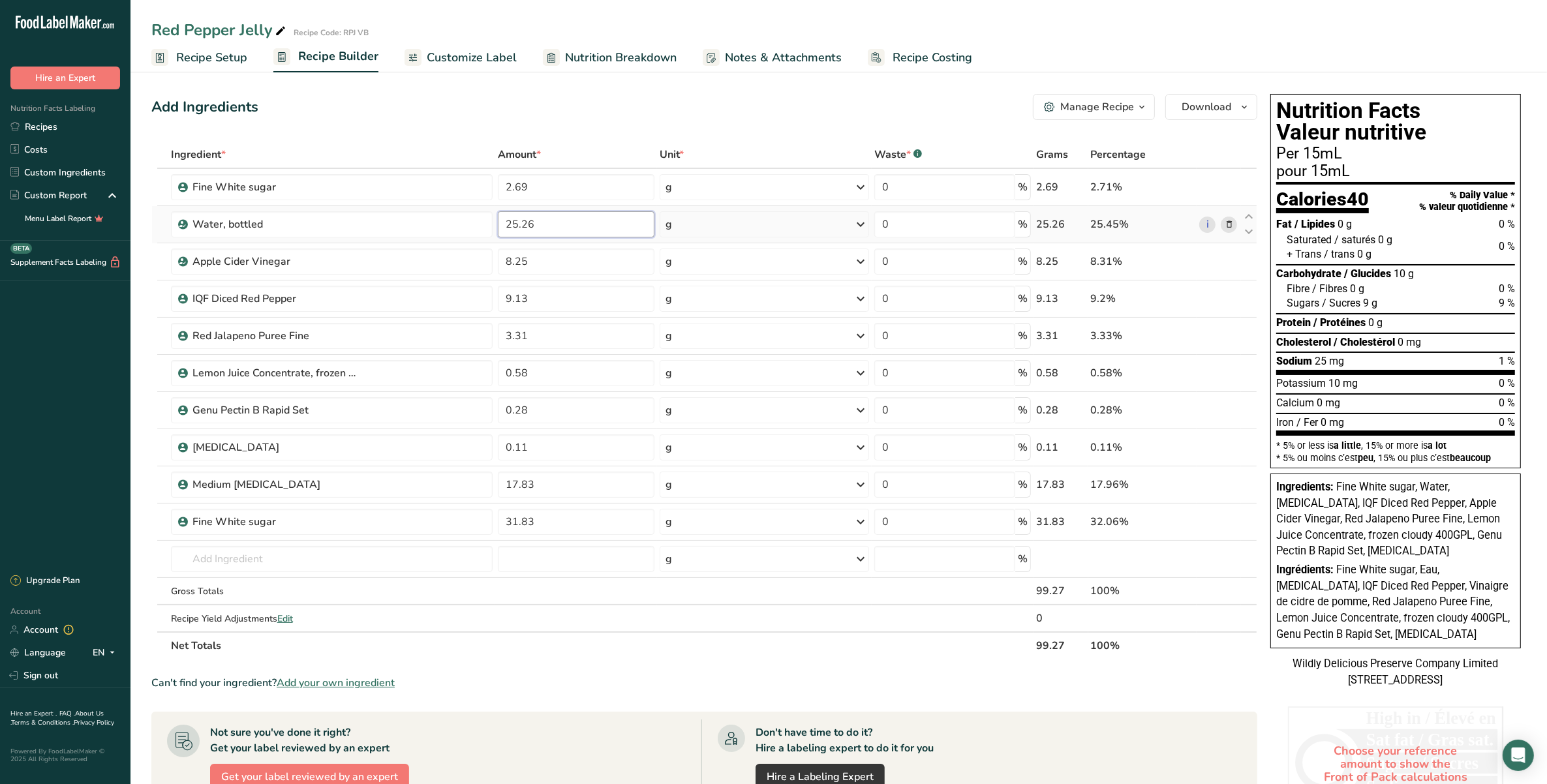
click at [535, 225] on input "25.26" at bounding box center [576, 224] width 157 height 26
type input "25.73"
click at [530, 80] on section "Add Ingredients Manage Recipe Delete Recipe Duplicate Recipe Scale Recipe Save …" at bounding box center [839, 582] width 1416 height 1028
click at [617, 220] on input "25.73" at bounding box center [576, 224] width 157 height 26
click at [574, 339] on div "Ingredient * Amount * Unit * Waste * .a-a{fill:#347362;}.b-a{fill:#fff;} Grams …" at bounding box center [704, 400] width 1106 height 518
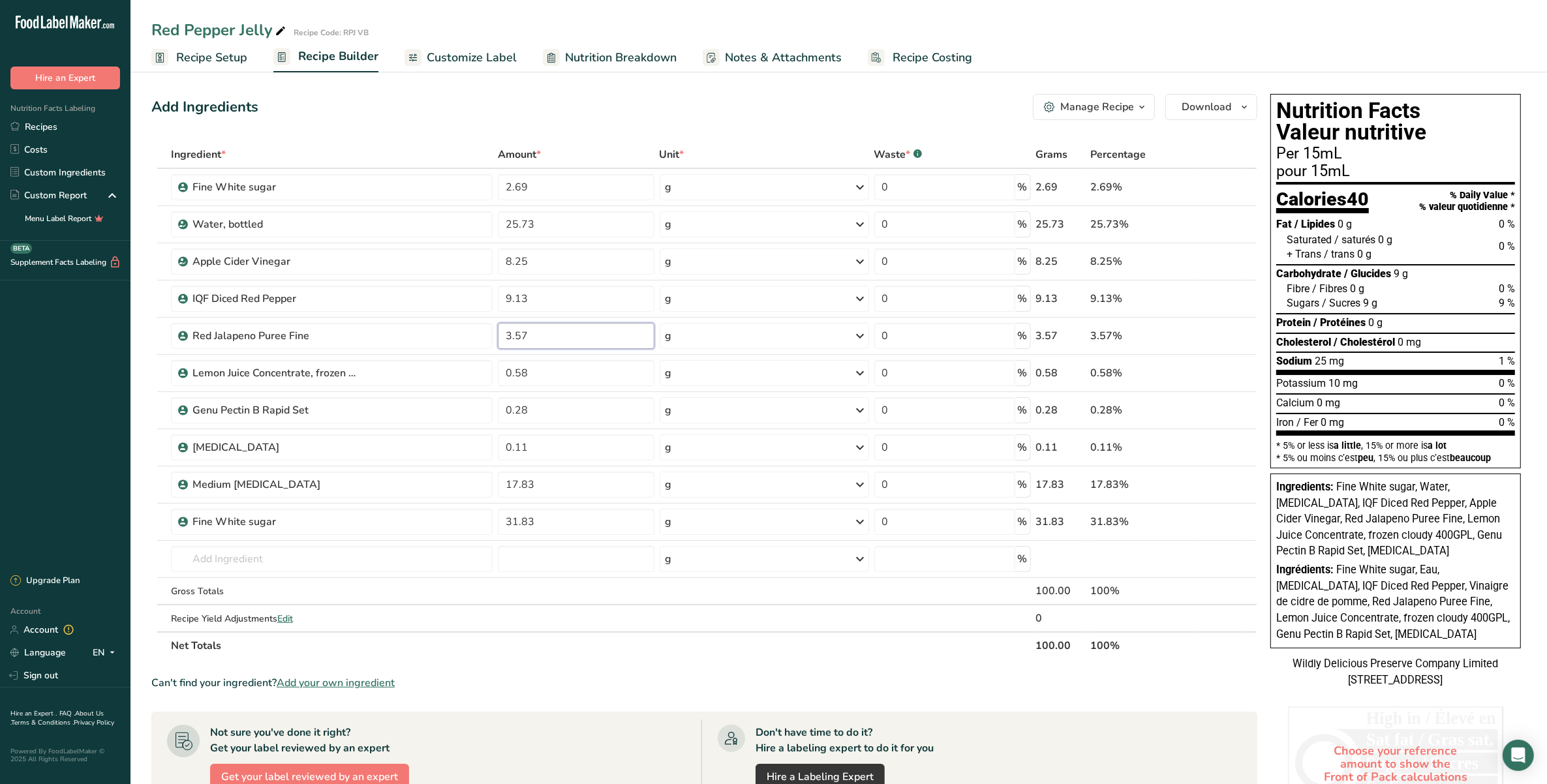
type input "3.57"
click at [569, 118] on div "Add Ingredients Manage Recipe Delete Recipe Duplicate Recipe Scale Recipe Save …" at bounding box center [704, 107] width 1106 height 26
click at [248, 64] on ul "Recipe Setup Recipe Builder Customize Label Nutrition Breakdown Notes & Attachm…" at bounding box center [839, 57] width 1416 height 31
click at [244, 56] on span "Recipe Setup" at bounding box center [211, 58] width 71 height 18
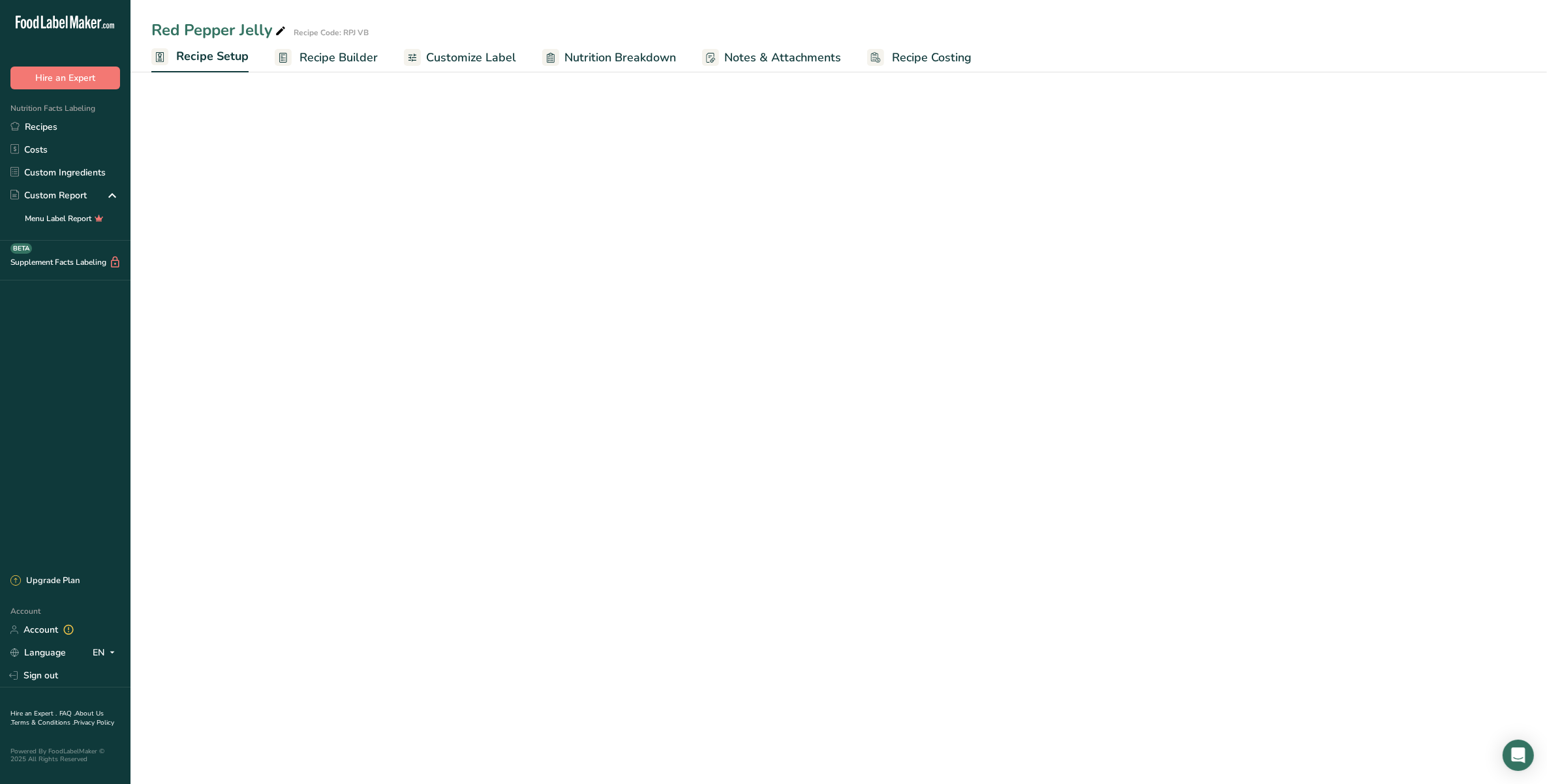
select select "19"
select select "22"
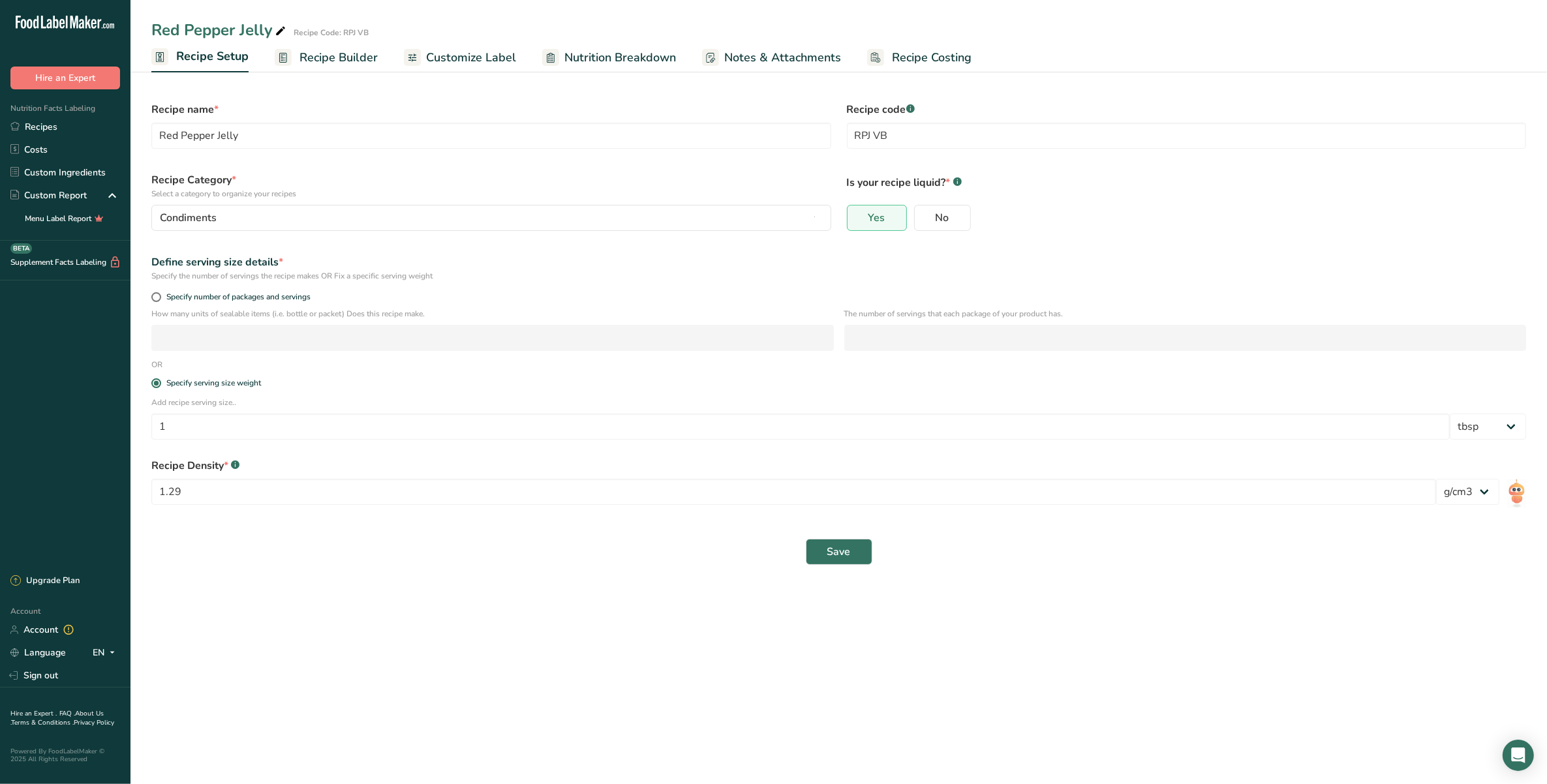
click at [321, 54] on span "Recipe Builder" at bounding box center [339, 58] width 78 height 18
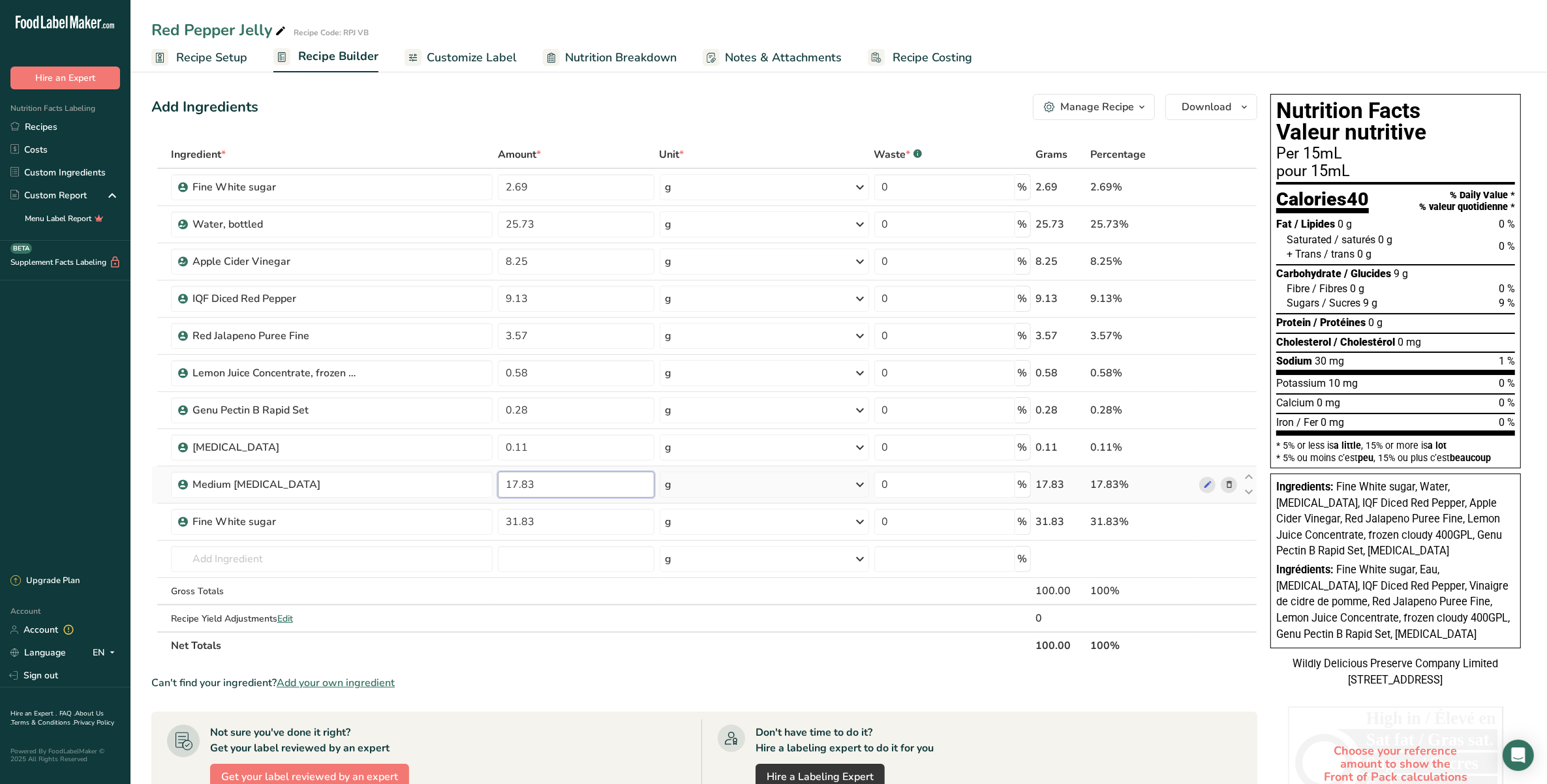
click at [517, 479] on input "17.83" at bounding box center [576, 484] width 157 height 26
click at [527, 481] on input "19.83" at bounding box center [576, 484] width 157 height 26
type input "19.53"
click at [681, 31] on div "Red Pepper Jelly Recipe Code: RPJ VB" at bounding box center [839, 30] width 1416 height 23
click at [517, 225] on input "25.73" at bounding box center [576, 224] width 157 height 26
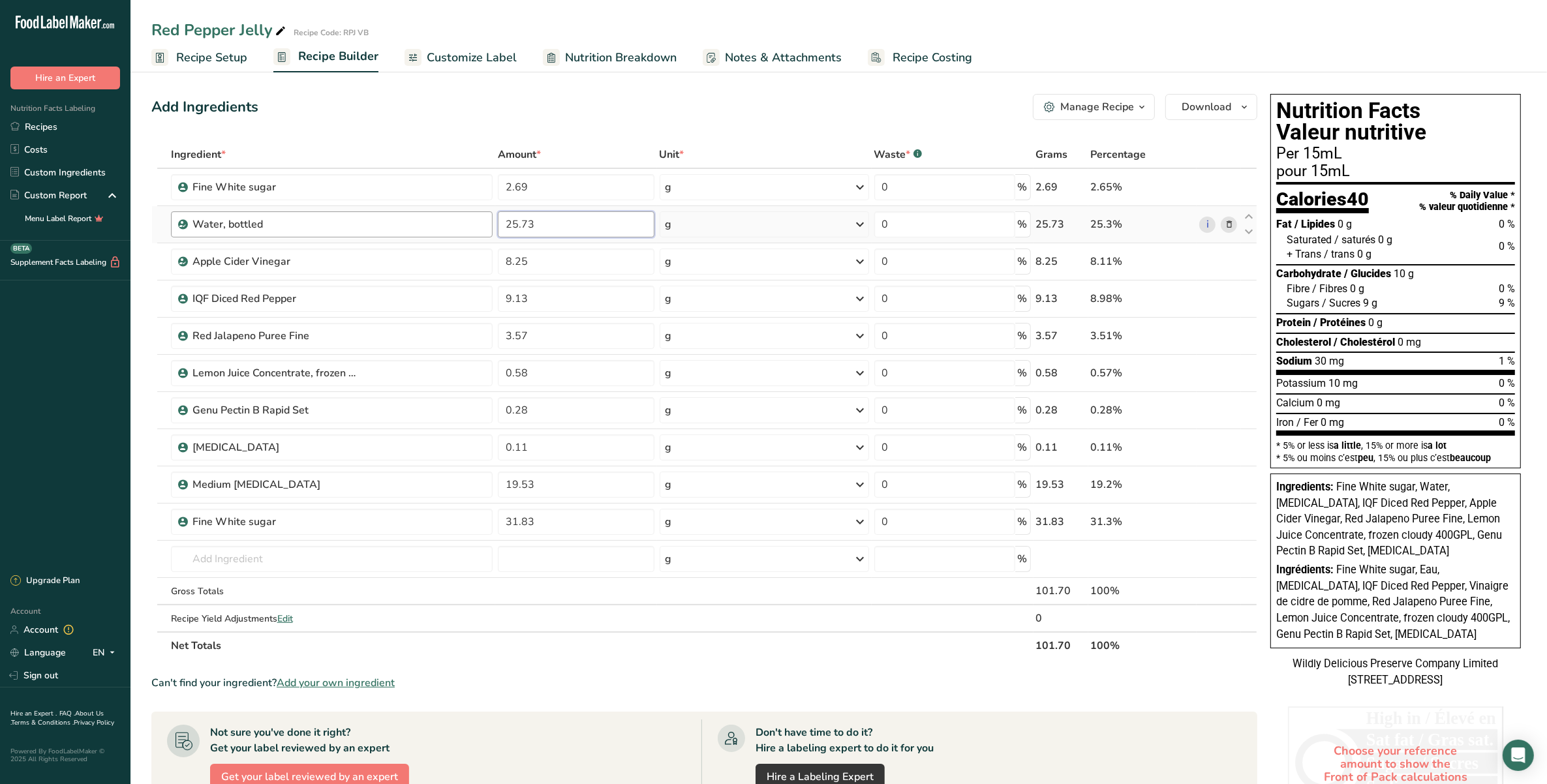
drag, startPoint x: 542, startPoint y: 210, endPoint x: 481, endPoint y: 210, distance: 61.0
click at [481, 210] on tr "Water, bottled 25.73 g Weight Units g kg mg See more Volume Units l Volume unit…" at bounding box center [704, 225] width 1105 height 37
type input "24.26"
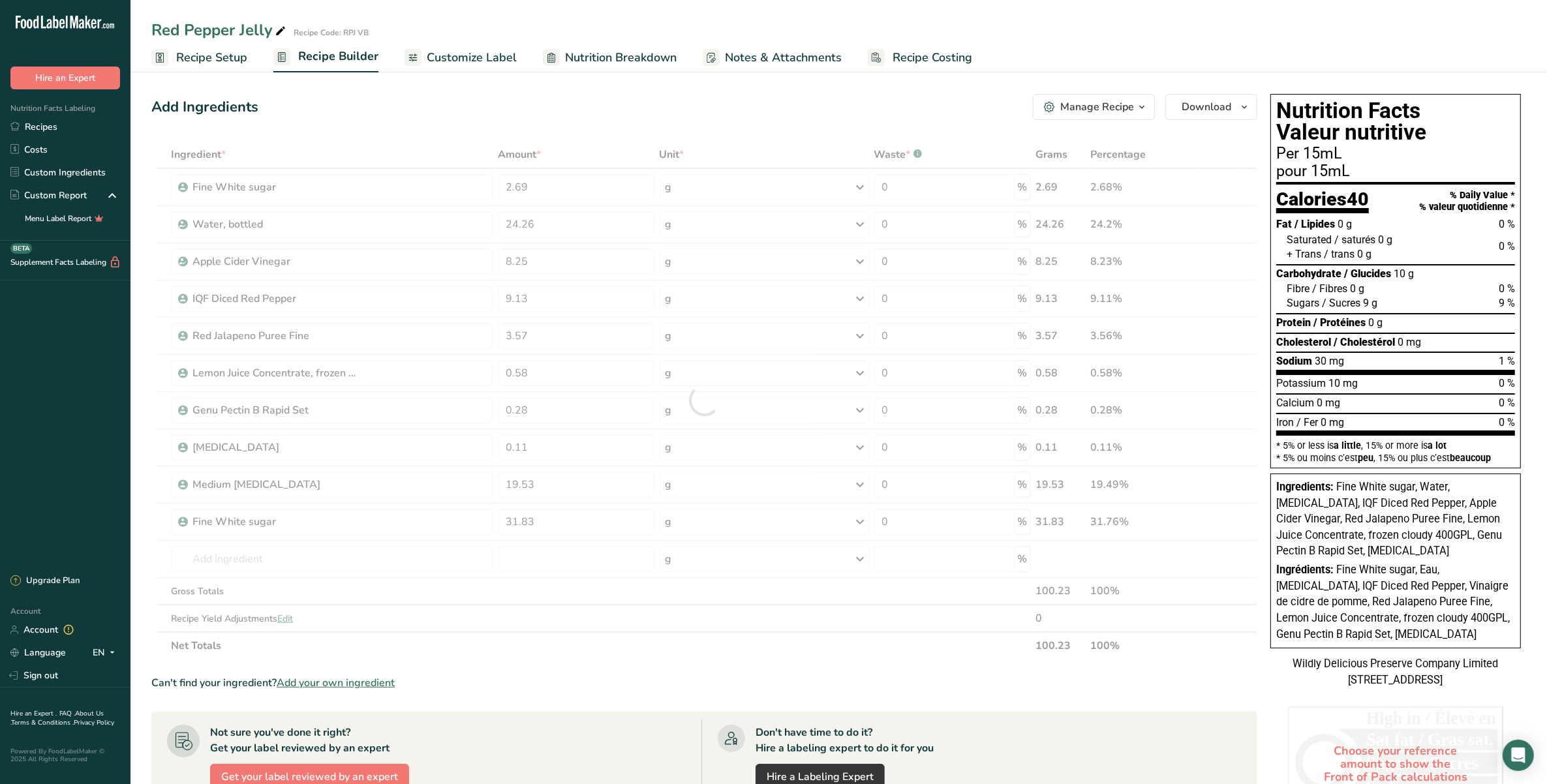
click at [513, 121] on div "Add Ingredients Manage Recipe Delete Recipe Duplicate Recipe Scale Recipe Save …" at bounding box center [708, 582] width 1113 height 986
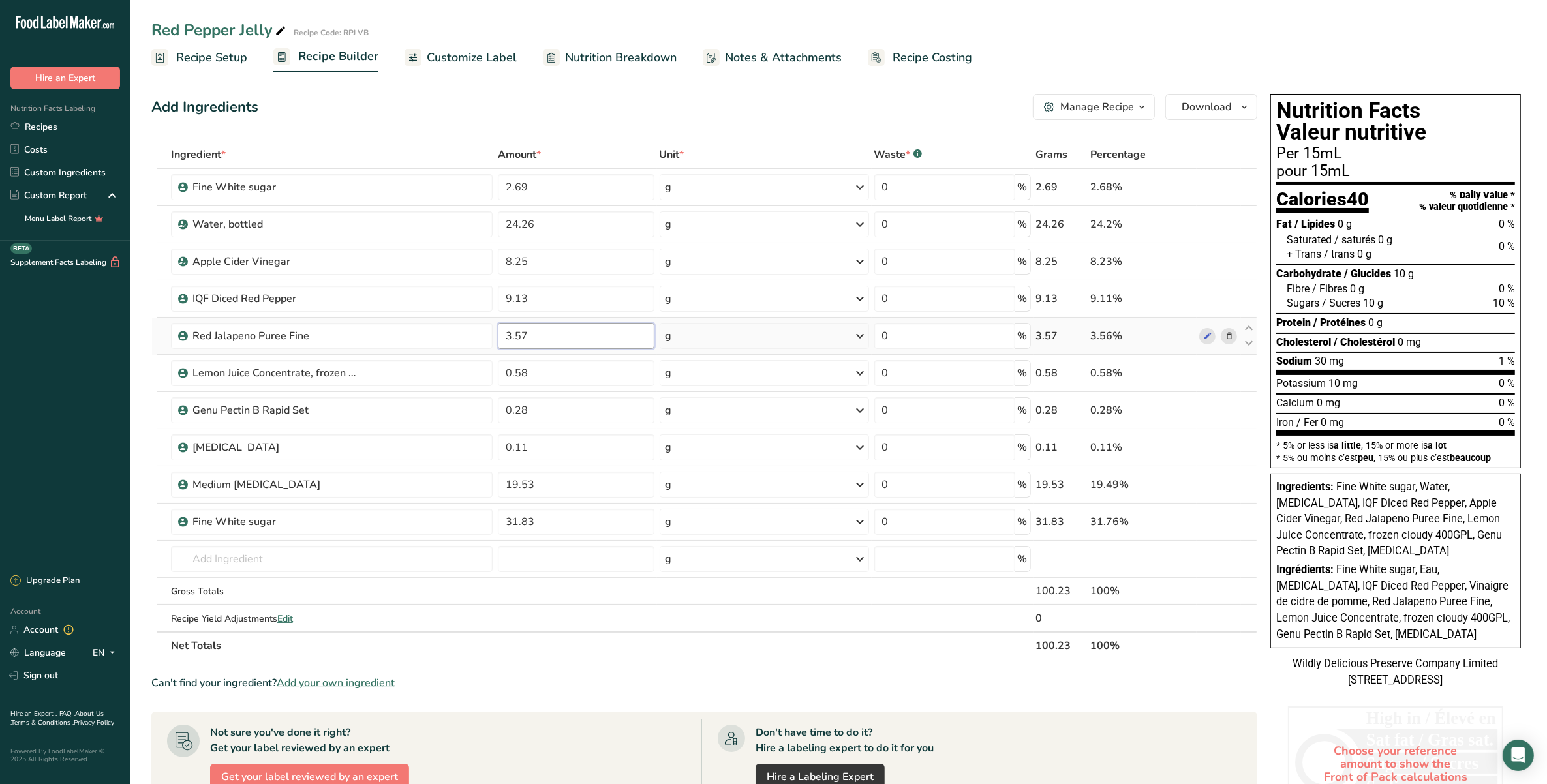
click at [573, 331] on input "3.57" at bounding box center [576, 335] width 157 height 26
type input "3.31"
click at [519, 95] on div "Add Ingredients Manage Recipe Delete Recipe Duplicate Recipe Scale Recipe Save …" at bounding box center [704, 107] width 1106 height 26
click at [560, 405] on input "0.28" at bounding box center [576, 410] width 157 height 26
type input "0.31"
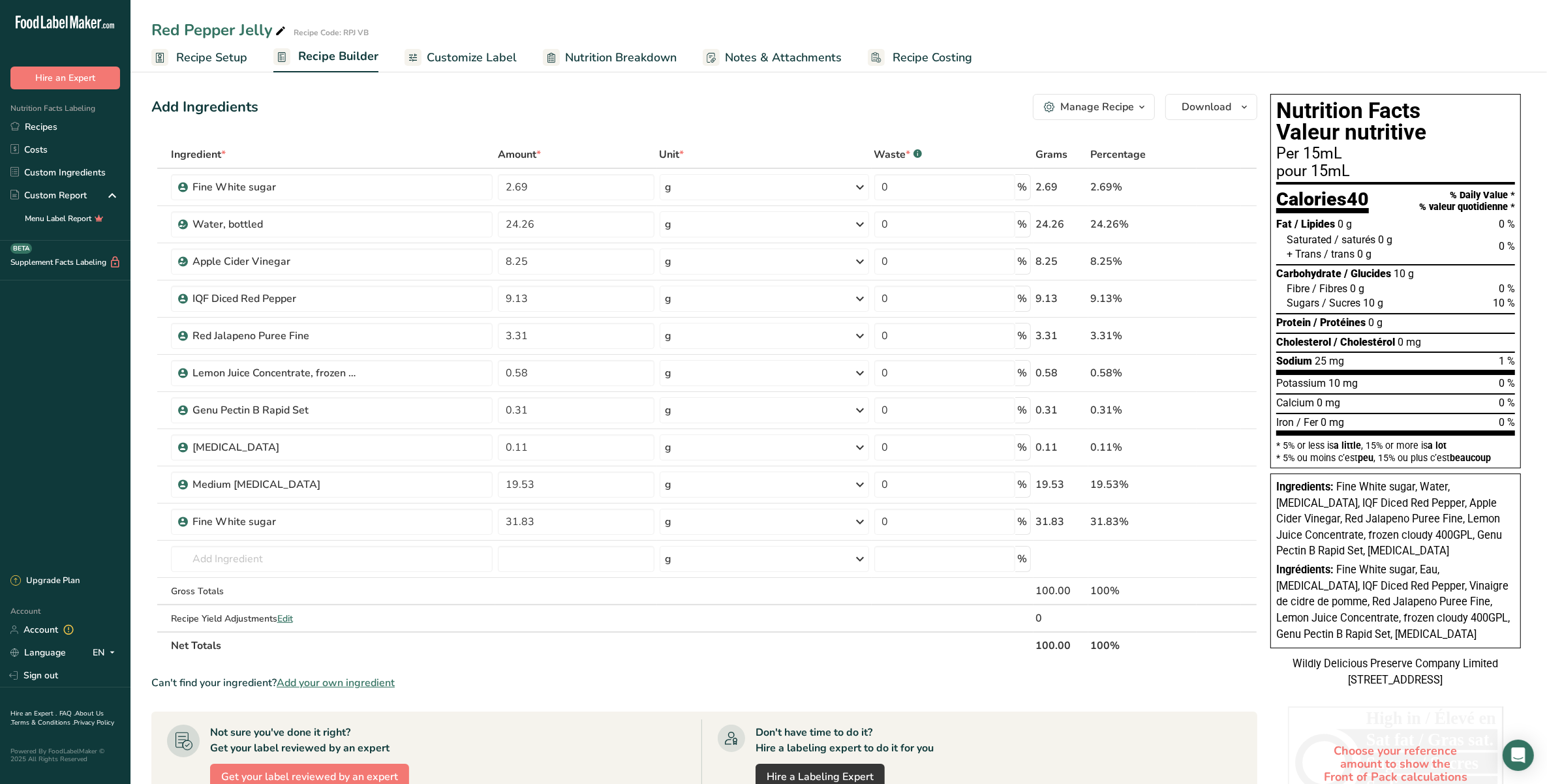
click at [582, 114] on div "Add Ingredients Manage Recipe Delete Recipe Duplicate Recipe Scale Recipe Save …" at bounding box center [704, 107] width 1106 height 26
click at [517, 483] on input "19.53" at bounding box center [576, 484] width 157 height 26
click at [592, 76] on section "Add Ingredients Manage Recipe Delete Recipe Duplicate Recipe Scale Recipe Save …" at bounding box center [839, 582] width 1416 height 1028
click at [515, 486] on input "18.53" at bounding box center [576, 484] width 157 height 26
click at [562, 102] on div "Add Ingredients Manage Recipe Delete Recipe Duplicate Recipe Scale Recipe Save …" at bounding box center [704, 107] width 1106 height 26
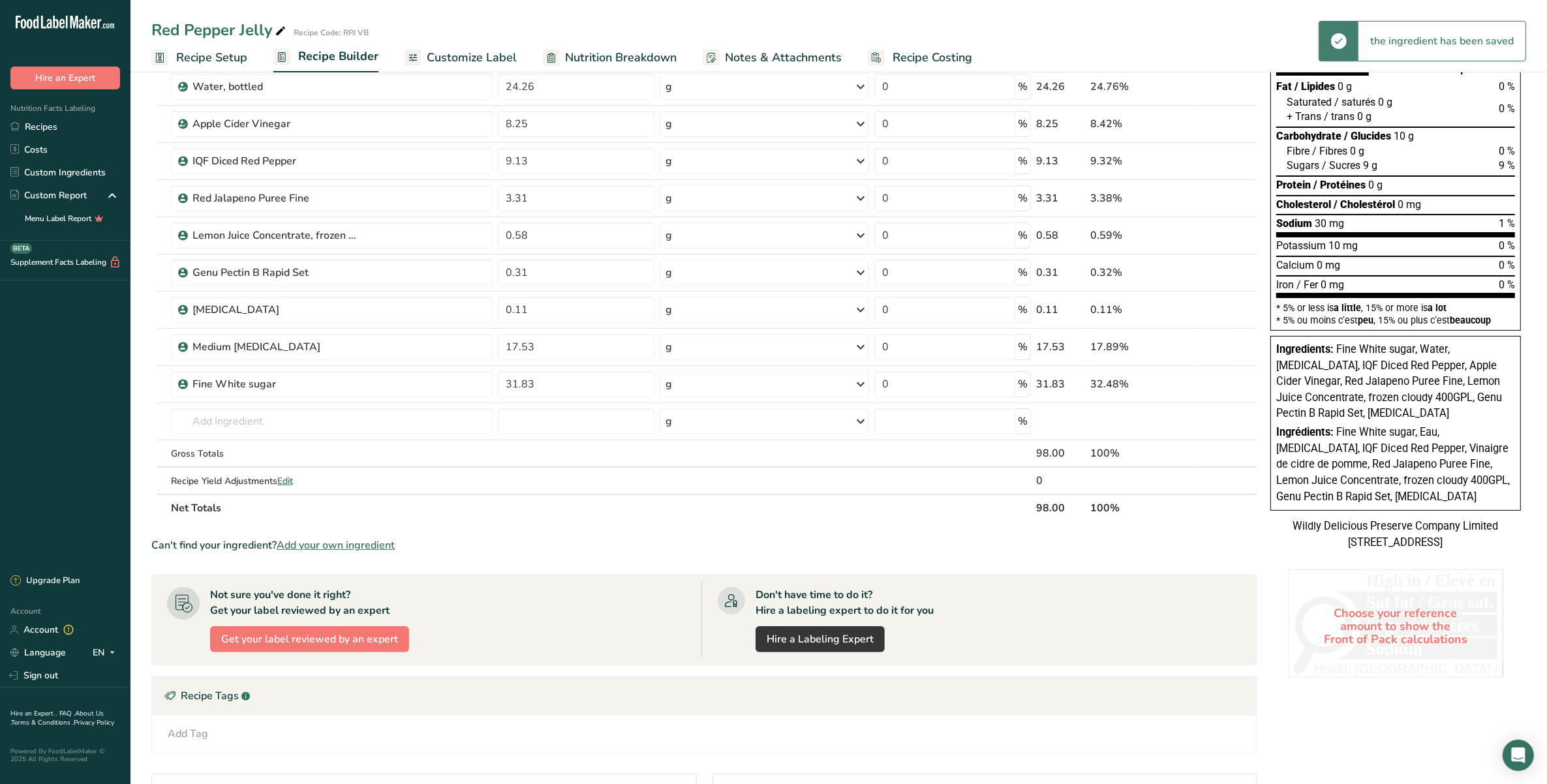
scroll to position [67, 0]
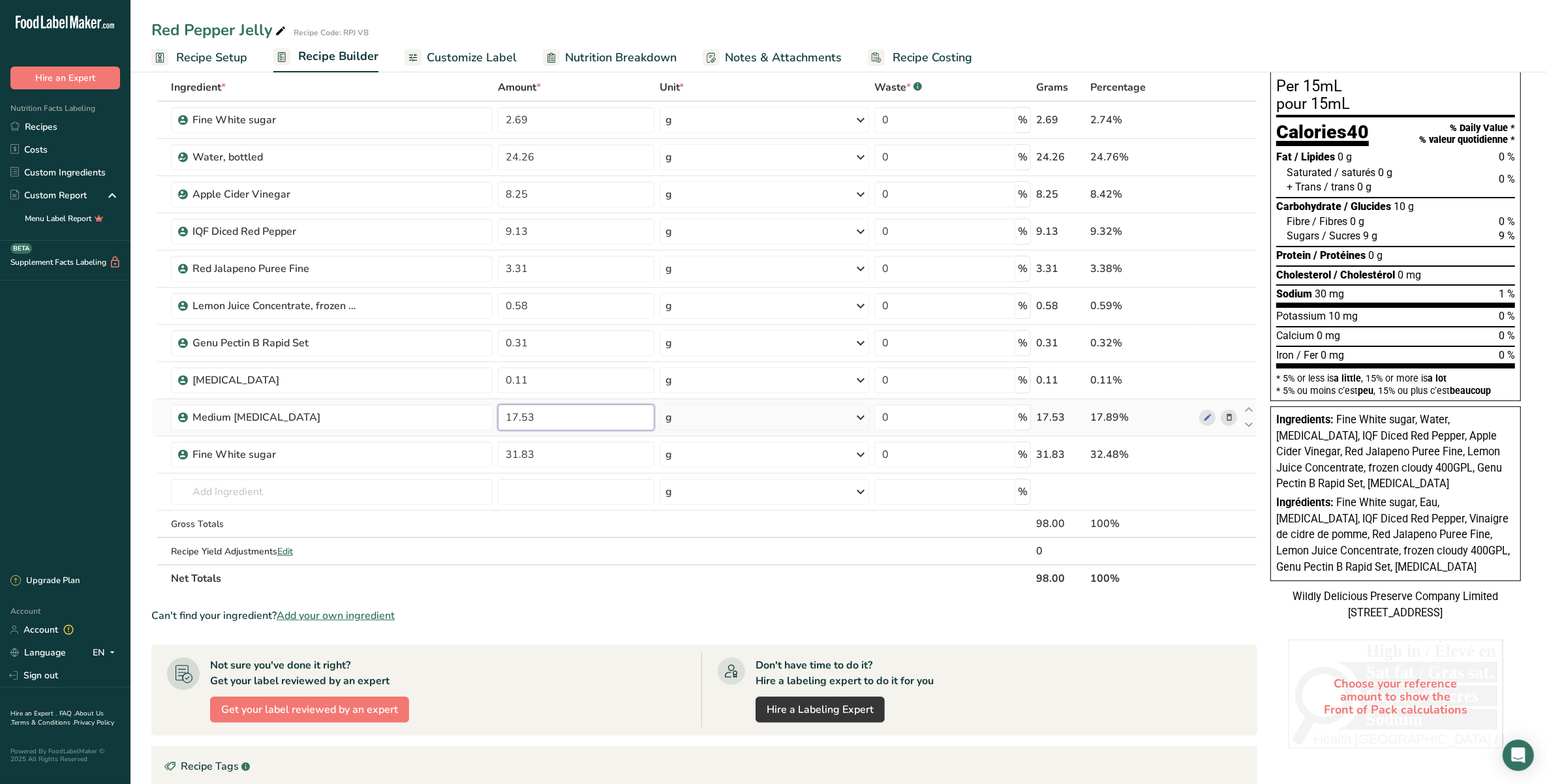
click at [517, 418] on input "17.53" at bounding box center [576, 417] width 157 height 26
type input "19.53"
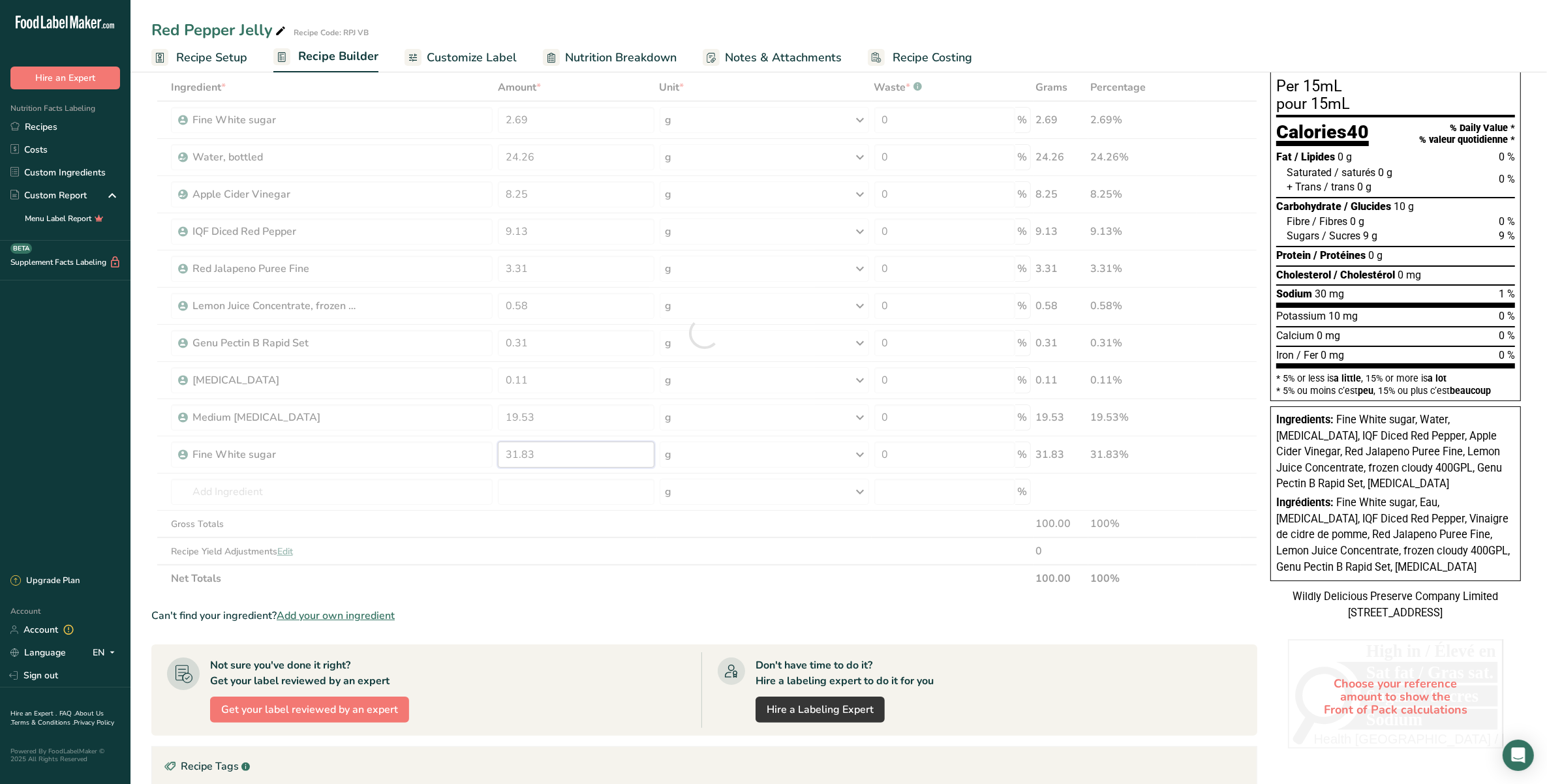
click at [513, 453] on div "Ingredient * Amount * Unit * Waste * .a-a{fill:#347362;}.b-a{fill:#fff;} Grams …" at bounding box center [704, 333] width 1106 height 518
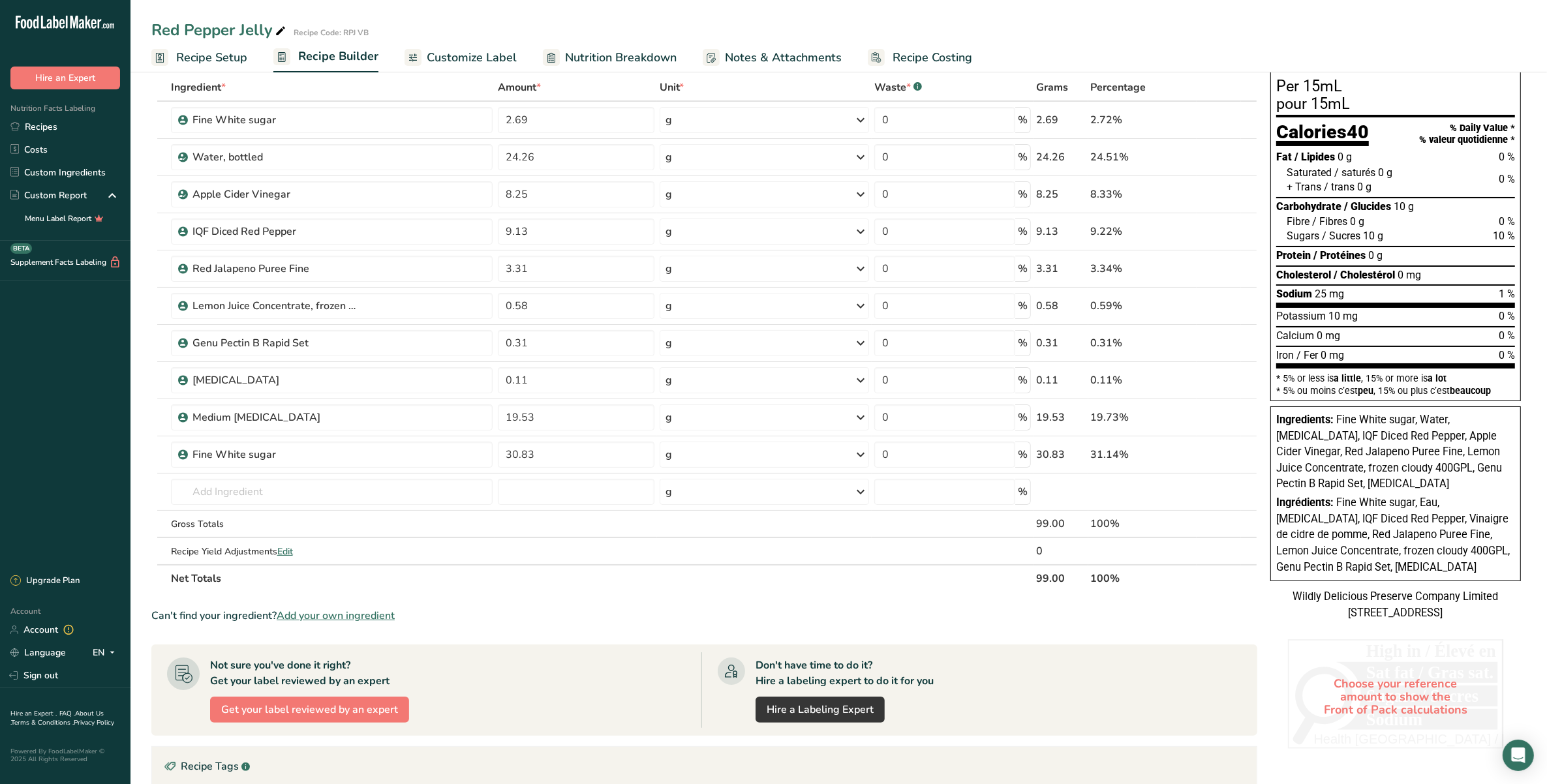
click at [648, 9] on div "Red Pepper Jelly Recipe Code: RPJ VB Recipe Setup Recipe Builder Customize Labe…" at bounding box center [839, 36] width 1416 height 72
click at [516, 451] on input "30.83" at bounding box center [576, 454] width 157 height 26
click at [999, 11] on div "Red Pepper Jelly Recipe Code: RPJ VB Recipe Setup Recipe Builder Customize Labe…" at bounding box center [839, 36] width 1416 height 72
drag, startPoint x: 515, startPoint y: 461, endPoint x: 519, endPoint y: 467, distance: 7.2
click at [515, 461] on input "31.84" at bounding box center [576, 454] width 157 height 26
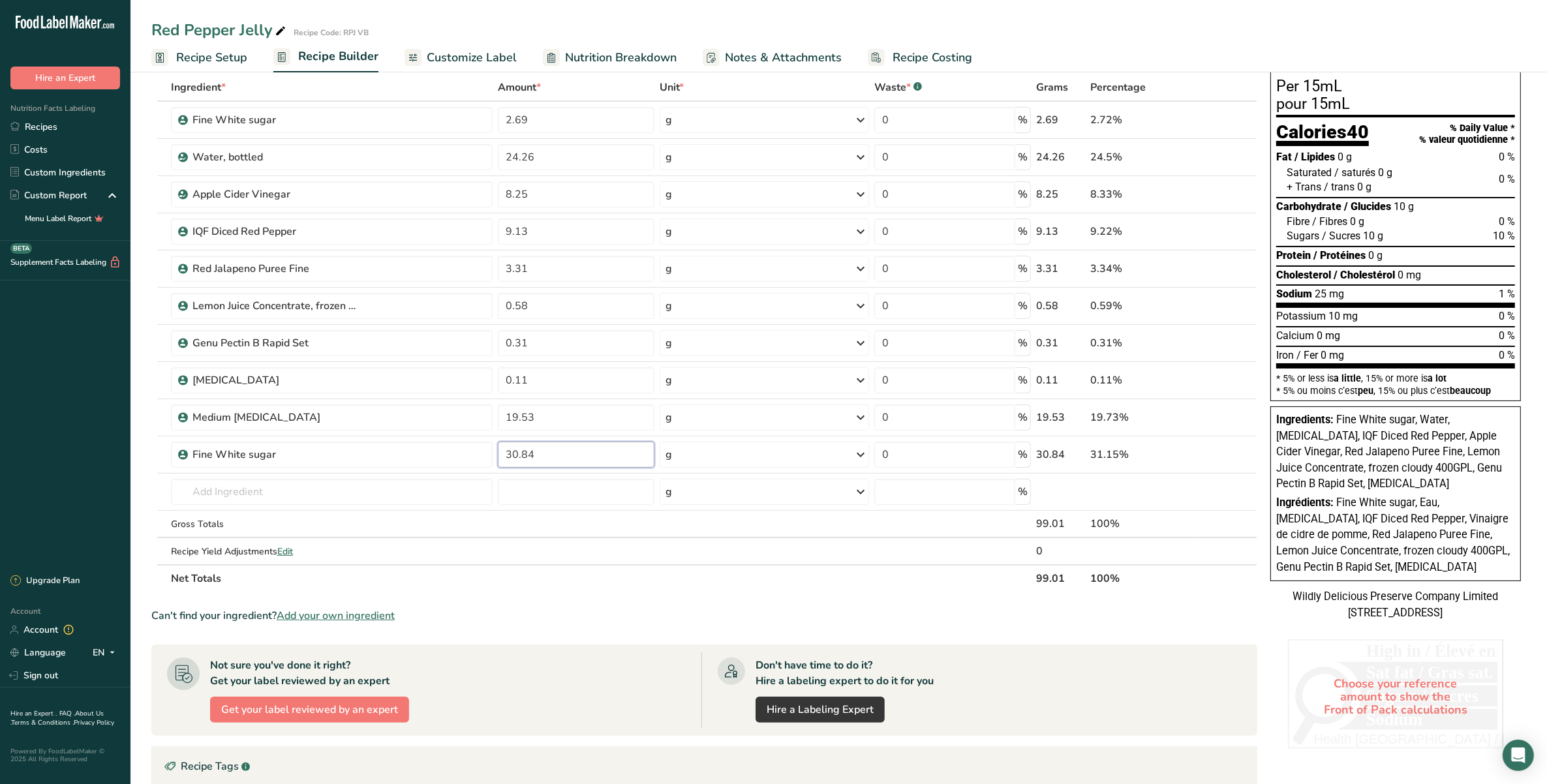
type input "30.84"
click at [702, 28] on div "Red Pepper Jelly Recipe Code: RPJ VB" at bounding box center [839, 30] width 1416 height 23
click at [517, 159] on input "24.26" at bounding box center [576, 157] width 157 height 26
click at [591, 19] on div "Red Pepper Jelly Recipe Code: RPJ VB" at bounding box center [839, 30] width 1416 height 23
click at [560, 151] on input "25.26" at bounding box center [576, 157] width 157 height 26
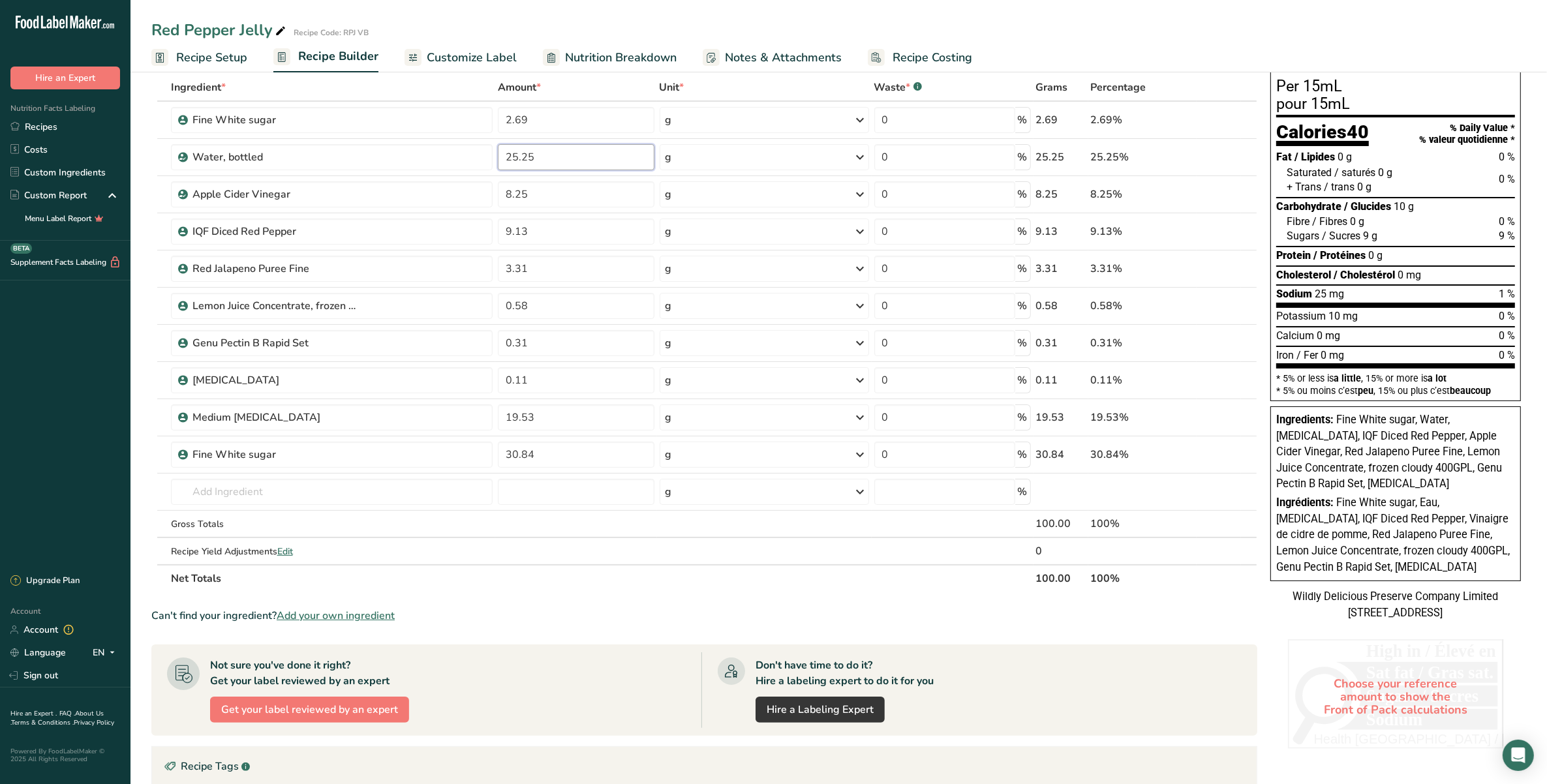
type input "25.25"
click at [594, 24] on div "Red Pepper Jelly Recipe Code: RPJ VB" at bounding box center [839, 30] width 1416 height 23
click at [556, 343] on input "0.31" at bounding box center [576, 343] width 157 height 26
type input "0.28"
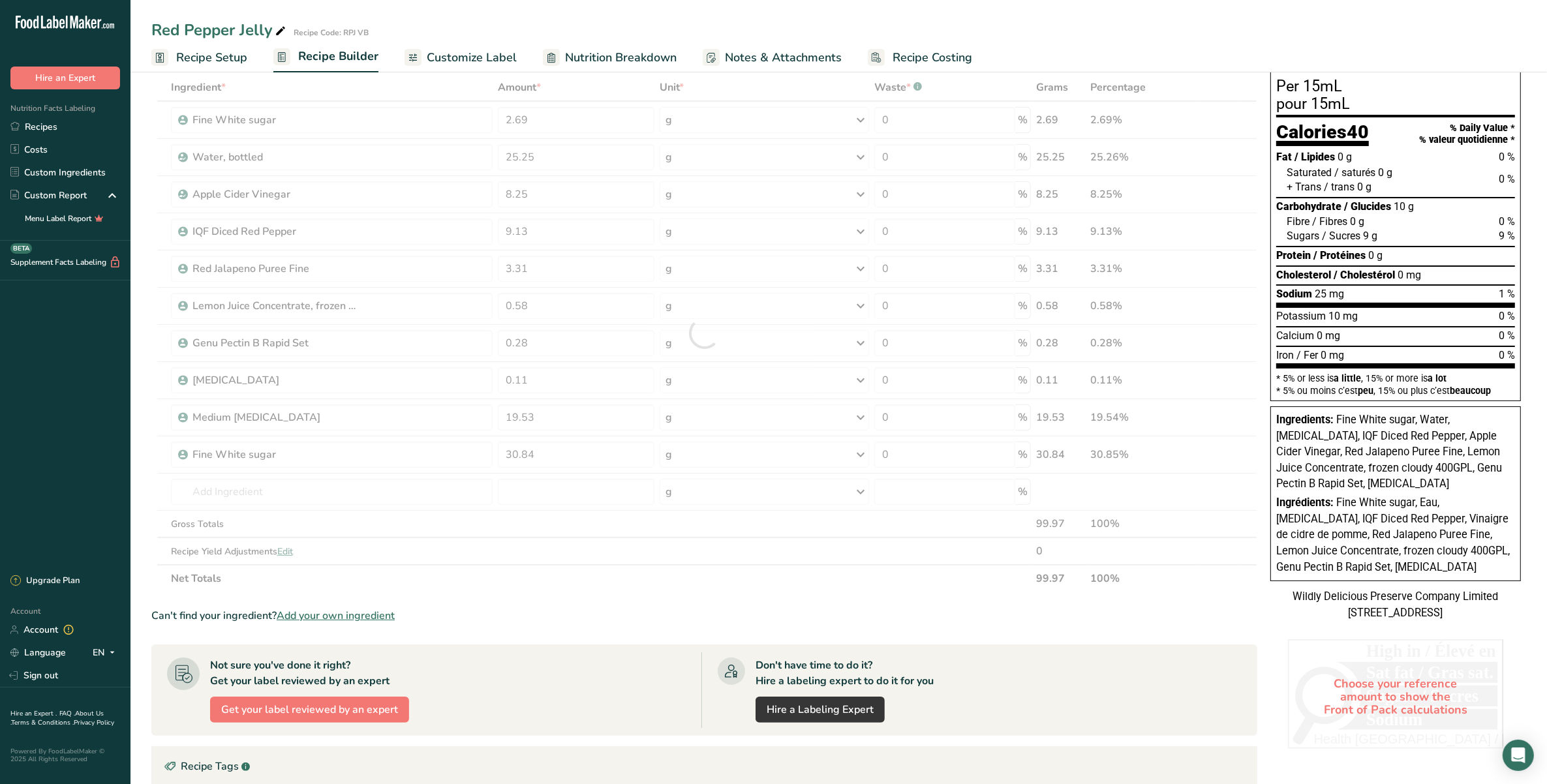
click at [594, 9] on div "Red Pepper Jelly Recipe Code: RPJ VB Recipe Setup Recipe Builder Customize Labe…" at bounding box center [839, 36] width 1416 height 72
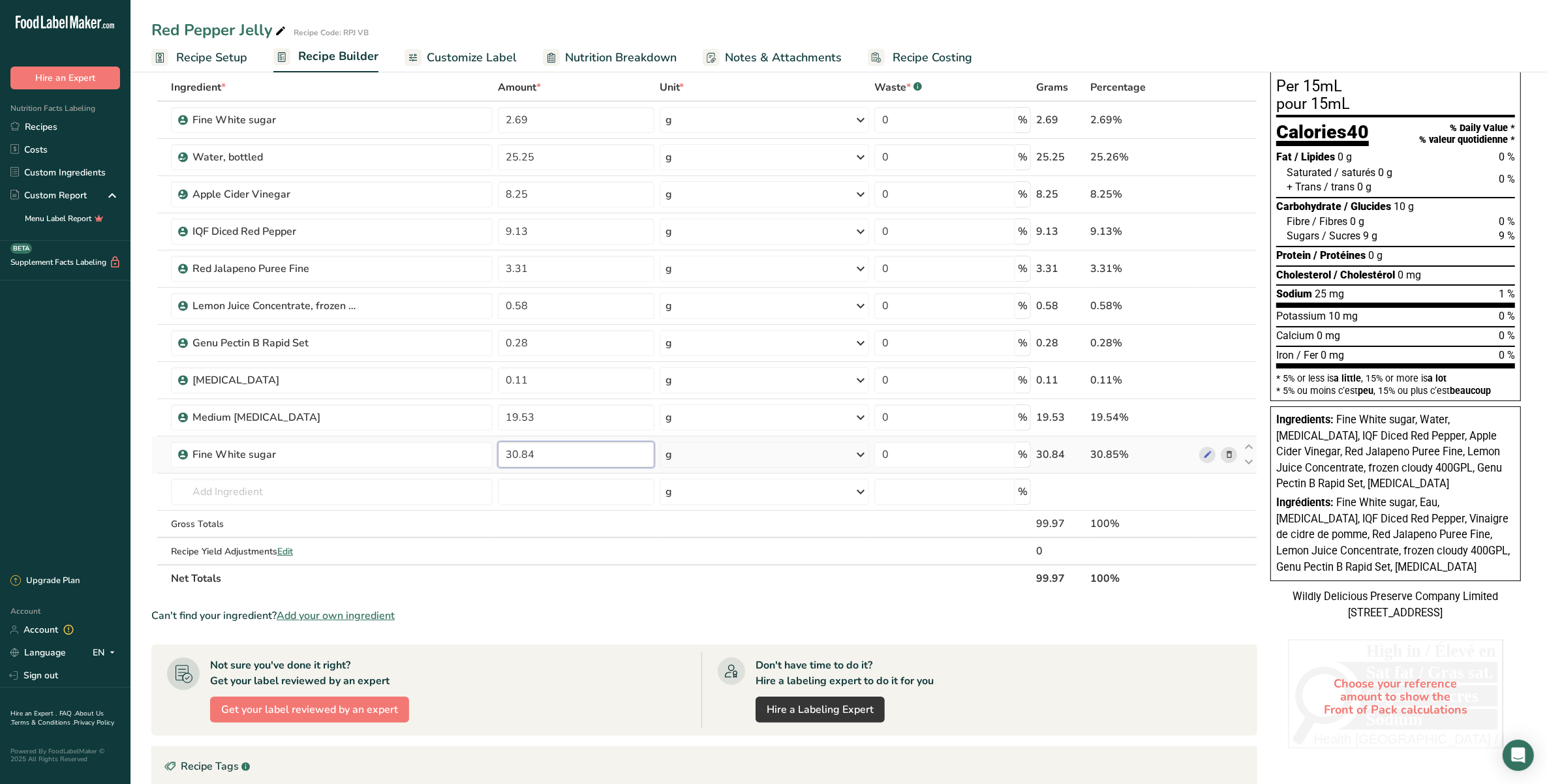
click at [558, 457] on input "30.84" at bounding box center [576, 454] width 157 height 26
type input "30.87"
click at [687, 26] on div "Red Pepper Jelly Recipe Code: RPJ VB" at bounding box center [839, 30] width 1416 height 23
click at [237, 56] on span "Recipe Setup" at bounding box center [211, 58] width 71 height 18
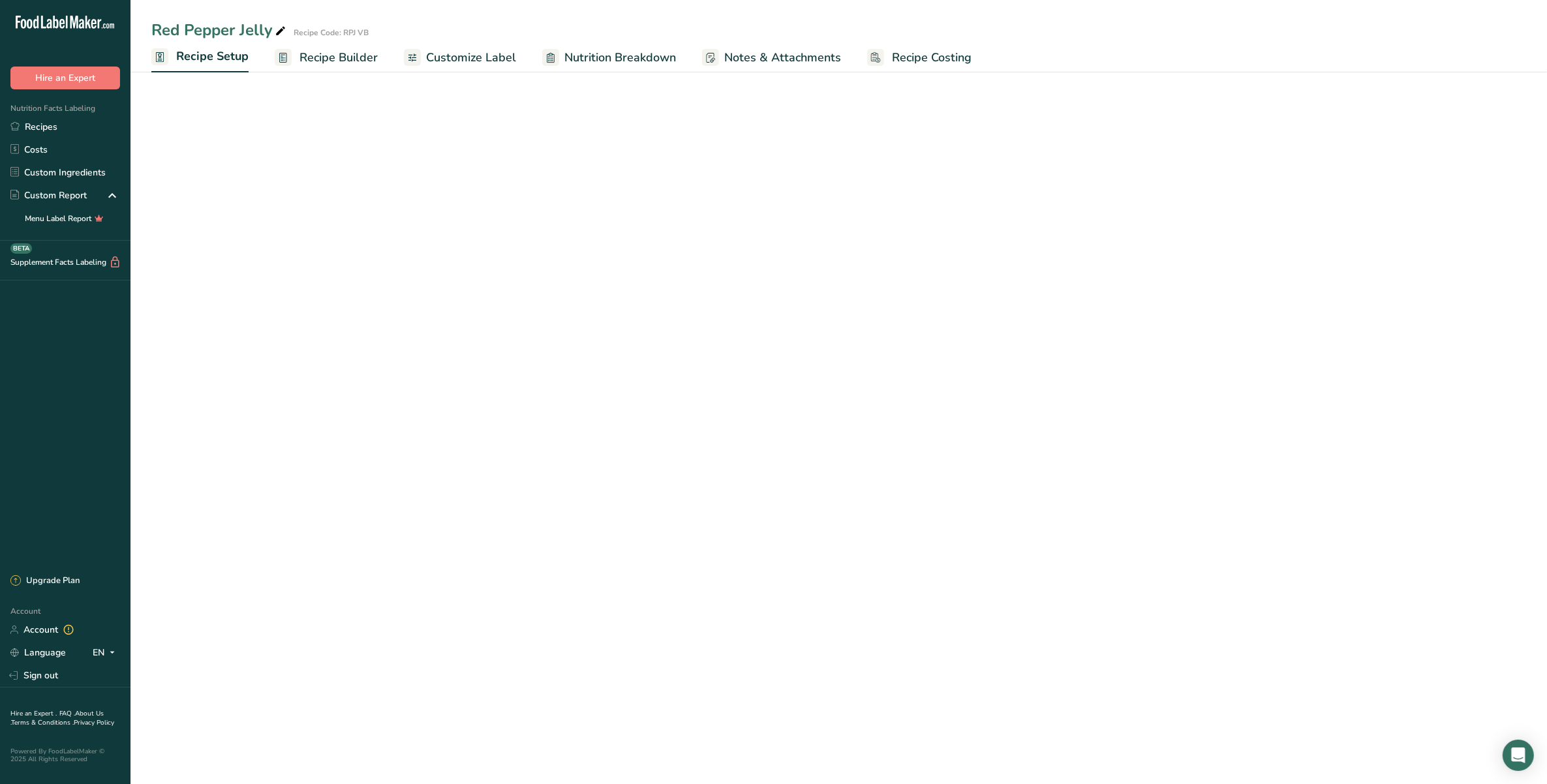
select select "19"
select select "22"
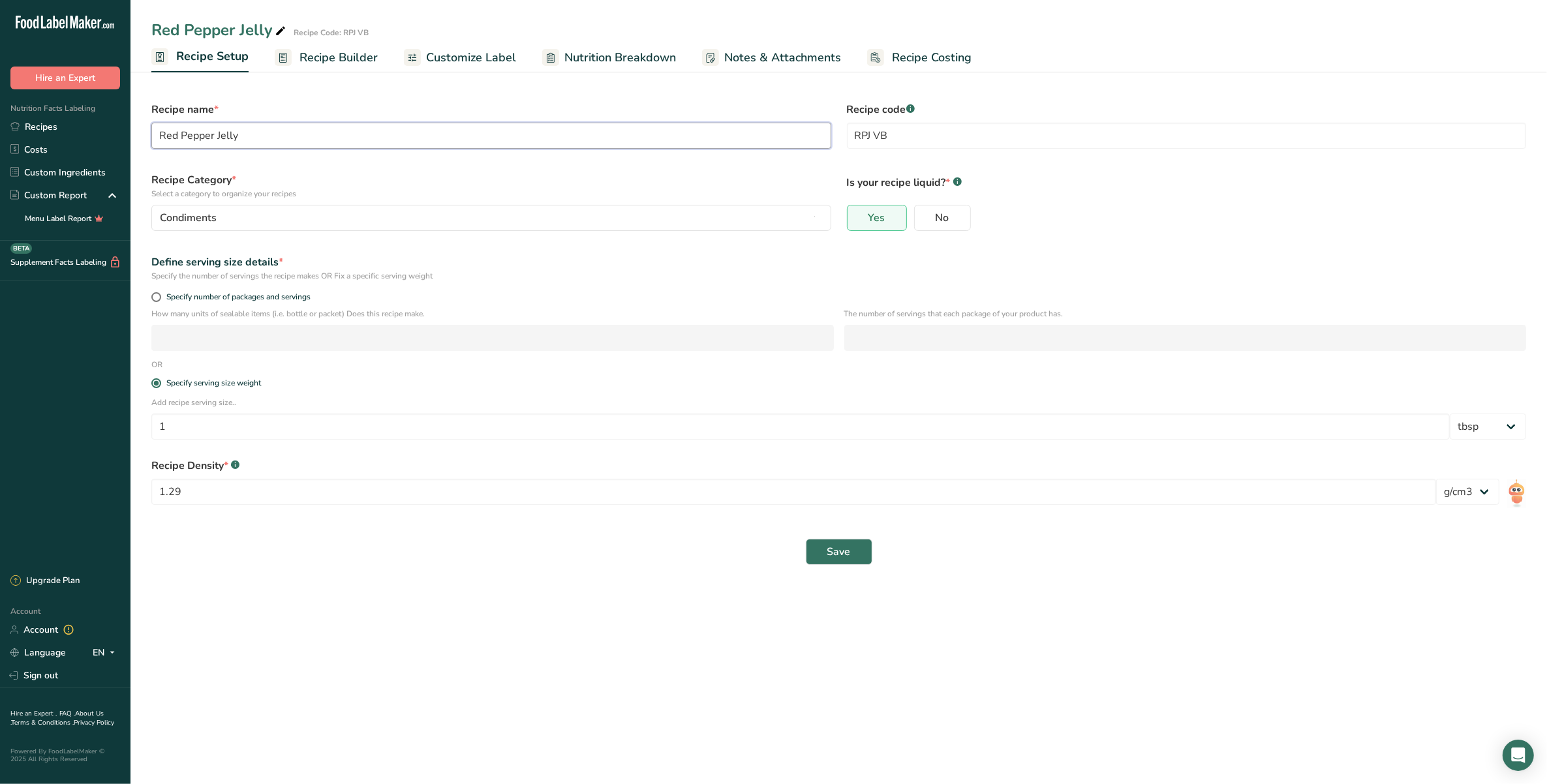
click at [292, 138] on input "Red Pepper Jelly" at bounding box center [491, 135] width 680 height 26
click at [921, 129] on input "RPJ VB" at bounding box center [1187, 135] width 680 height 26
type input "RPJ VB (v6)"
click at [324, 51] on span "Recipe Builder" at bounding box center [339, 58] width 78 height 18
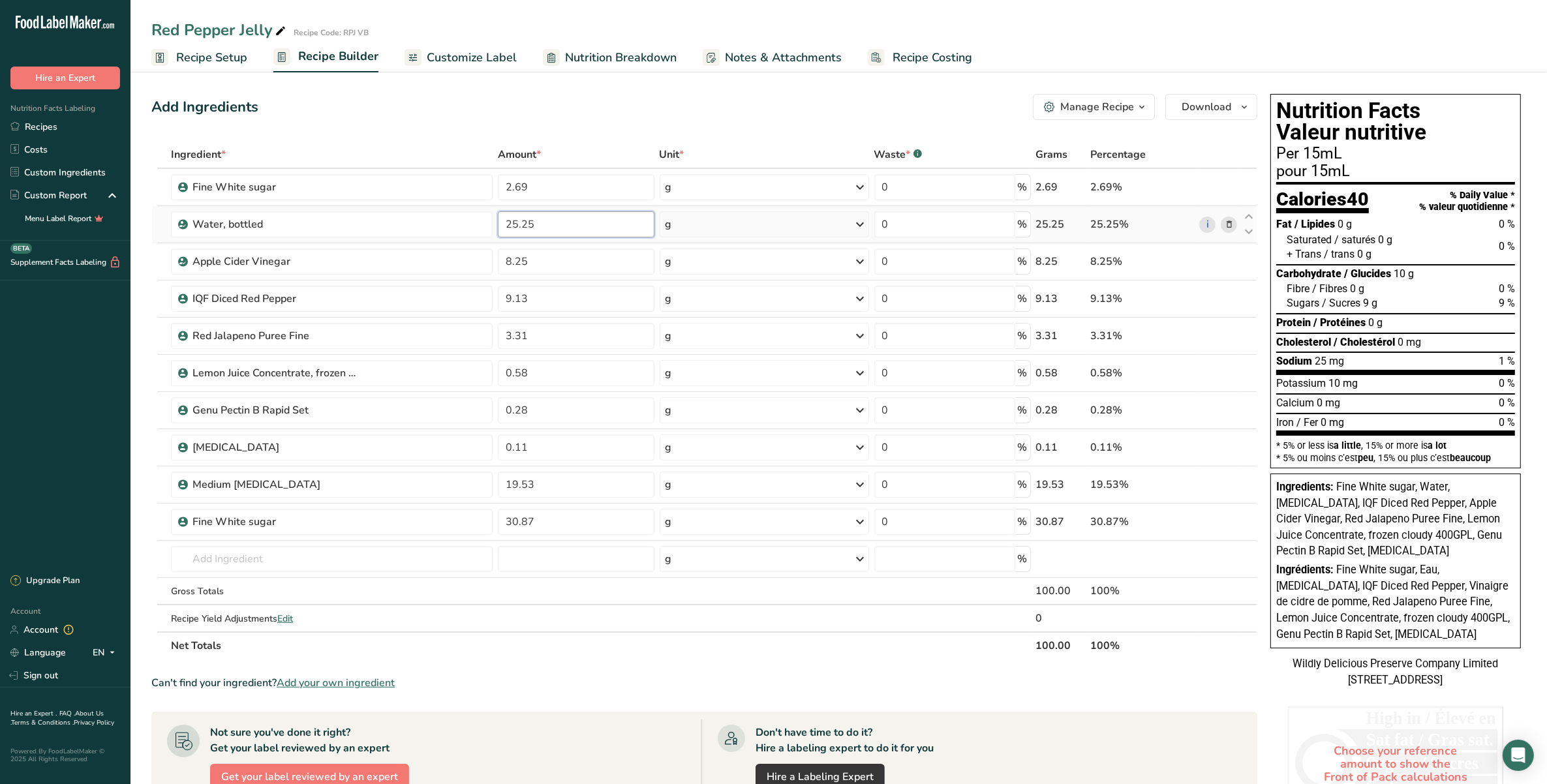
drag, startPoint x: 543, startPoint y: 228, endPoint x: 538, endPoint y: 222, distance: 7.8
click at [538, 222] on input "25.25" at bounding box center [576, 224] width 157 height 26
drag, startPoint x: 1309, startPoint y: 106, endPoint x: 1227, endPoint y: 110, distance: 82.1
click at [1227, 110] on span "Download" at bounding box center [1206, 107] width 50 height 16
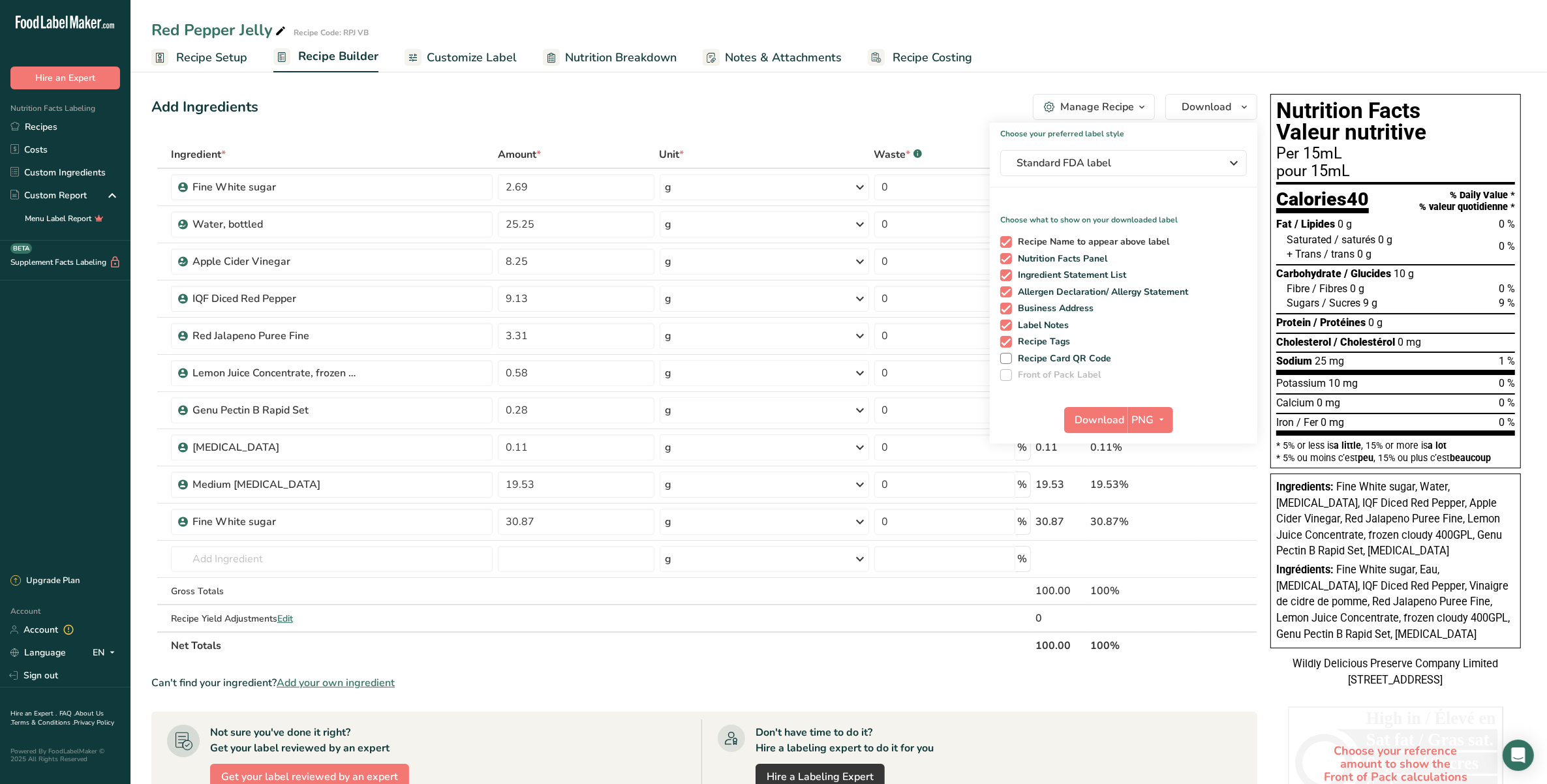
click at [1052, 242] on span "Recipe Name to appear above label" at bounding box center [1091, 242] width 158 height 12
click at [1009, 242] on input "Recipe Name to appear above label" at bounding box center [1004, 242] width 9 height 9
checkbox input "false"
click at [1059, 274] on span "Ingredient Statement List" at bounding box center [1069, 275] width 115 height 12
click at [1009, 274] on input "Ingredient Statement List" at bounding box center [1004, 275] width 9 height 9
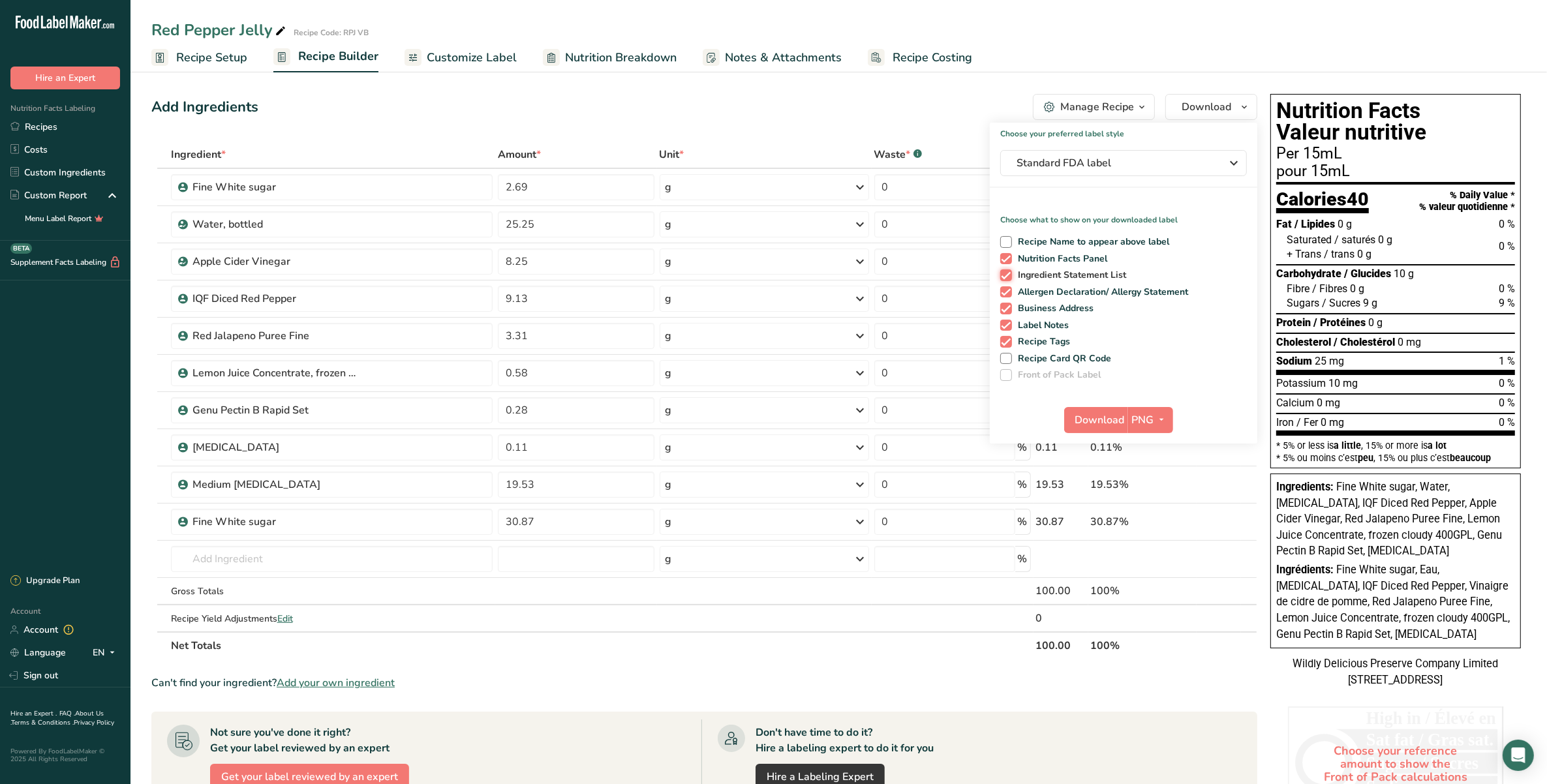
checkbox input "false"
click at [1062, 290] on span "Allergen Declaration/ Allergy Statement" at bounding box center [1100, 292] width 177 height 12
click at [1009, 290] on input "Allergen Declaration/ Allergy Statement" at bounding box center [1004, 291] width 9 height 9
checkbox input "false"
click at [1061, 311] on span "Business Address" at bounding box center [1053, 309] width 82 height 12
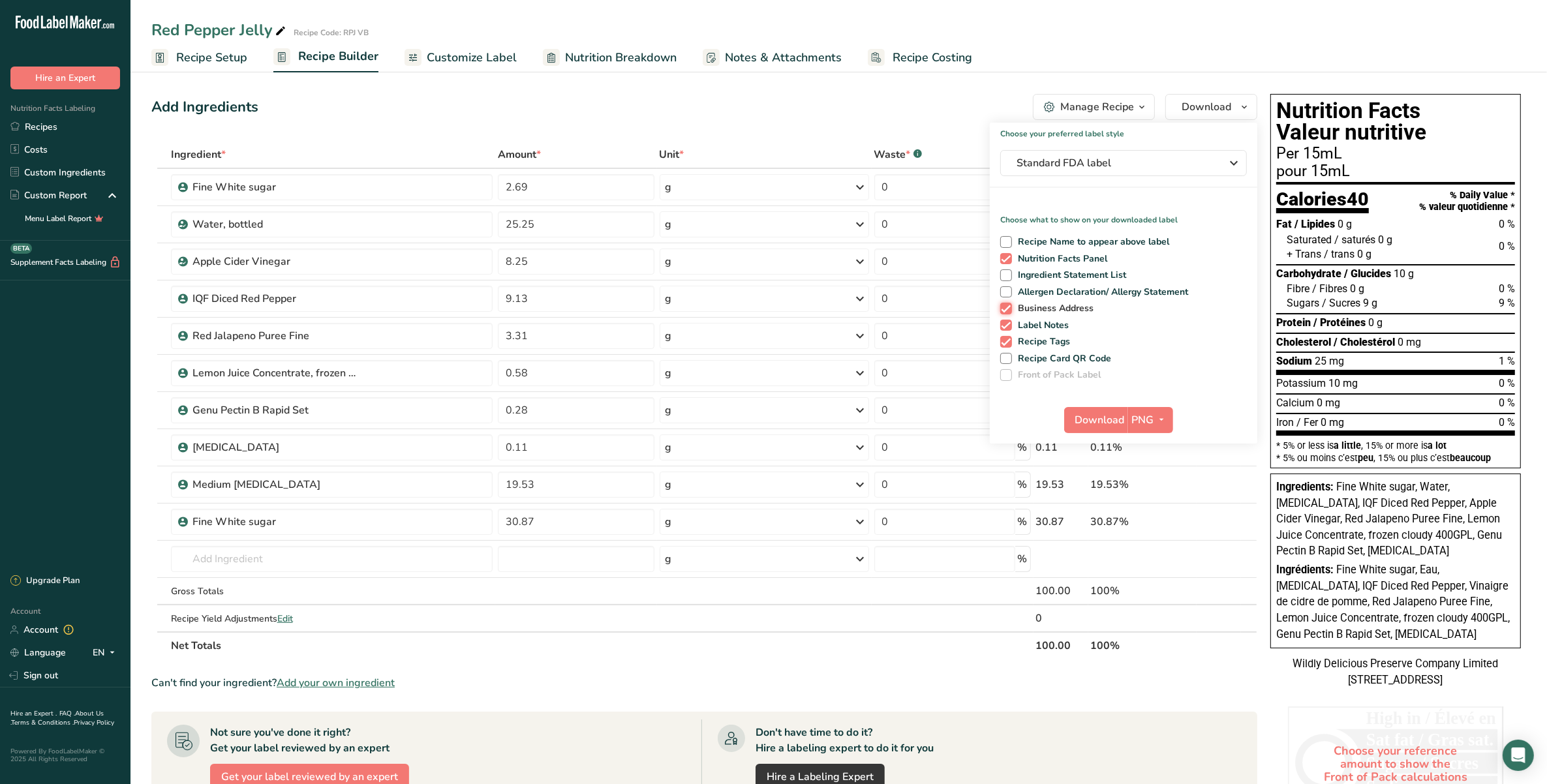
click at [1009, 311] on input "Business Address" at bounding box center [1004, 308] width 9 height 9
checkbox input "false"
click at [1060, 324] on span "Label Notes" at bounding box center [1040, 326] width 57 height 12
click at [1009, 324] on input "Label Notes" at bounding box center [1004, 325] width 9 height 9
checkbox input "false"
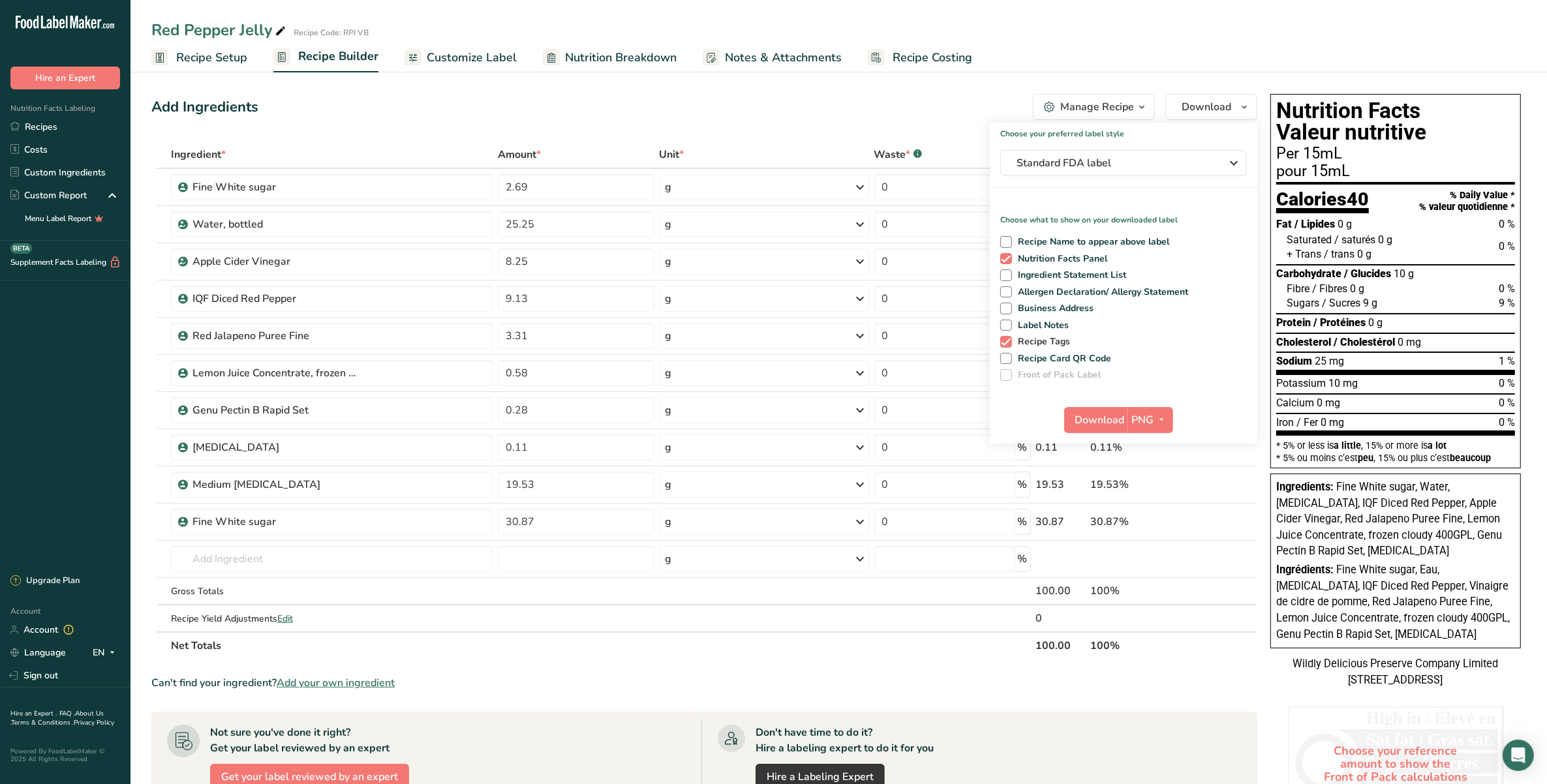
click at [1058, 340] on span "Recipe Tags" at bounding box center [1041, 342] width 58 height 12
click at [1009, 340] on input "Recipe Tags" at bounding box center [1004, 341] width 9 height 9
checkbox input "false"
click at [1096, 425] on span "Download" at bounding box center [1099, 420] width 50 height 16
click at [1074, 157] on span "Standard FDA label" at bounding box center [1114, 163] width 196 height 16
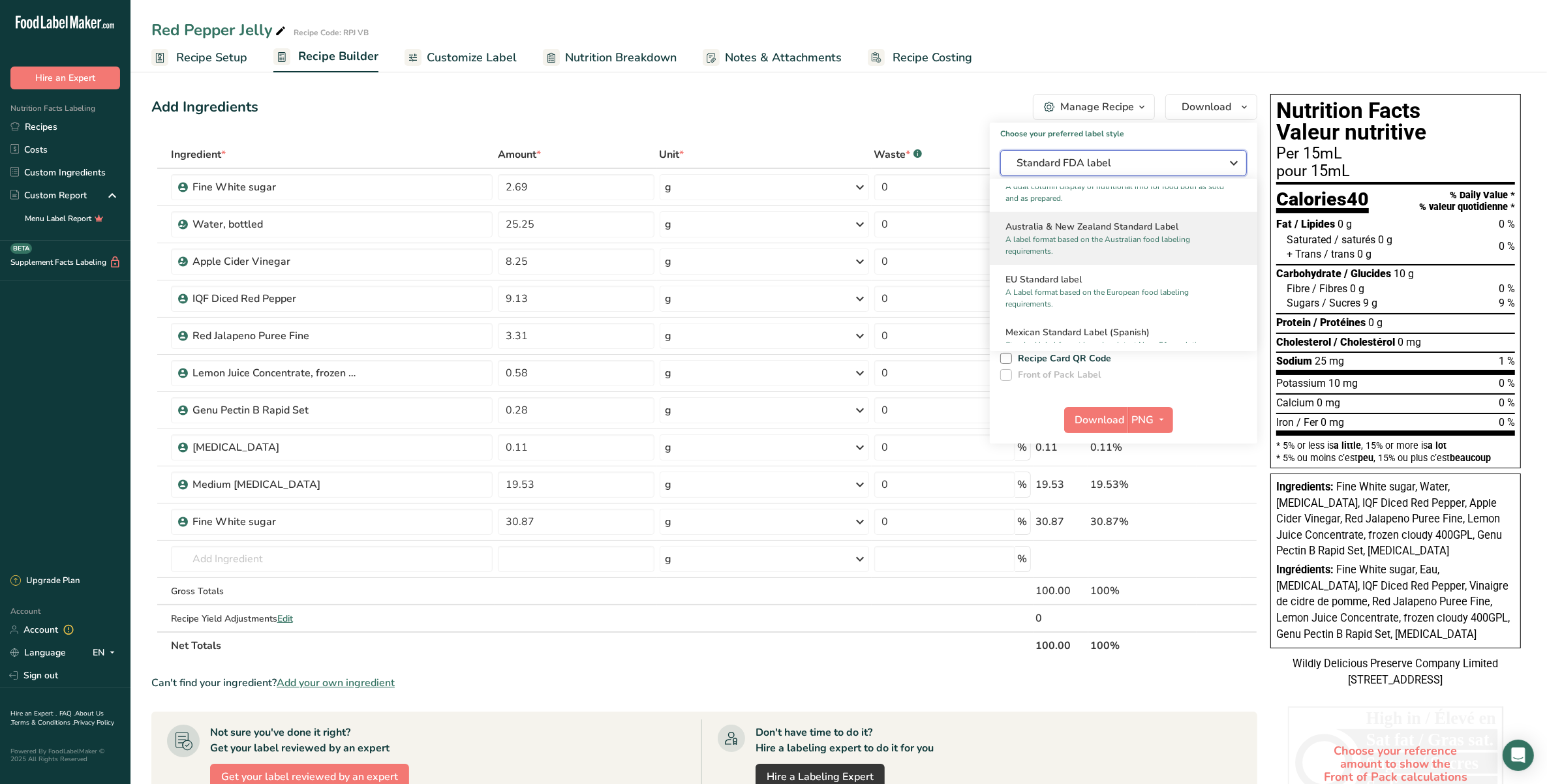
scroll to position [571, 0]
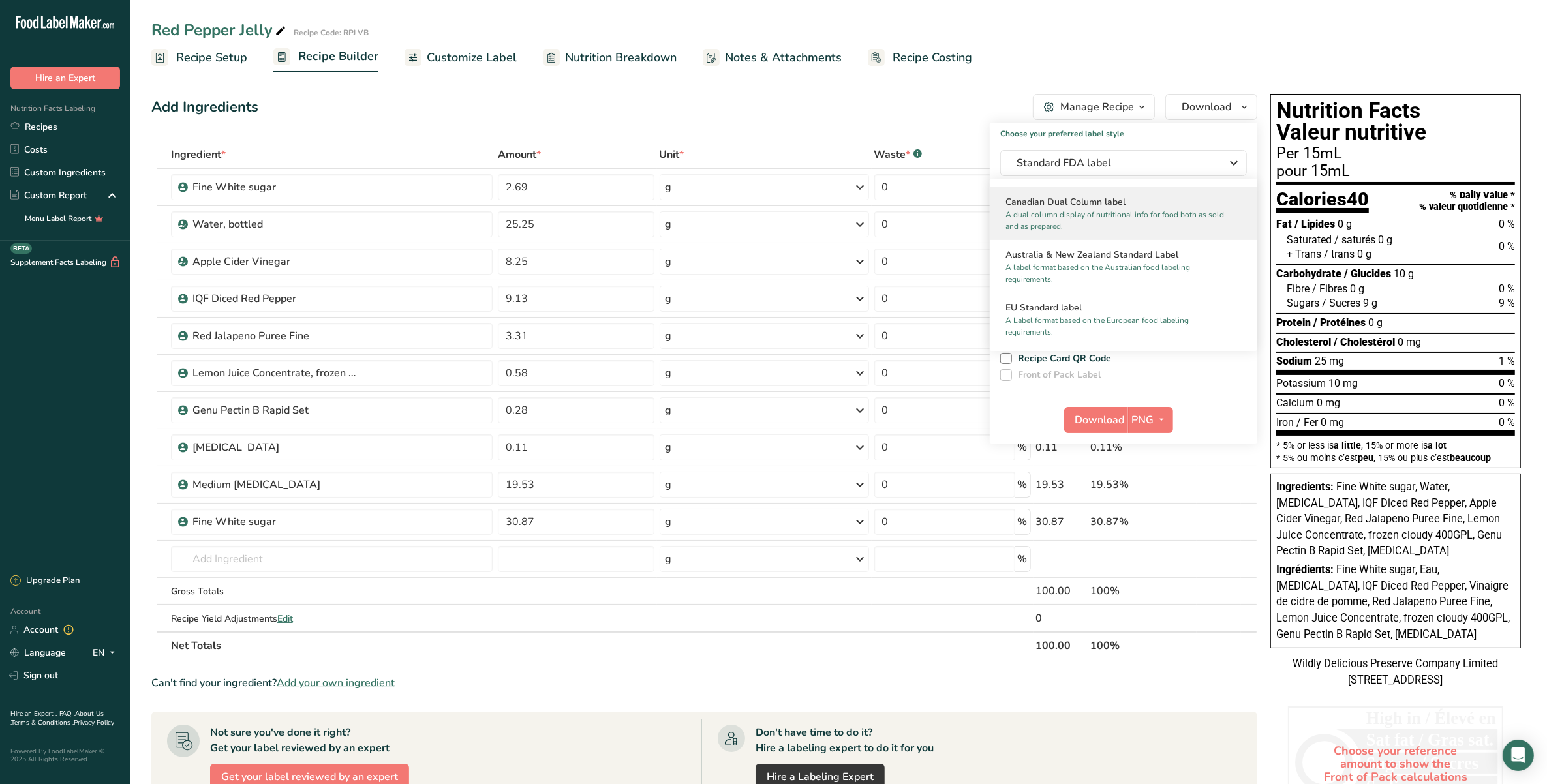
click at [1100, 232] on p "A dual column display of nutritional info for food both as sold and as prepared." at bounding box center [1117, 220] width 224 height 23
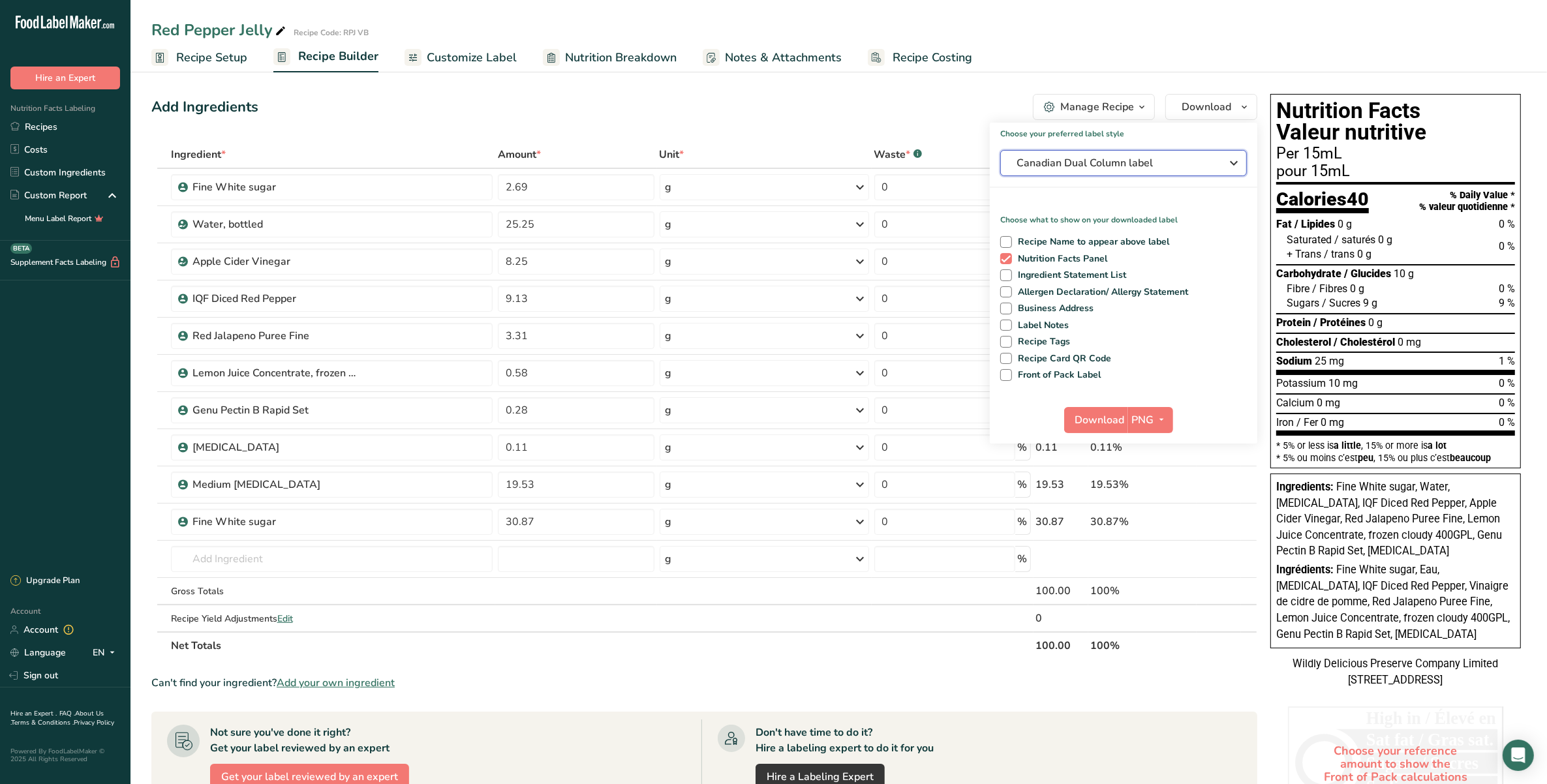
click at [1105, 162] on span "Canadian Dual Column label" at bounding box center [1114, 163] width 196 height 16
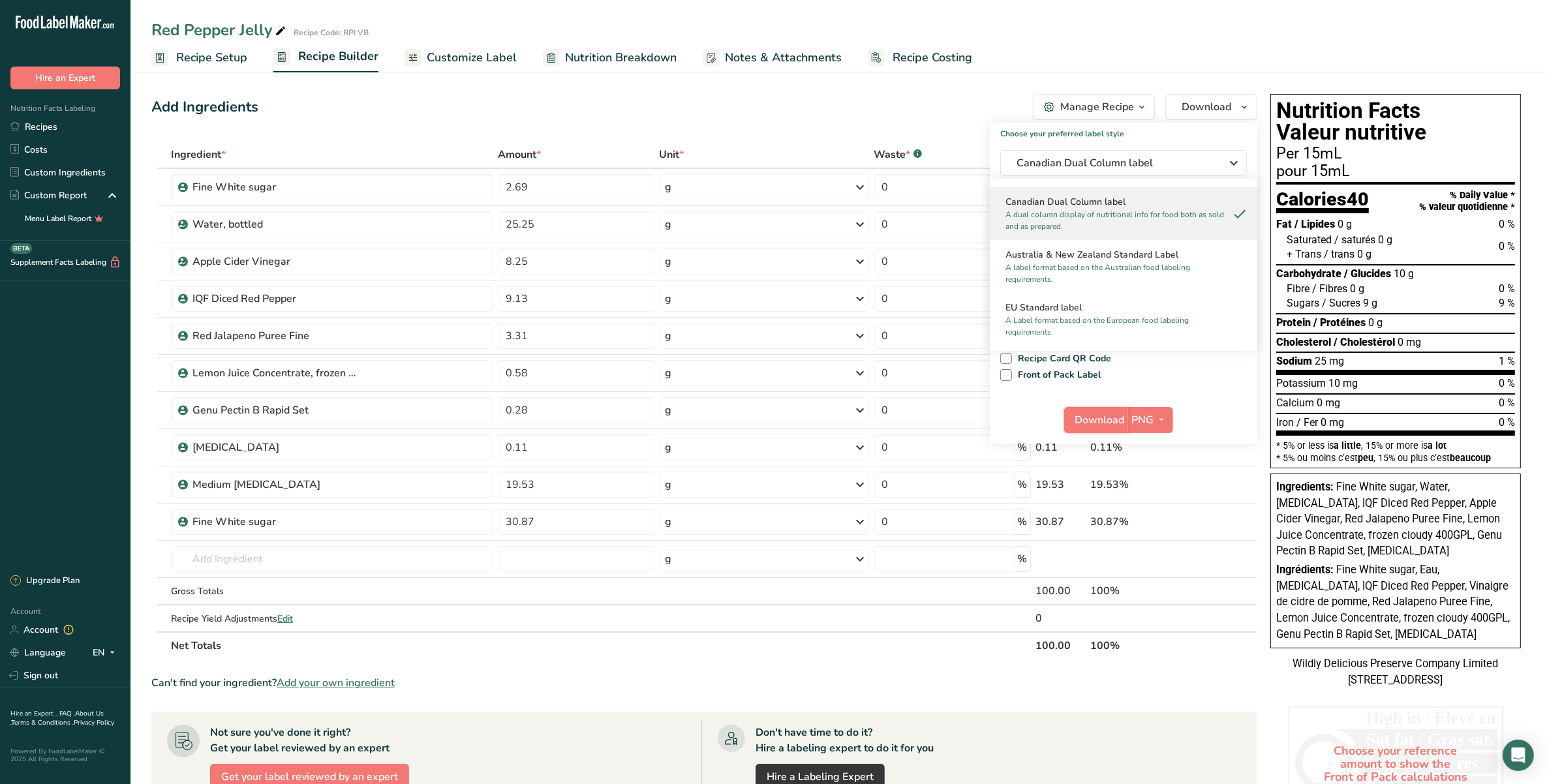
click at [1092, 415] on span "Download" at bounding box center [1099, 420] width 50 height 16
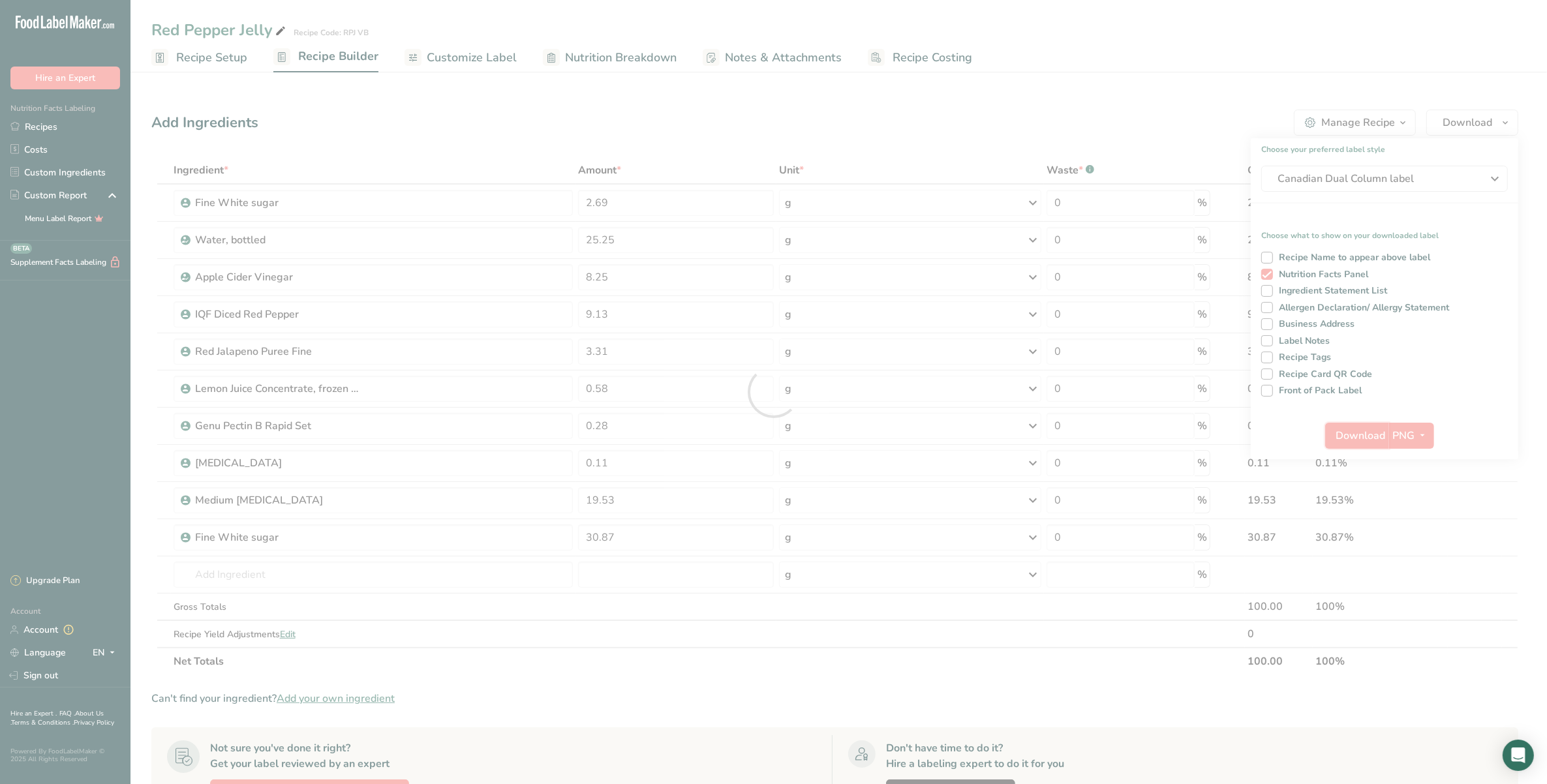
scroll to position [0, 0]
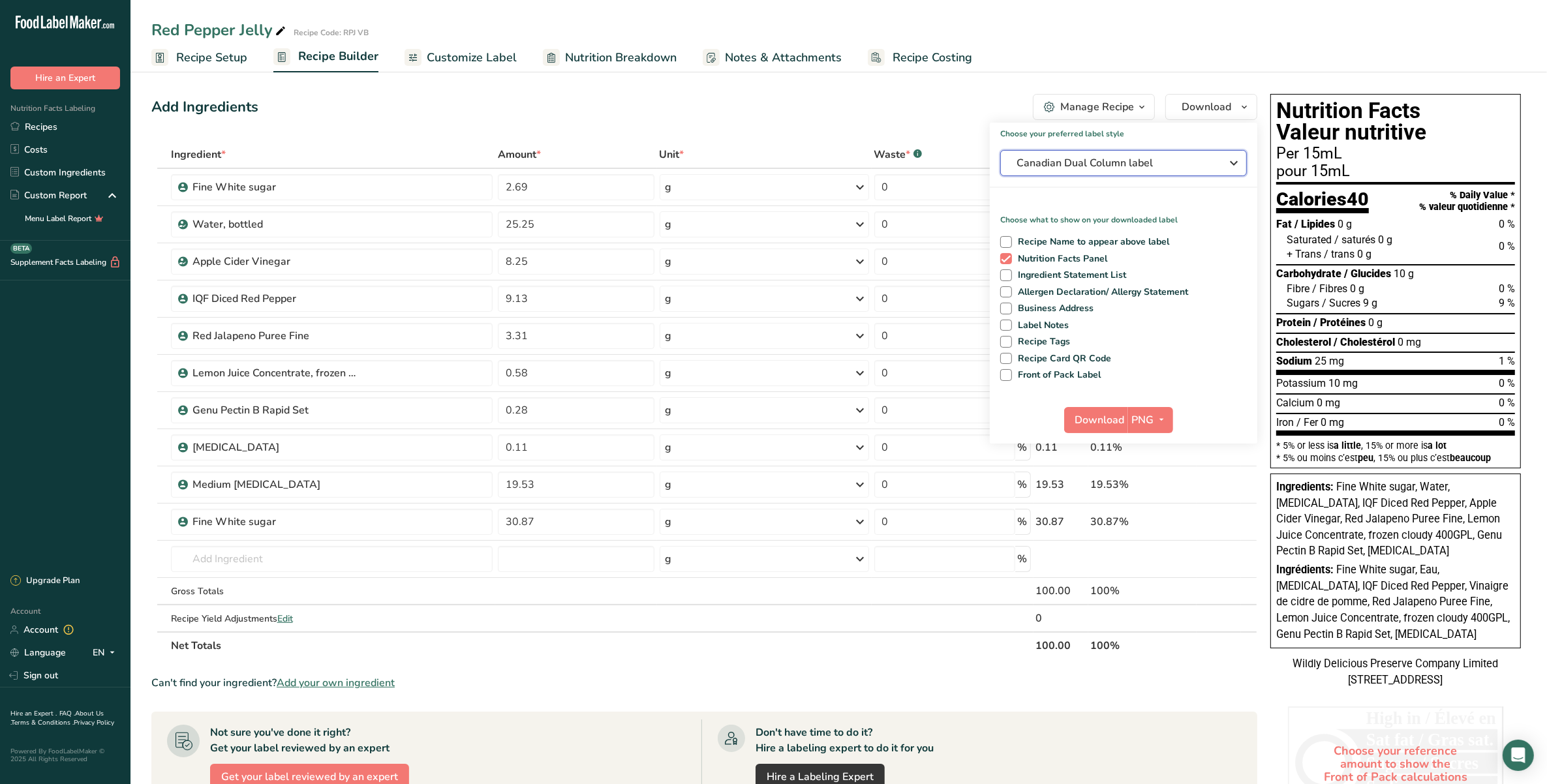
click at [1094, 159] on span "Canadian Dual Column label" at bounding box center [1114, 163] width 196 height 16
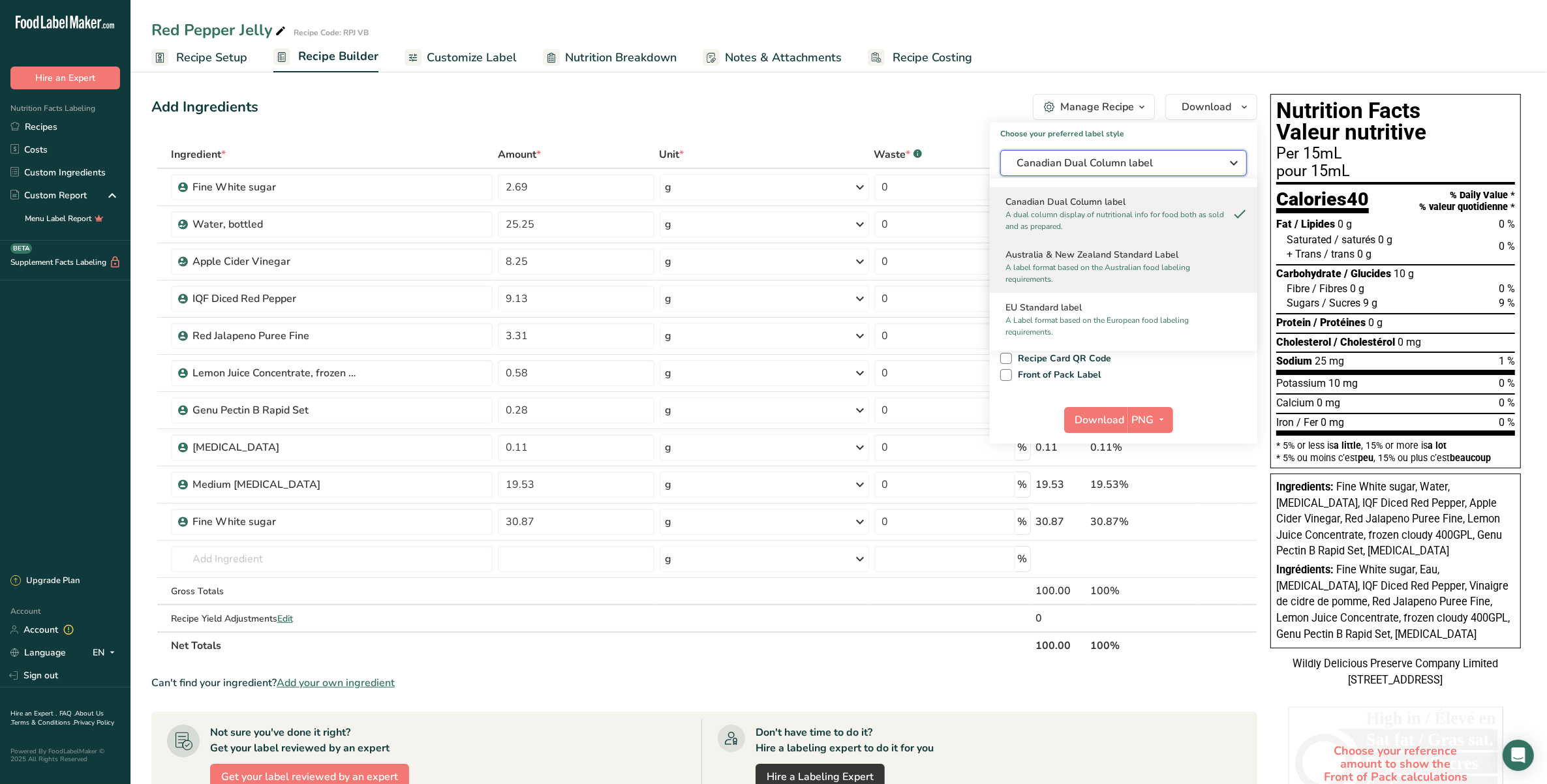
scroll to position [489, 0]
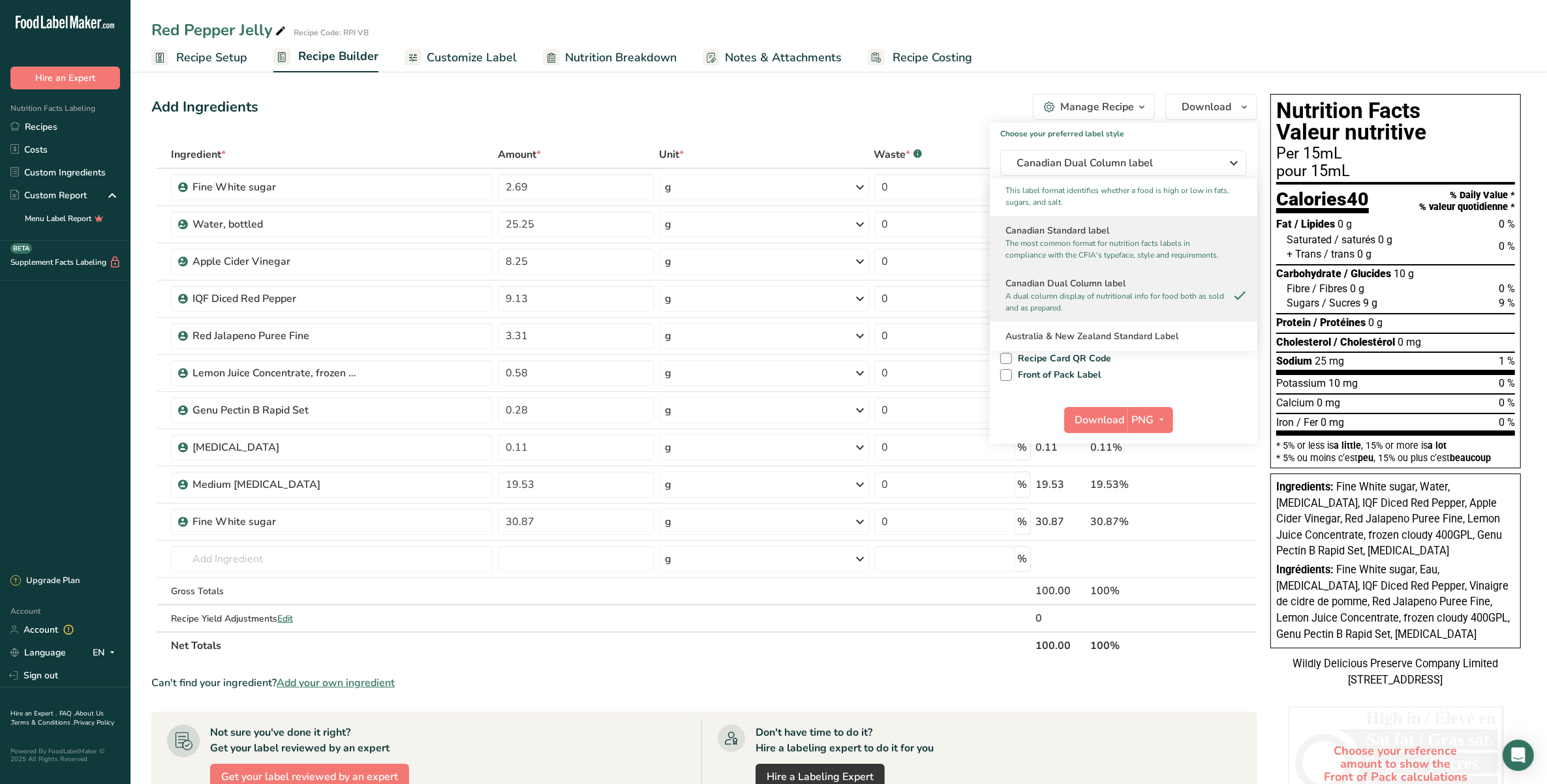
click at [1103, 261] on p "The most common format for nutrition facts labels in compliance with the CFIA's…" at bounding box center [1117, 249] width 224 height 23
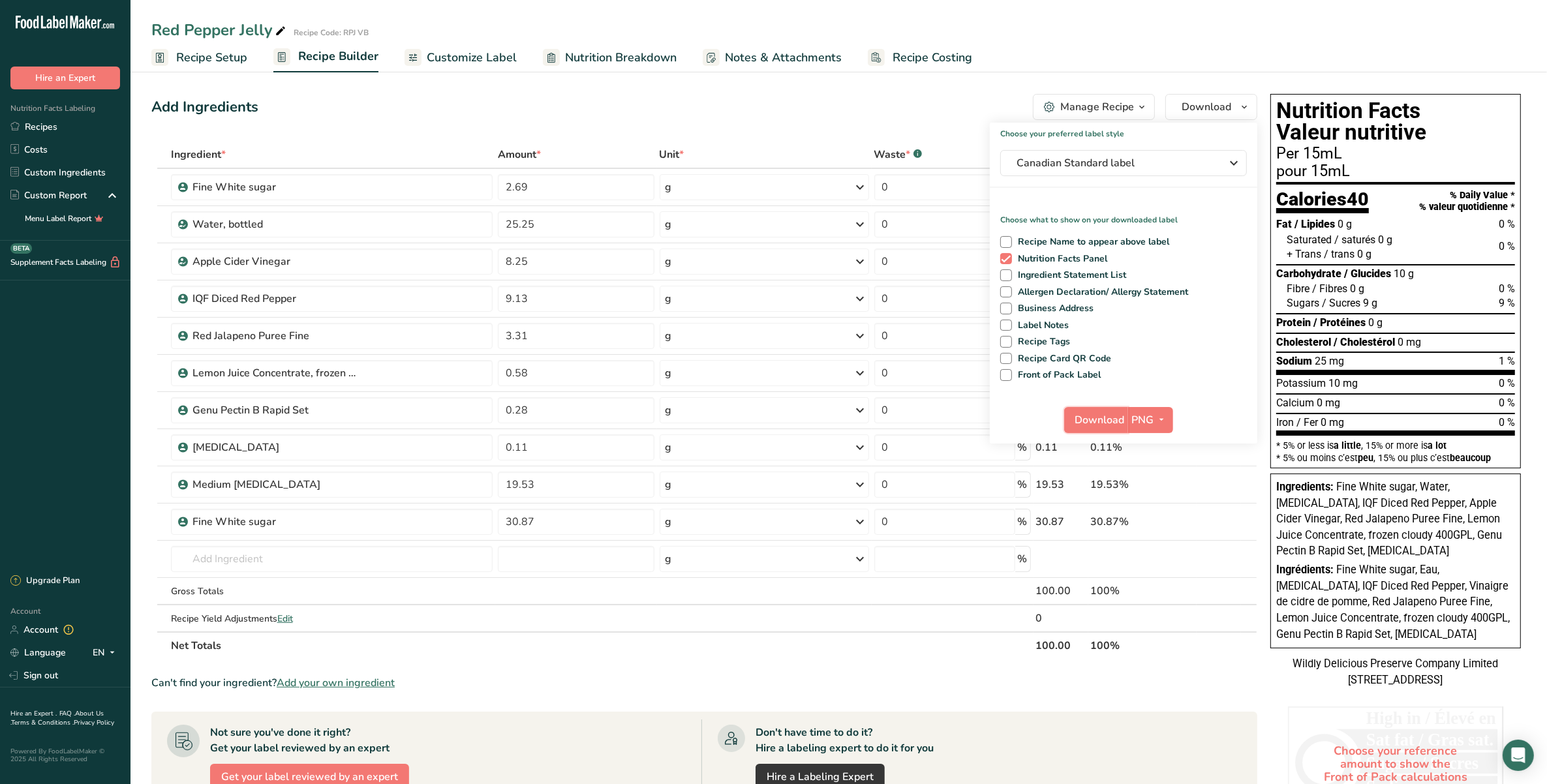
click at [1116, 418] on span "Download" at bounding box center [1099, 420] width 50 height 16
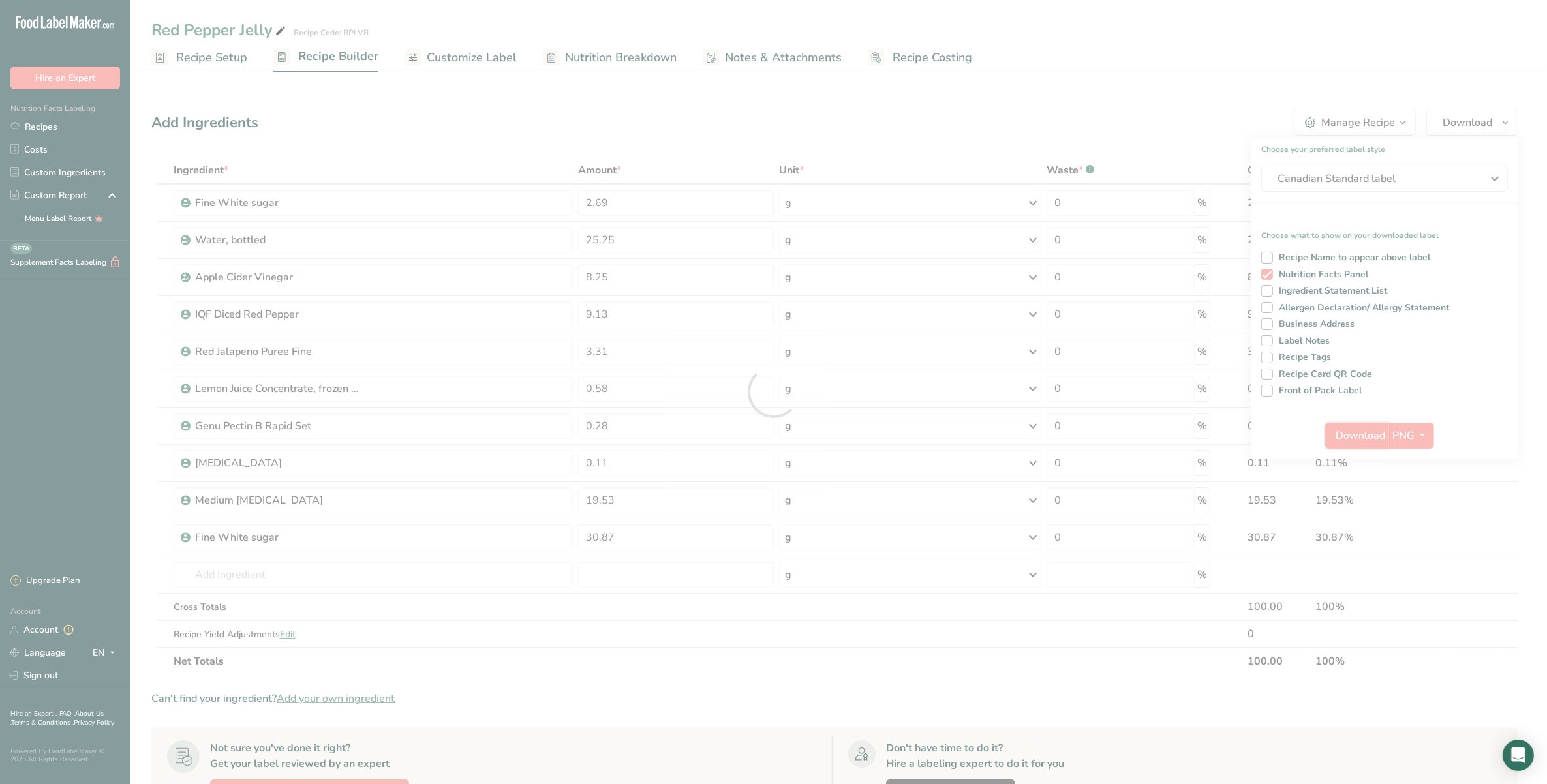
scroll to position [0, 0]
